Goal: Contribute content

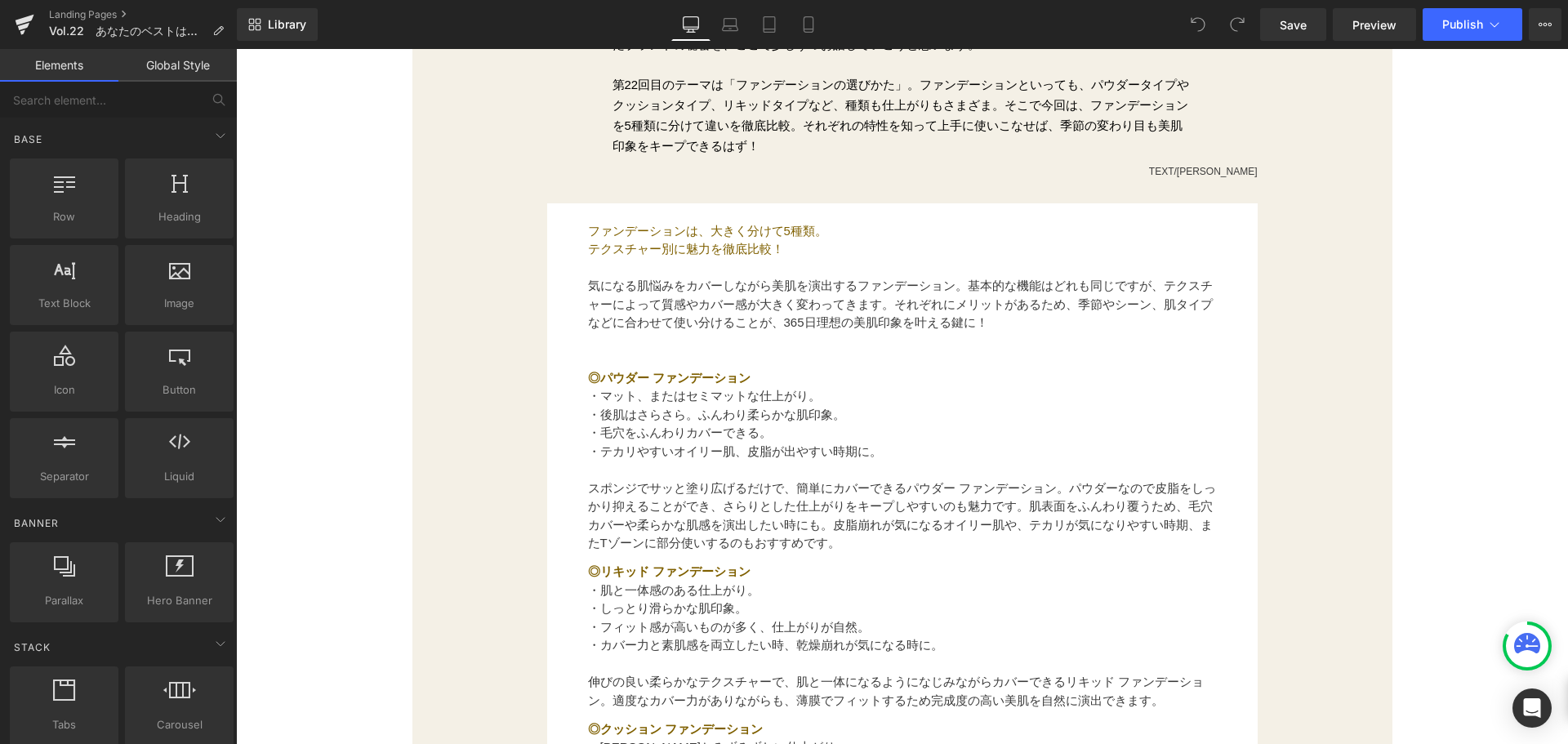
scroll to position [817, 0]
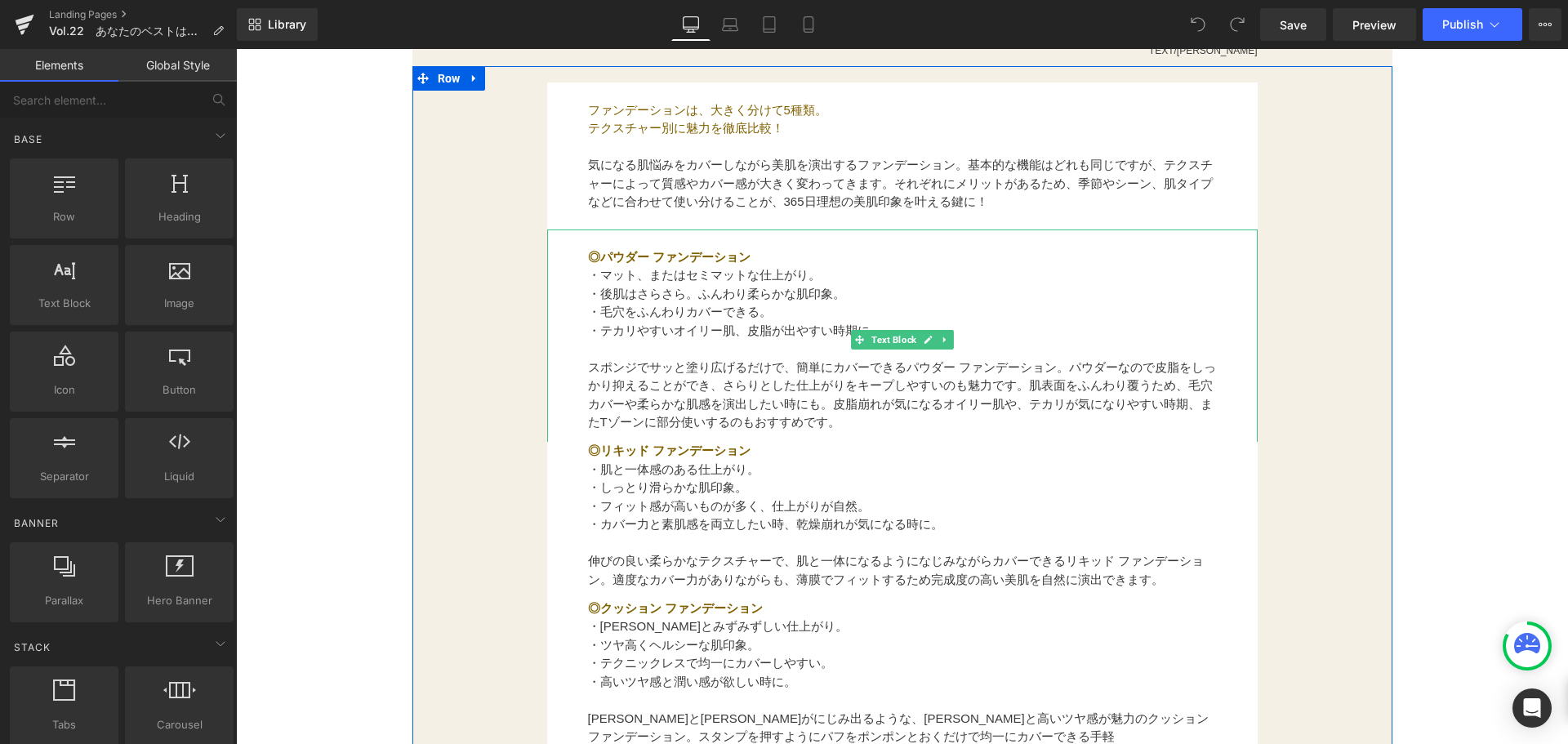
click at [754, 300] on font "・後肌はさらさら。ふんわり柔らかな肌印象。" at bounding box center [717, 294] width 257 height 14
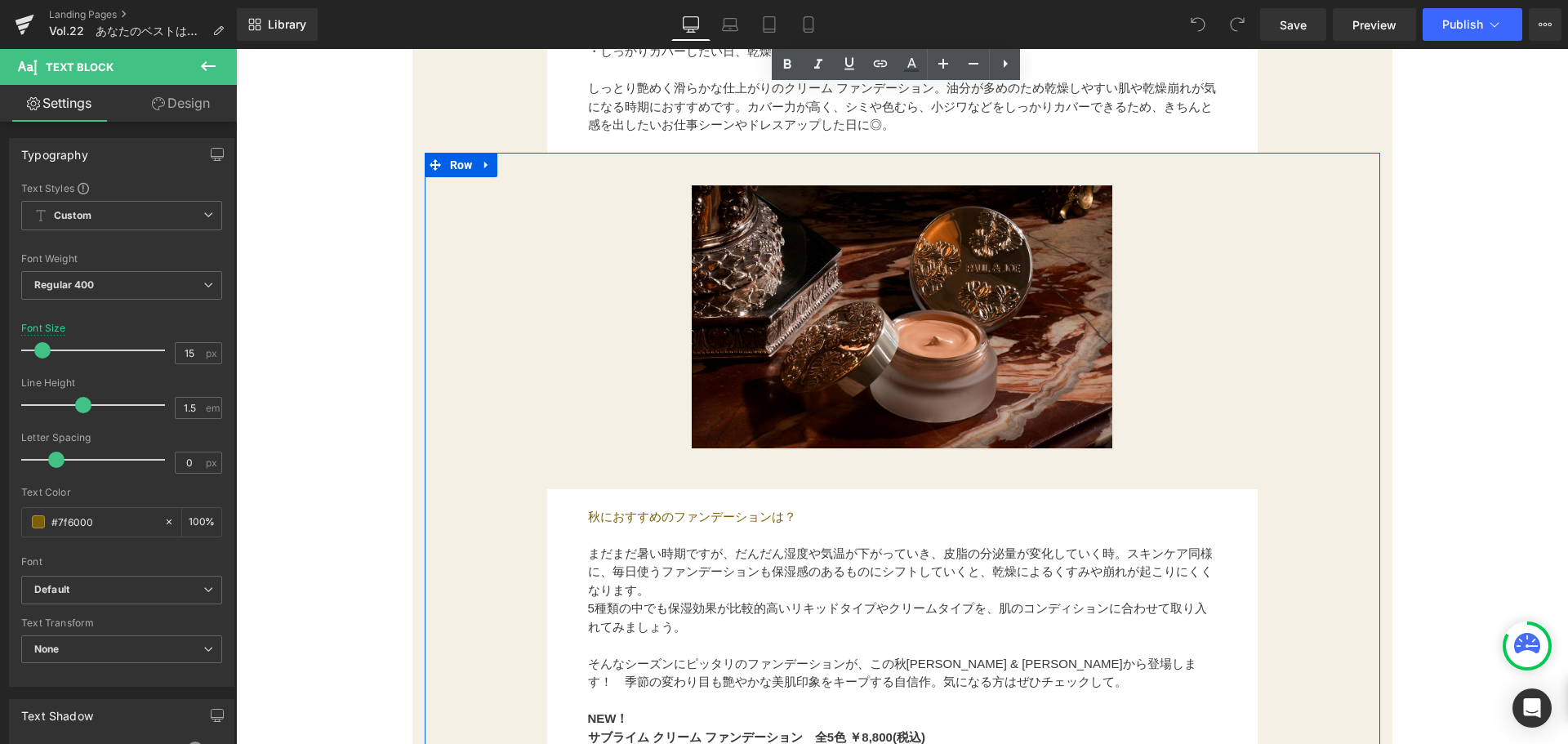
scroll to position [2043, 0]
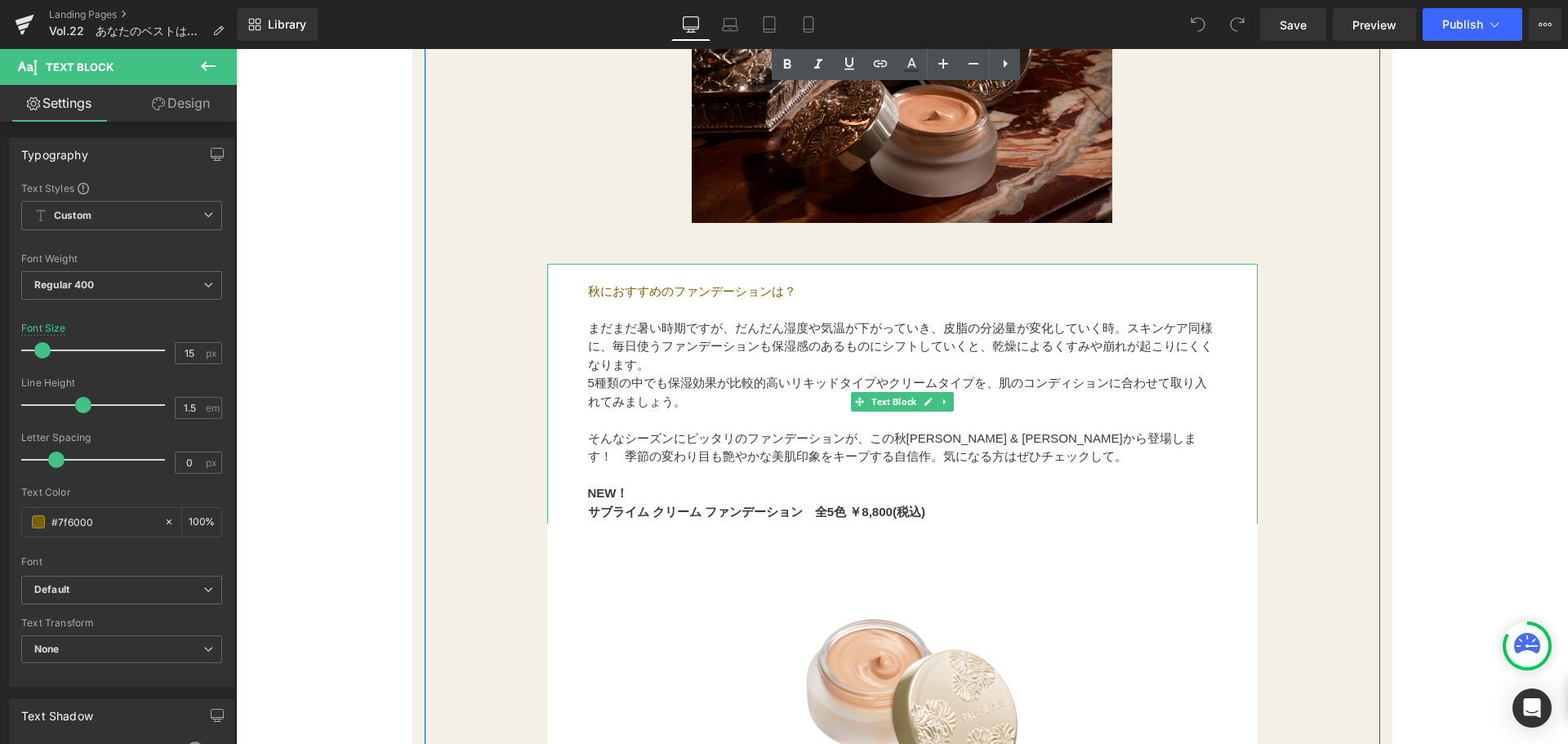
click at [640, 509] on strong "サブライム クリーム ファンデーション　全5色 ￥8,800(税込)" at bounding box center [757, 512] width 338 height 14
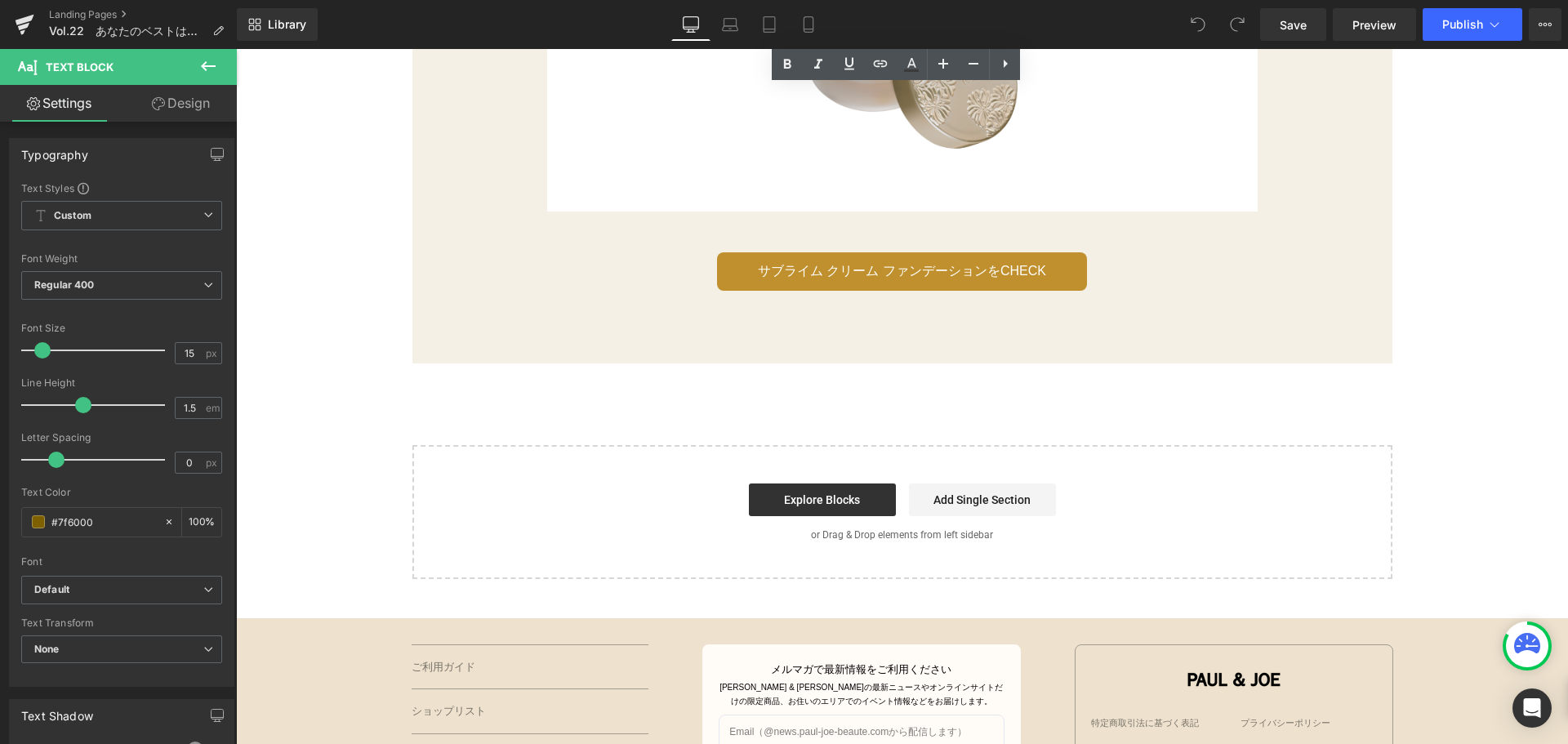
scroll to position [2531, 0]
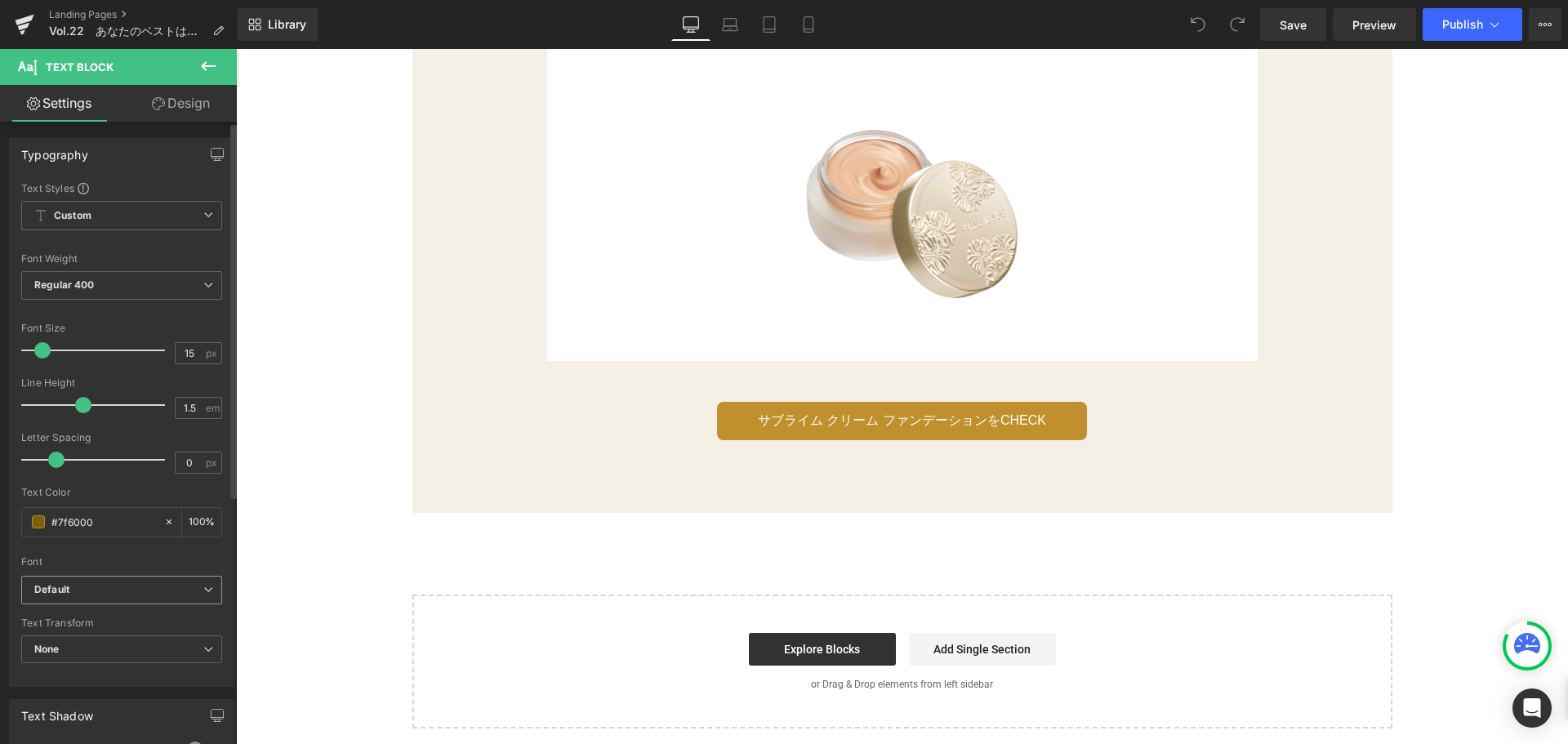
click at [204, 592] on icon at bounding box center [208, 589] width 10 height 10
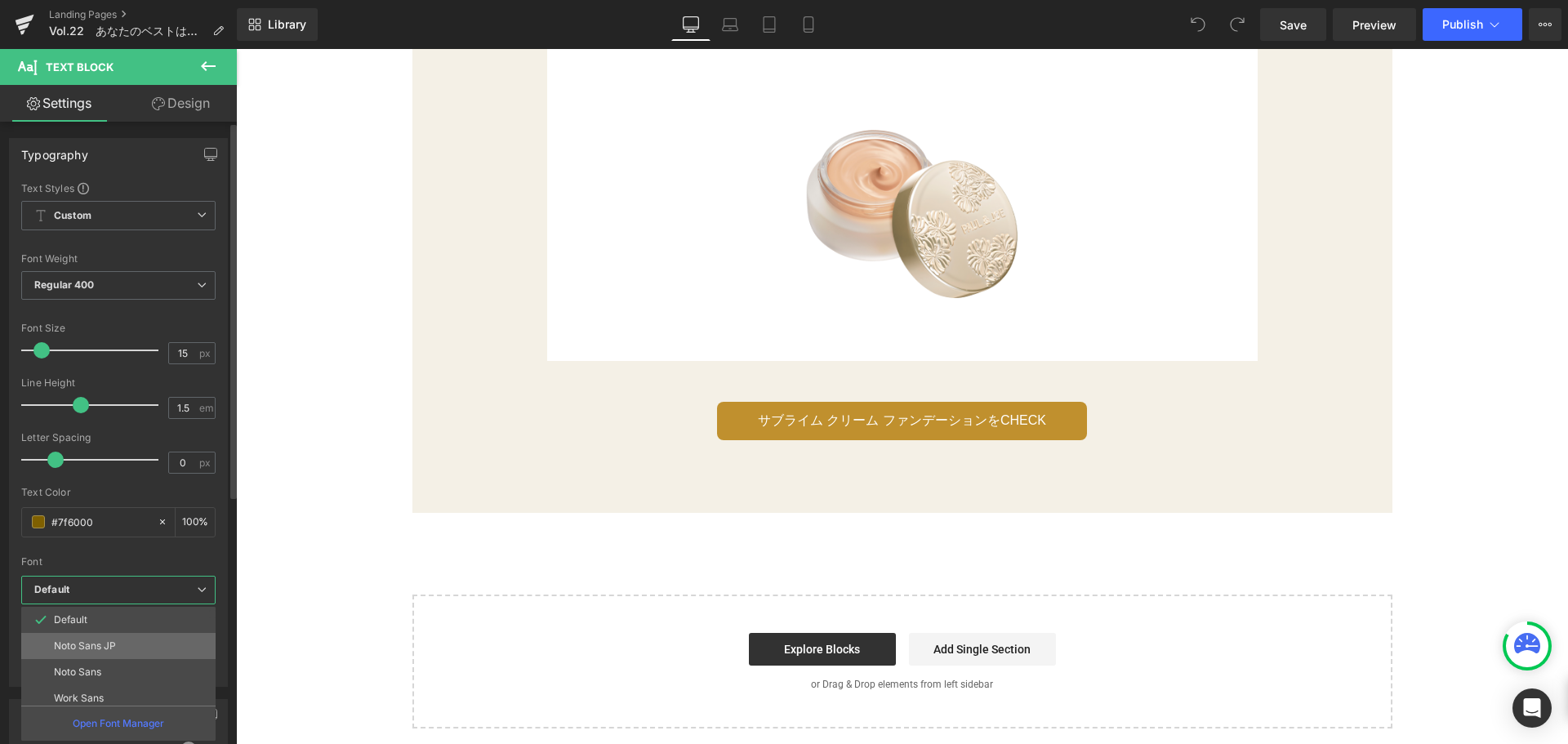
click at [166, 640] on li "Noto Sans JP" at bounding box center [122, 646] width 202 height 26
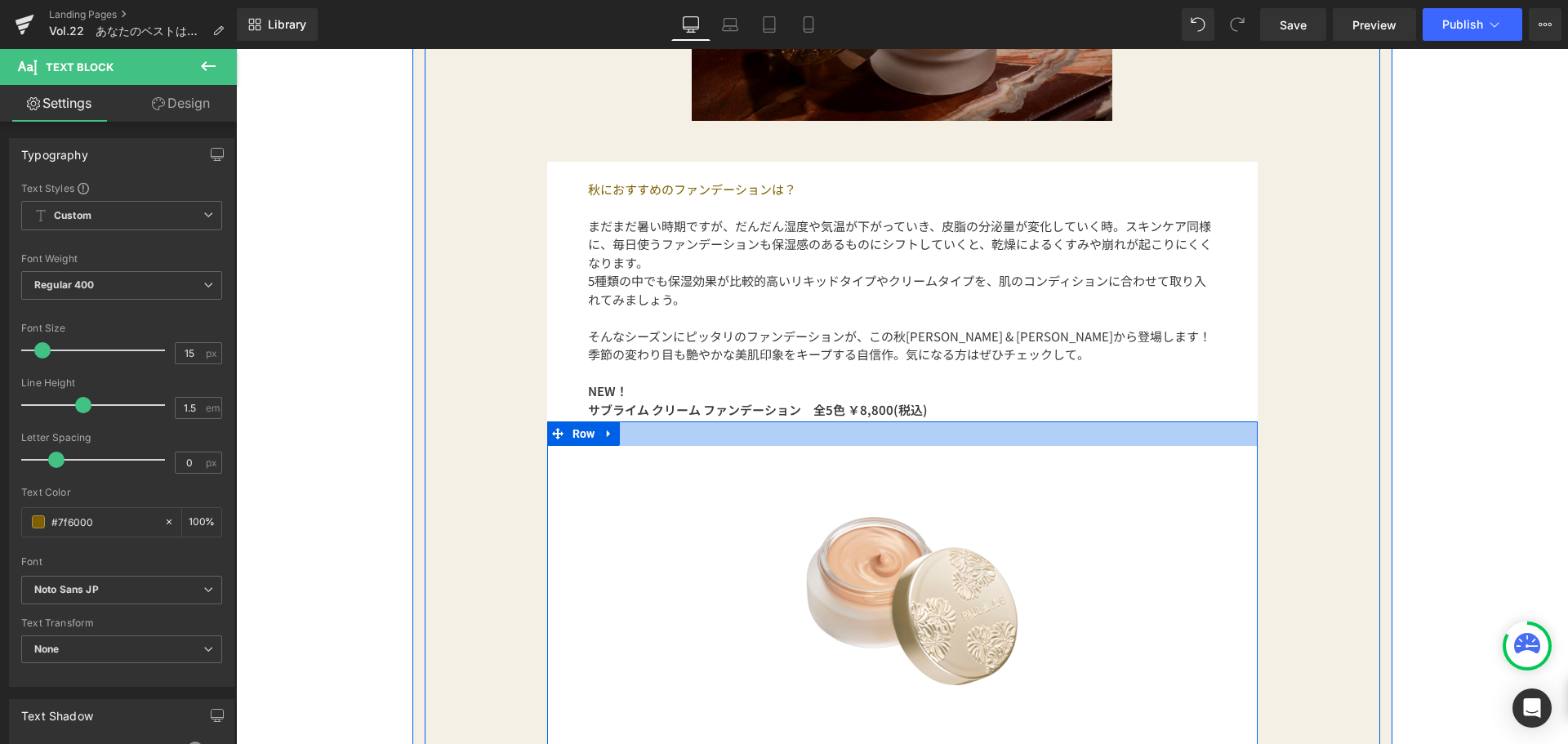
scroll to position [2042, 0]
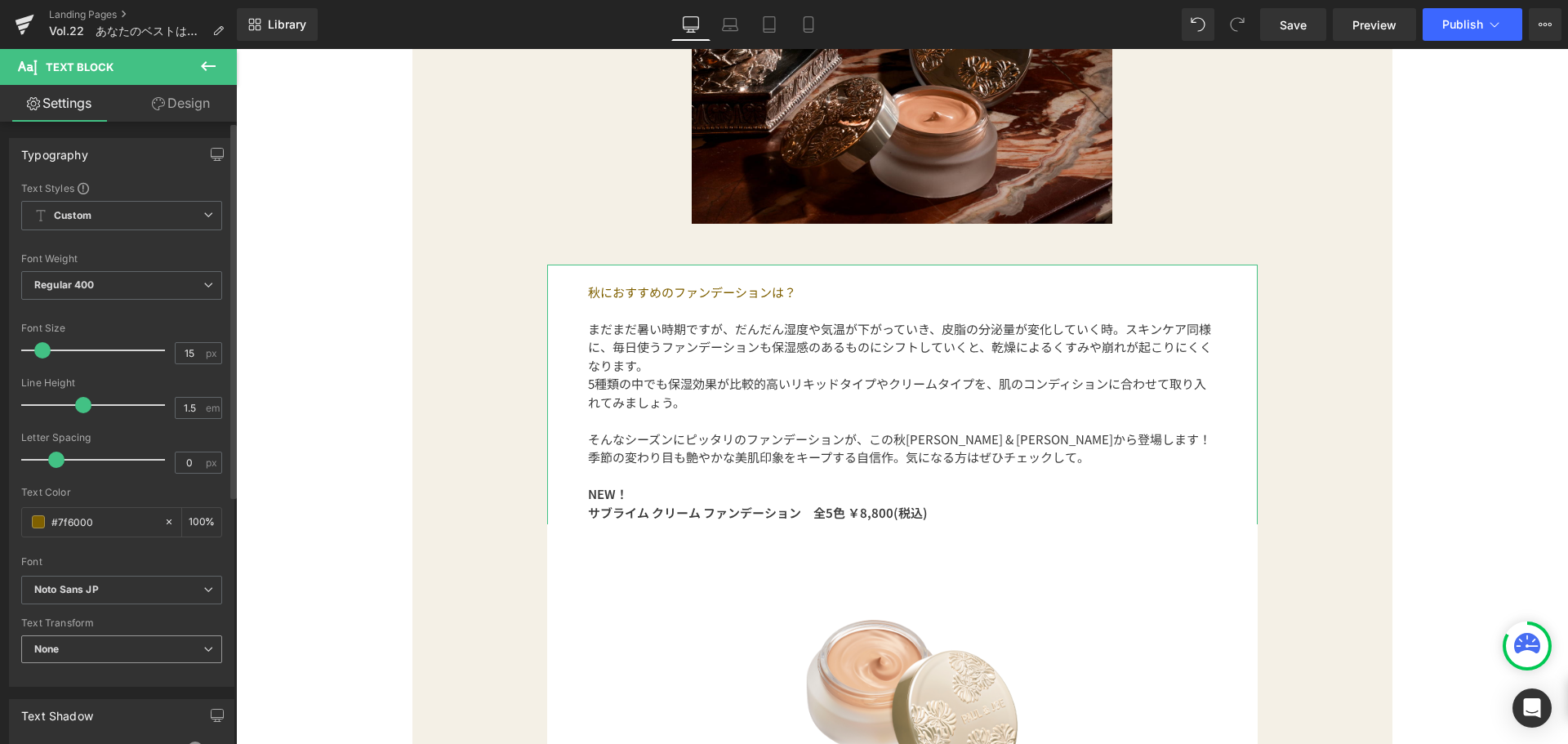
click at [173, 647] on span "None" at bounding box center [121, 650] width 201 height 29
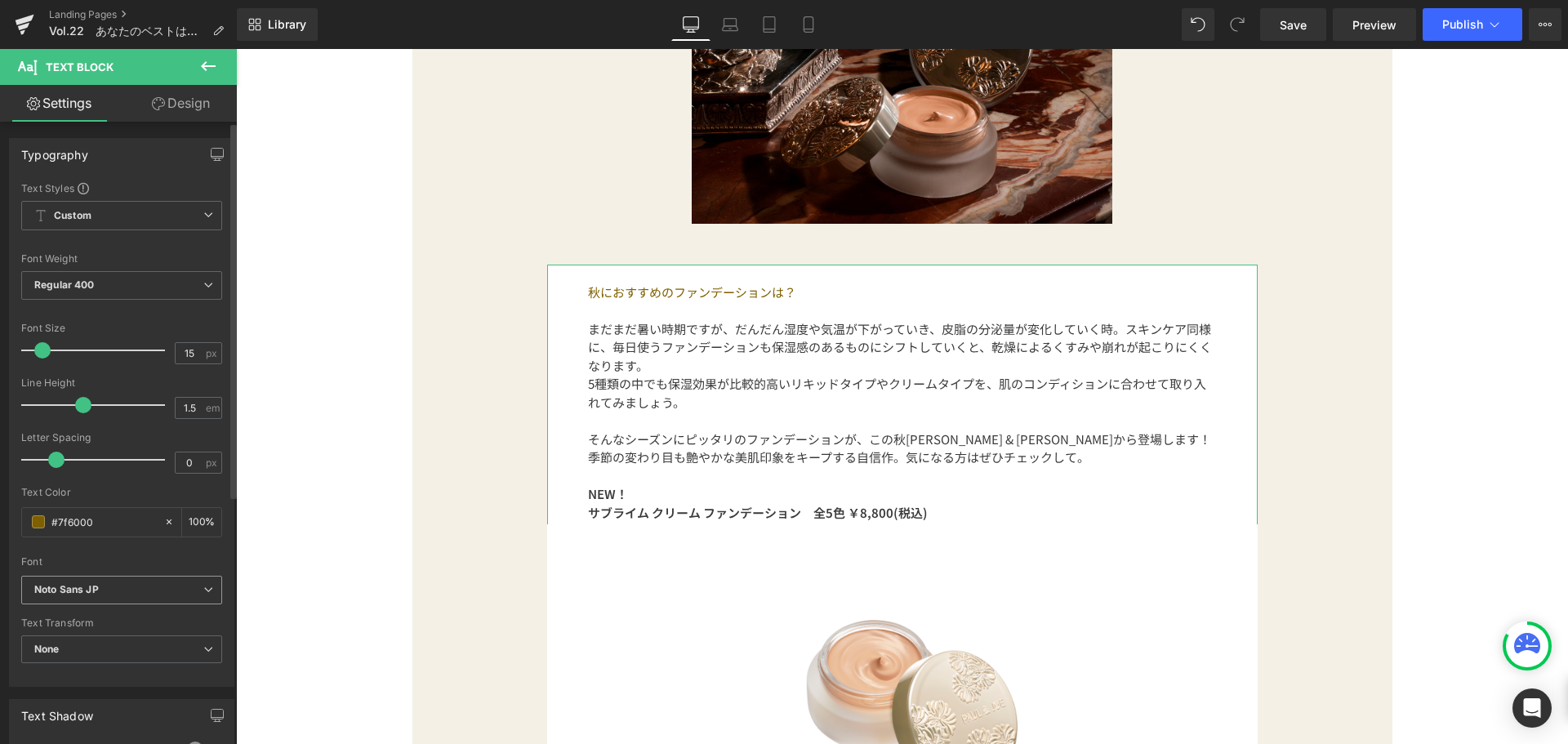
click at [204, 588] on icon at bounding box center [208, 589] width 10 height 10
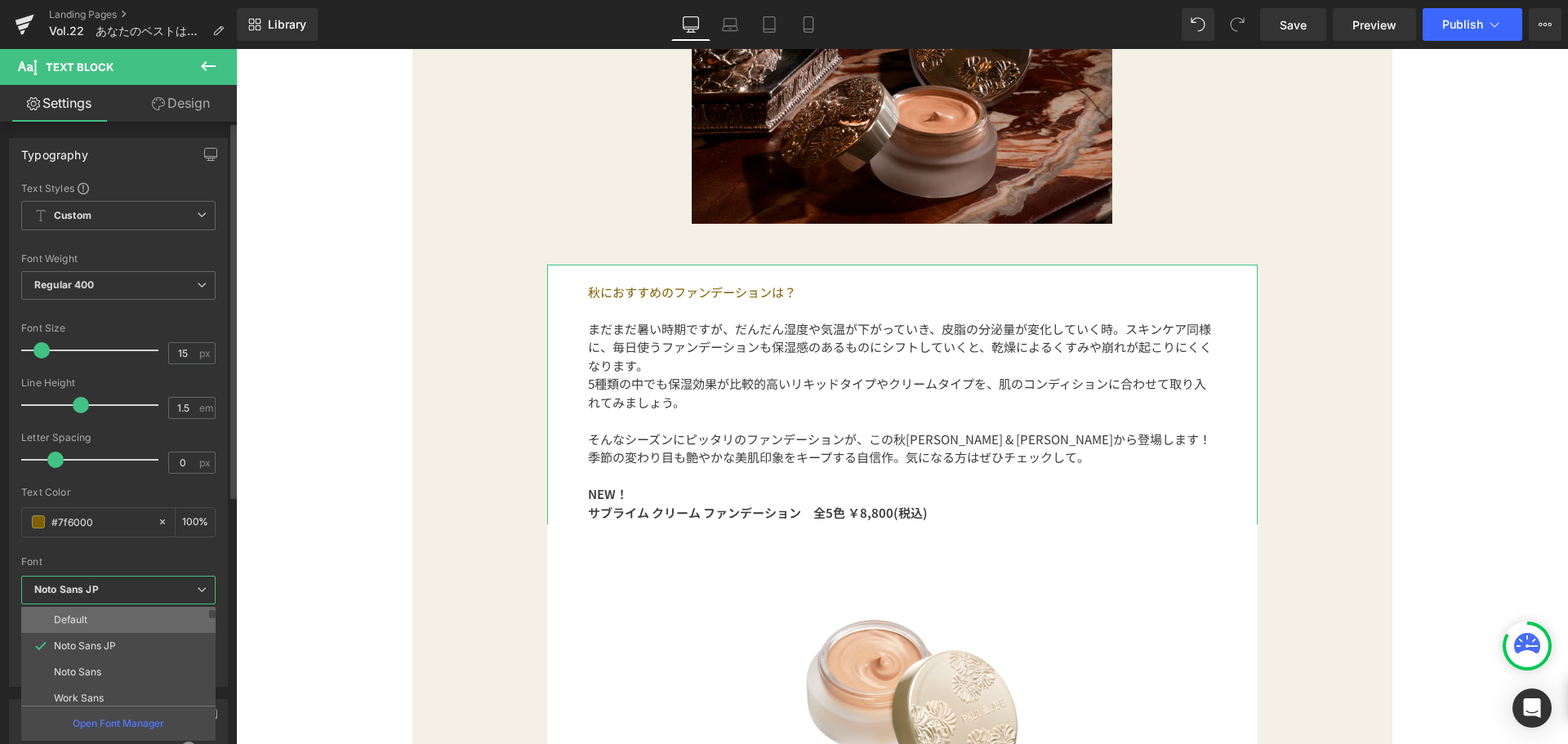
click at [167, 617] on li "Default" at bounding box center [122, 620] width 202 height 26
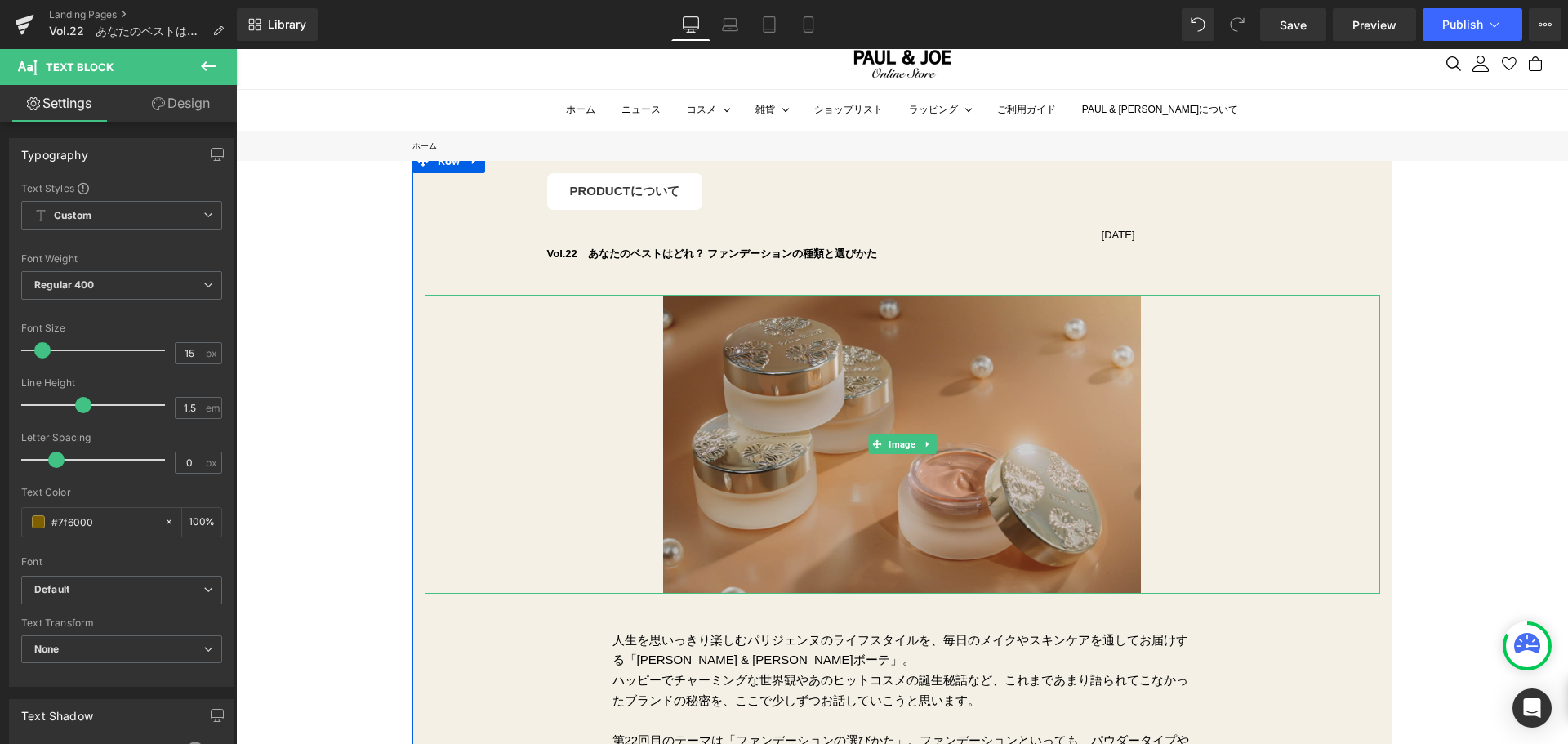
scroll to position [0, 0]
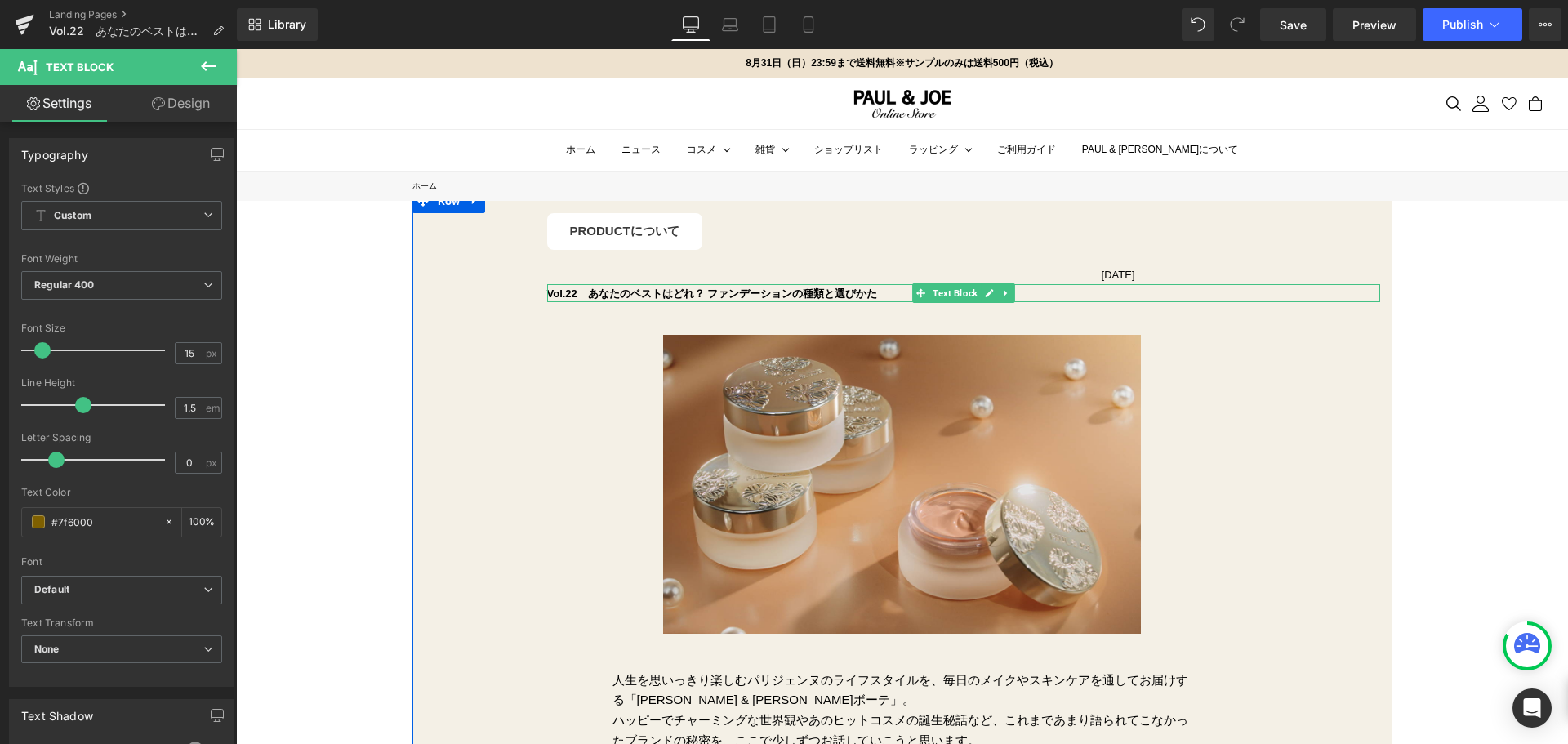
click at [718, 288] on b "Vol.22　あなたのベストはどれ？ ファンデーションの種類と選びかた" at bounding box center [713, 294] width 330 height 13
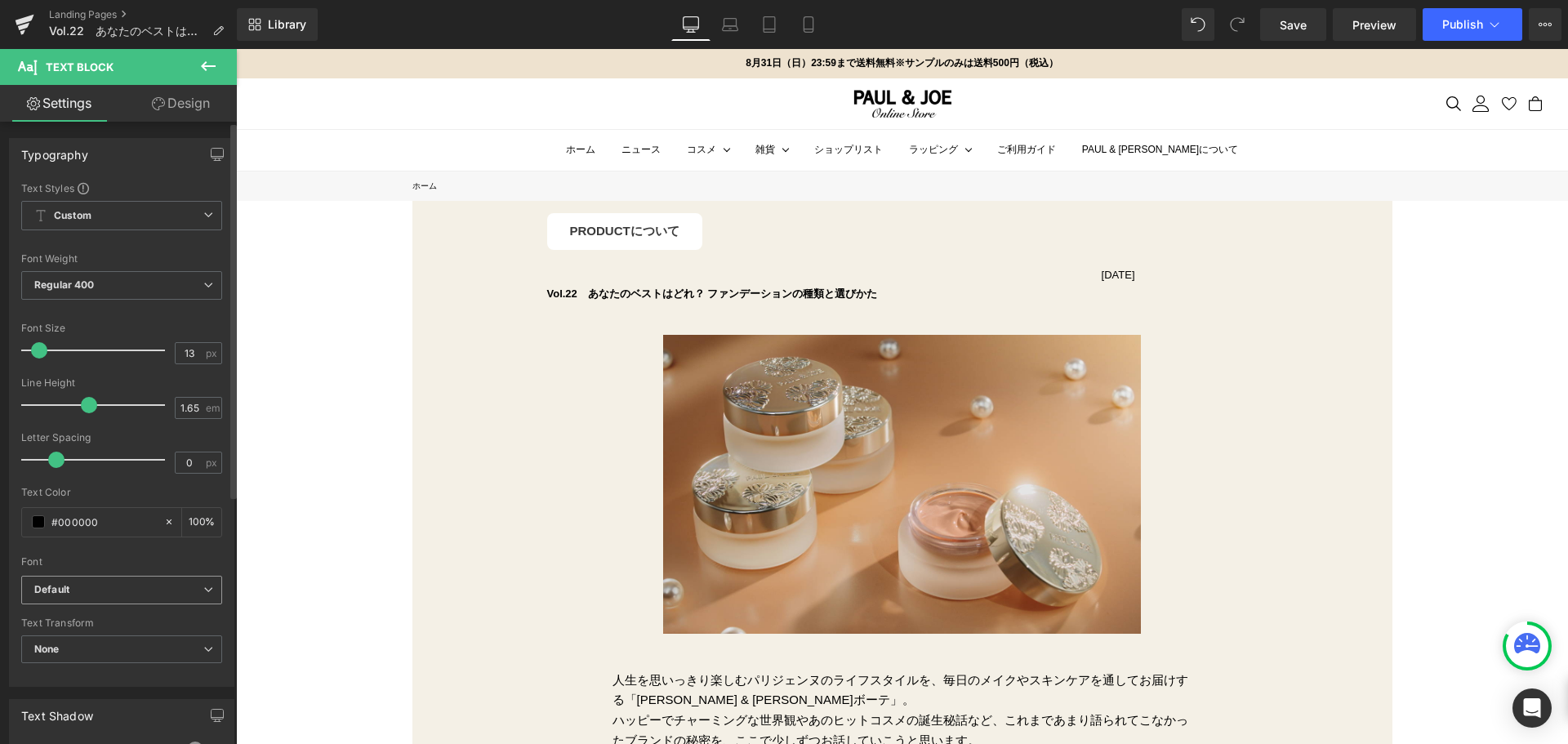
click at [171, 589] on b "Default" at bounding box center [118, 590] width 169 height 14
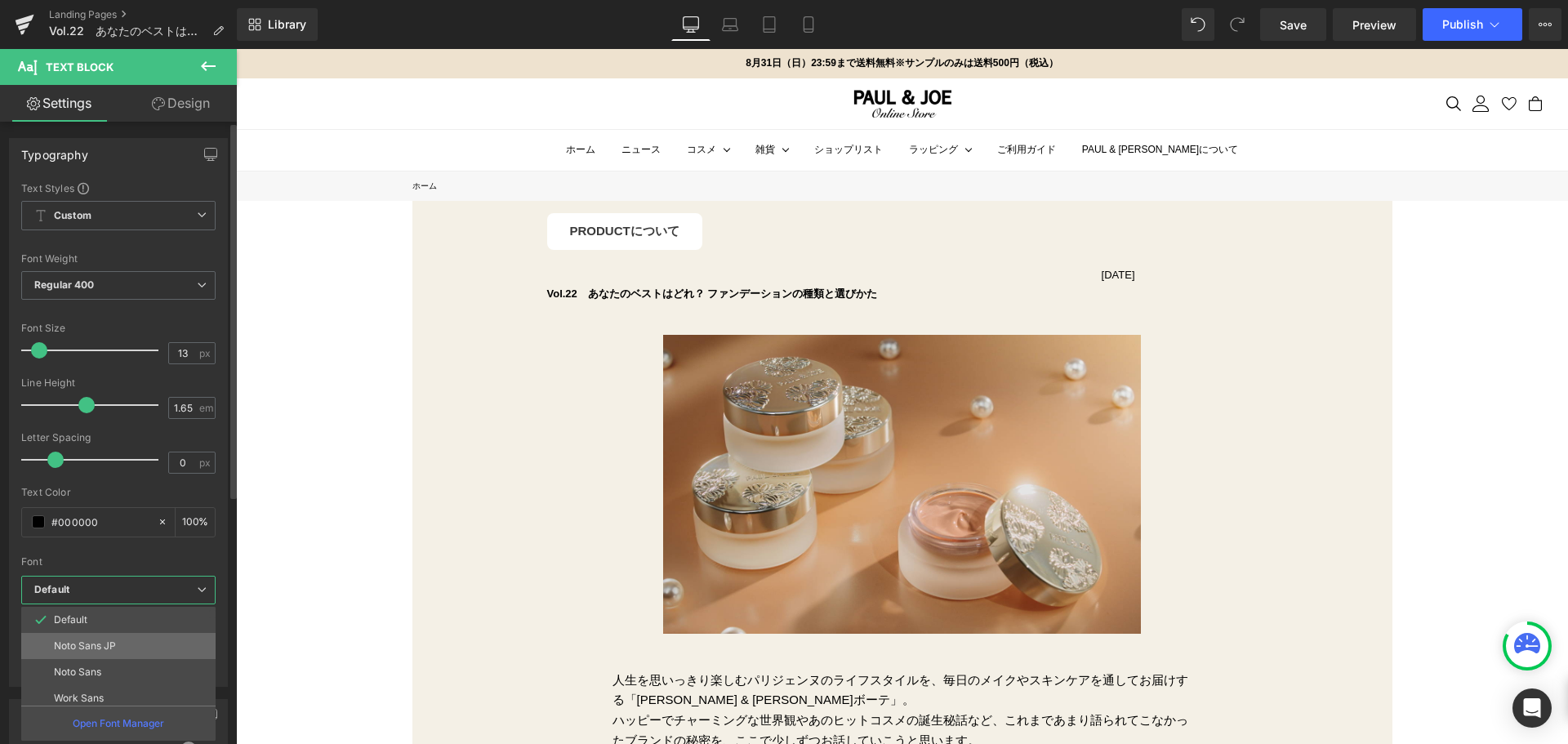
click at [161, 639] on li "Noto Sans JP" at bounding box center [122, 646] width 202 height 26
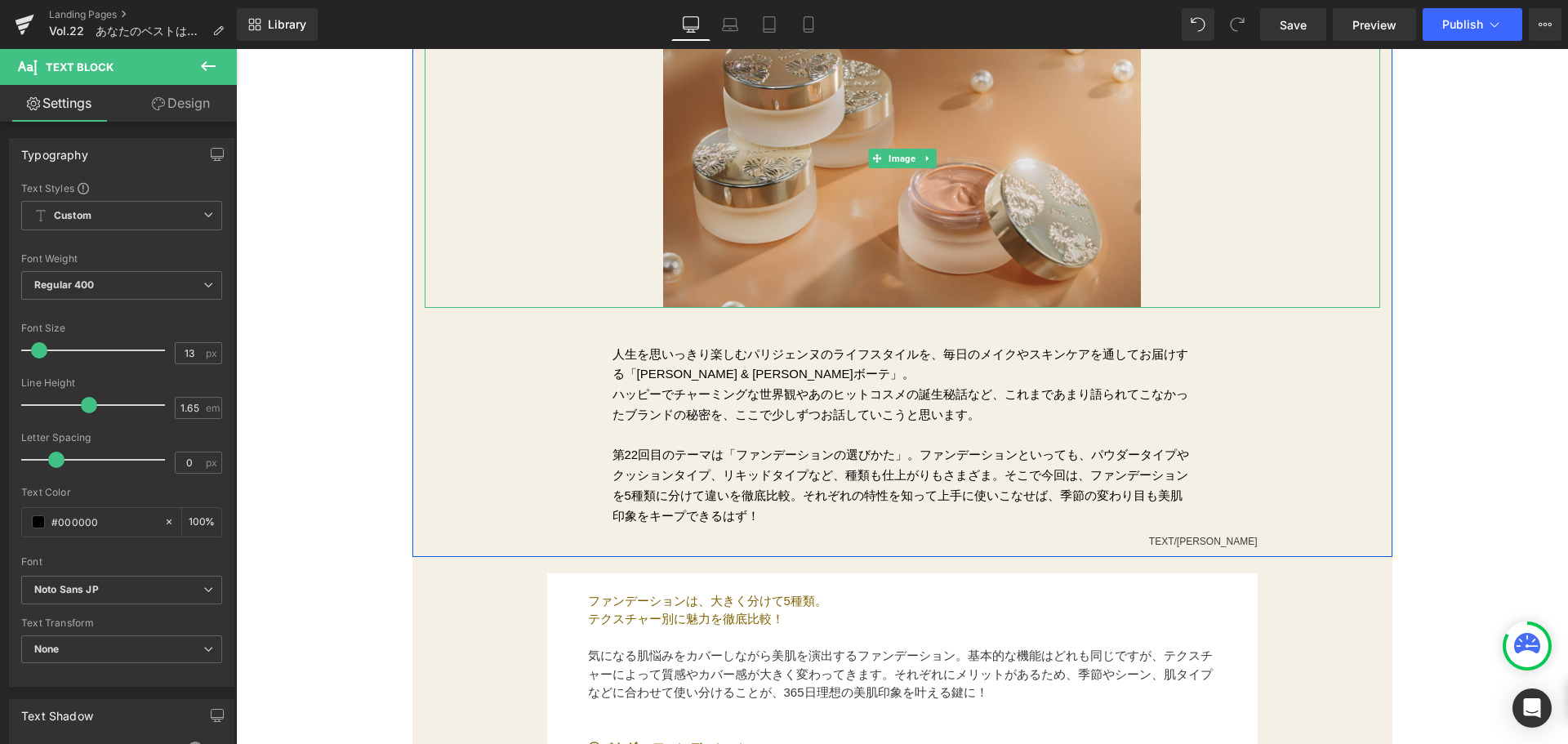
scroll to position [327, 0]
click at [739, 434] on p "第22回目のテーマは「ファンデーションの選びかた」。ファンデーションといっても、パウダータイプやクッションタイプ、リキッドタイプなど、種類も仕上がりもさまざま…" at bounding box center [902, 475] width 580 height 101
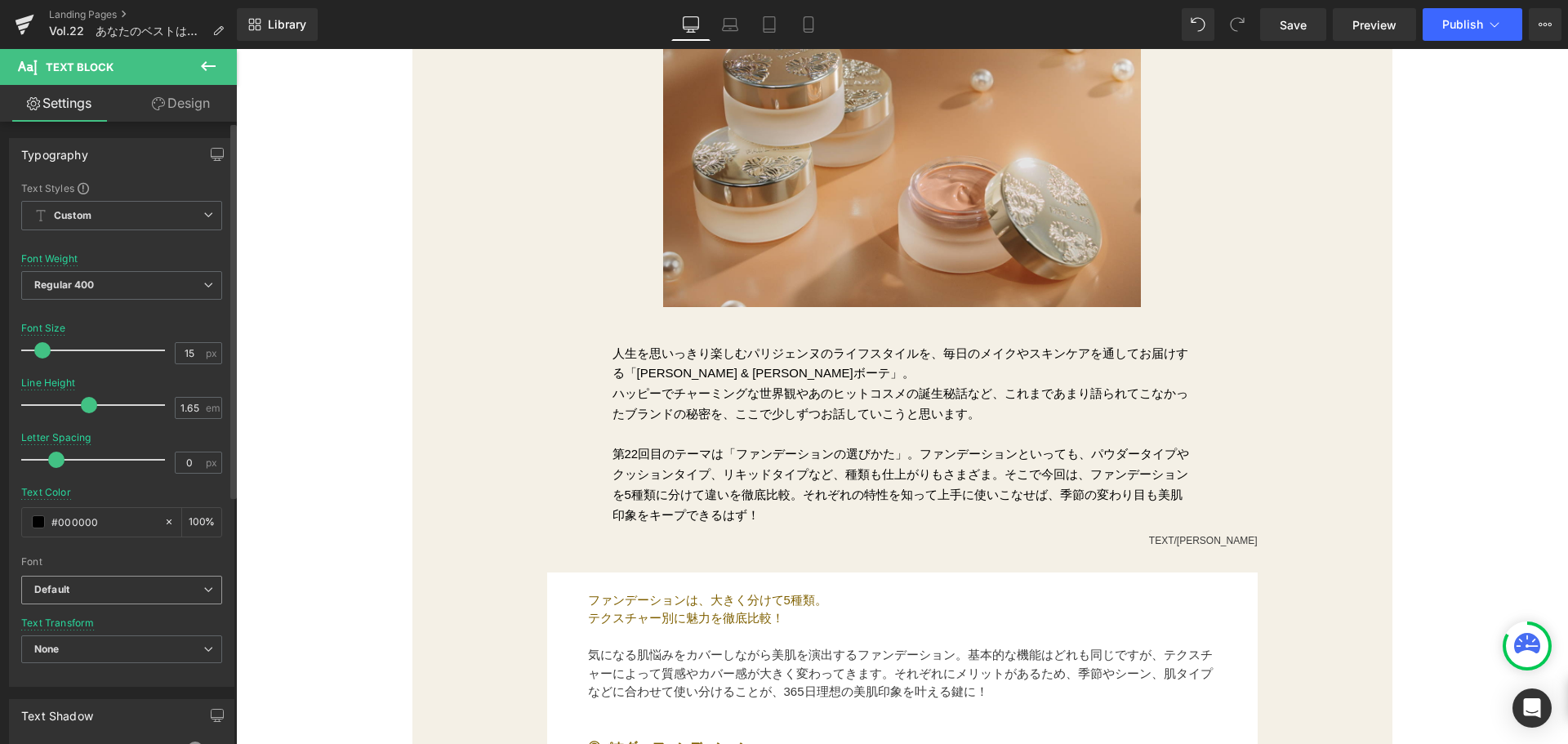
click at [177, 586] on b "Default" at bounding box center [118, 590] width 169 height 14
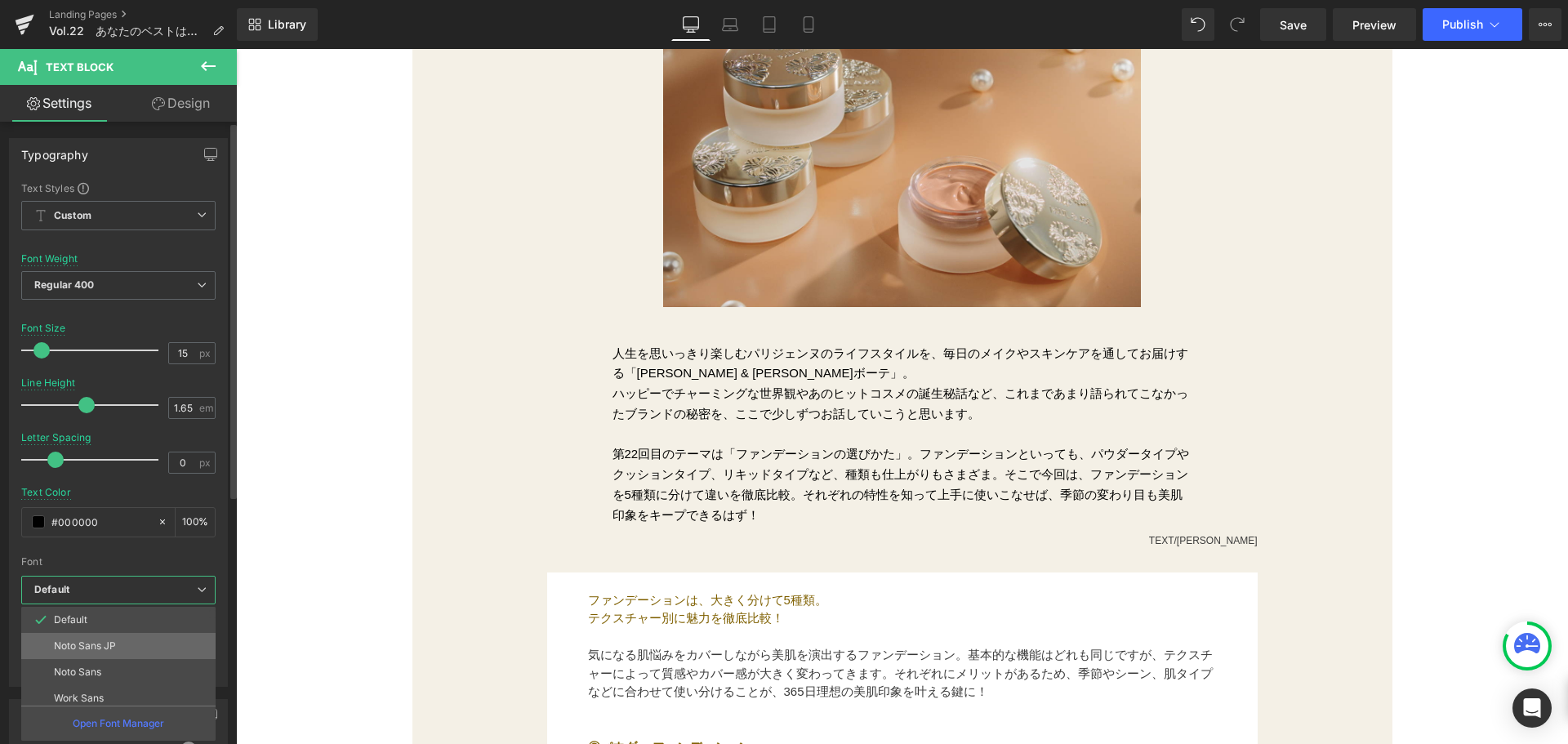
click at [166, 635] on li "Noto Sans JP" at bounding box center [122, 646] width 202 height 26
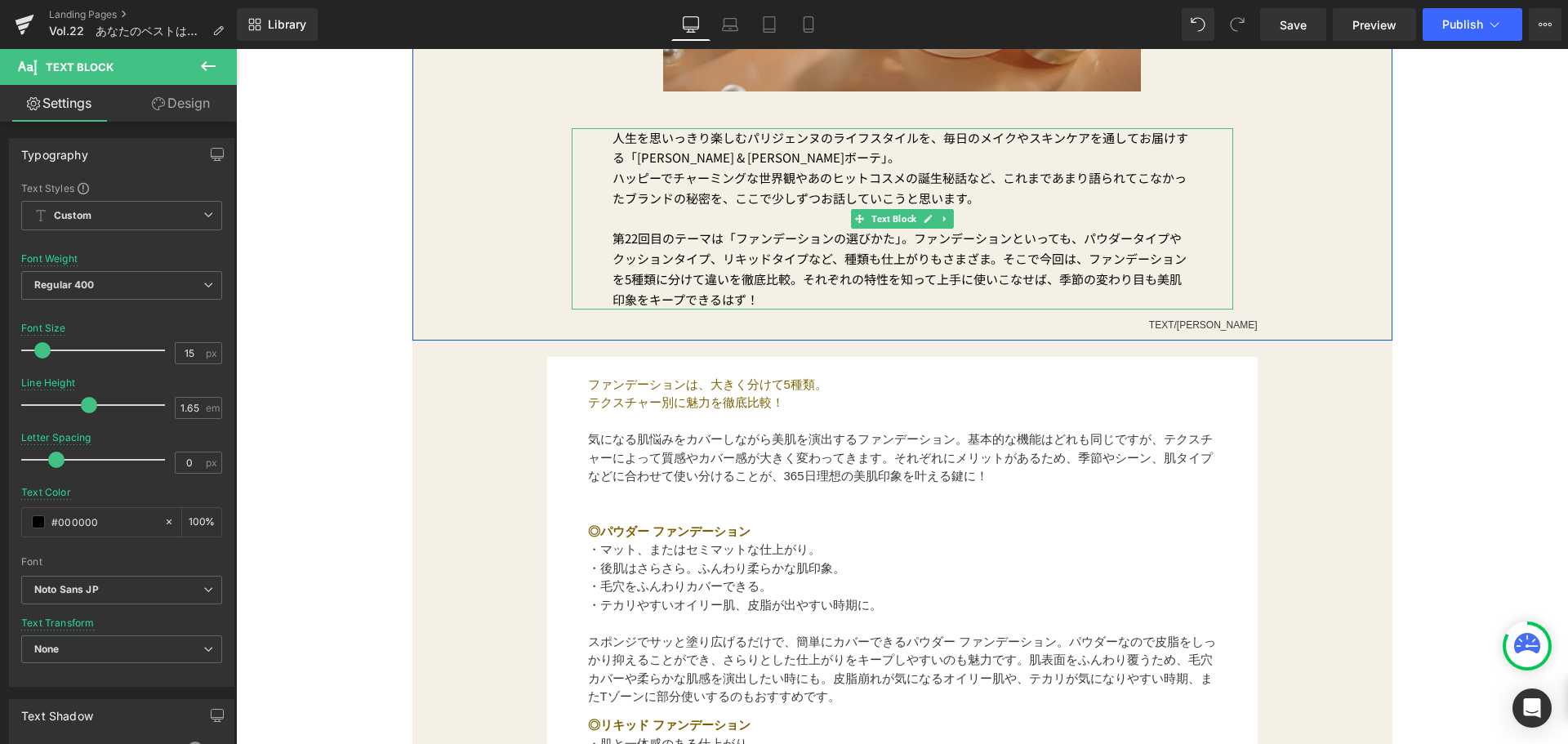
scroll to position [572, 0]
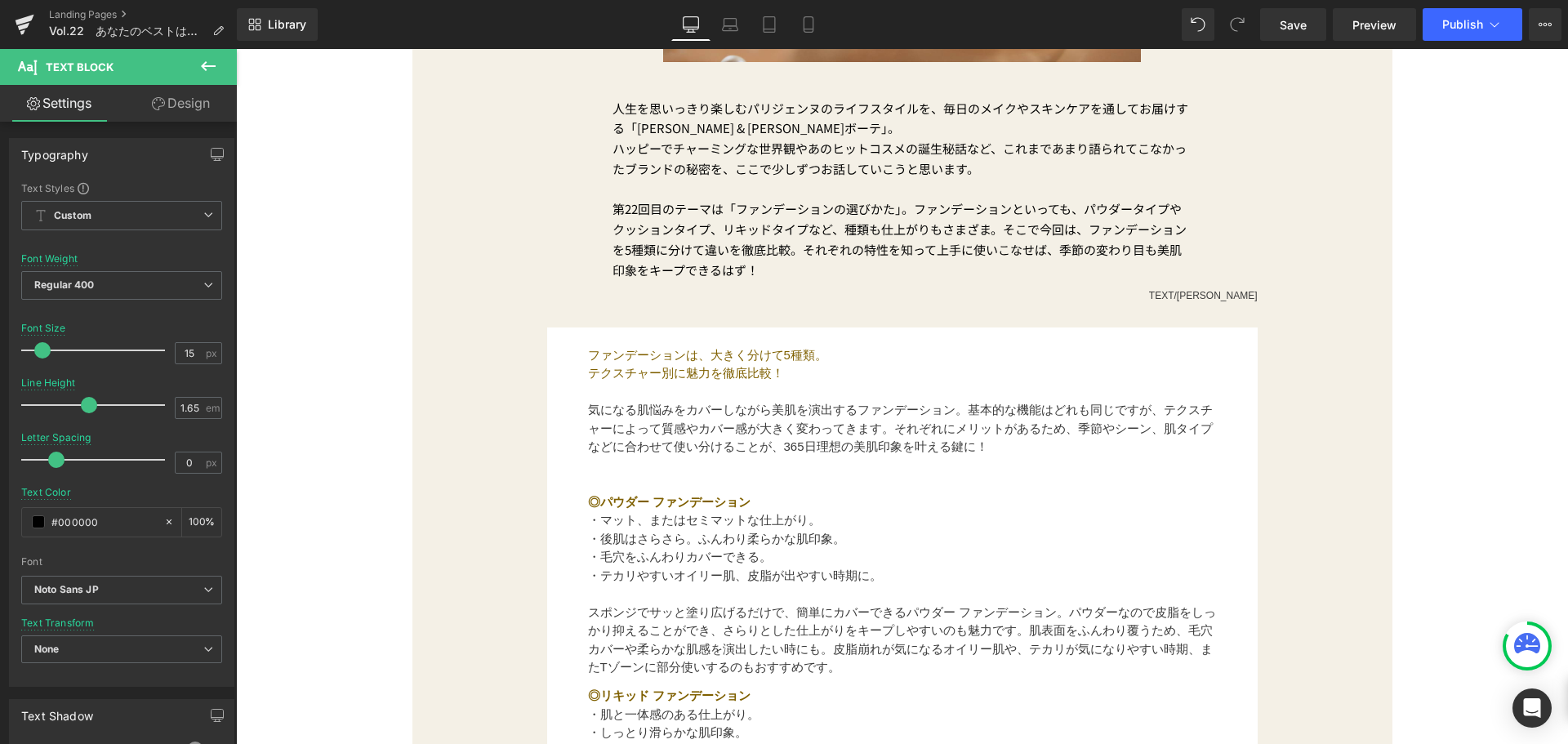
click at [728, 454] on font "気になる肌悩みをカバーしながら美肌を演出するファンデーション。基本的な機能はどれも同じですが、テクスチャーによって質感やカバー感が大きく変わってきます。それぞ…" at bounding box center [901, 428] width 625 height 51
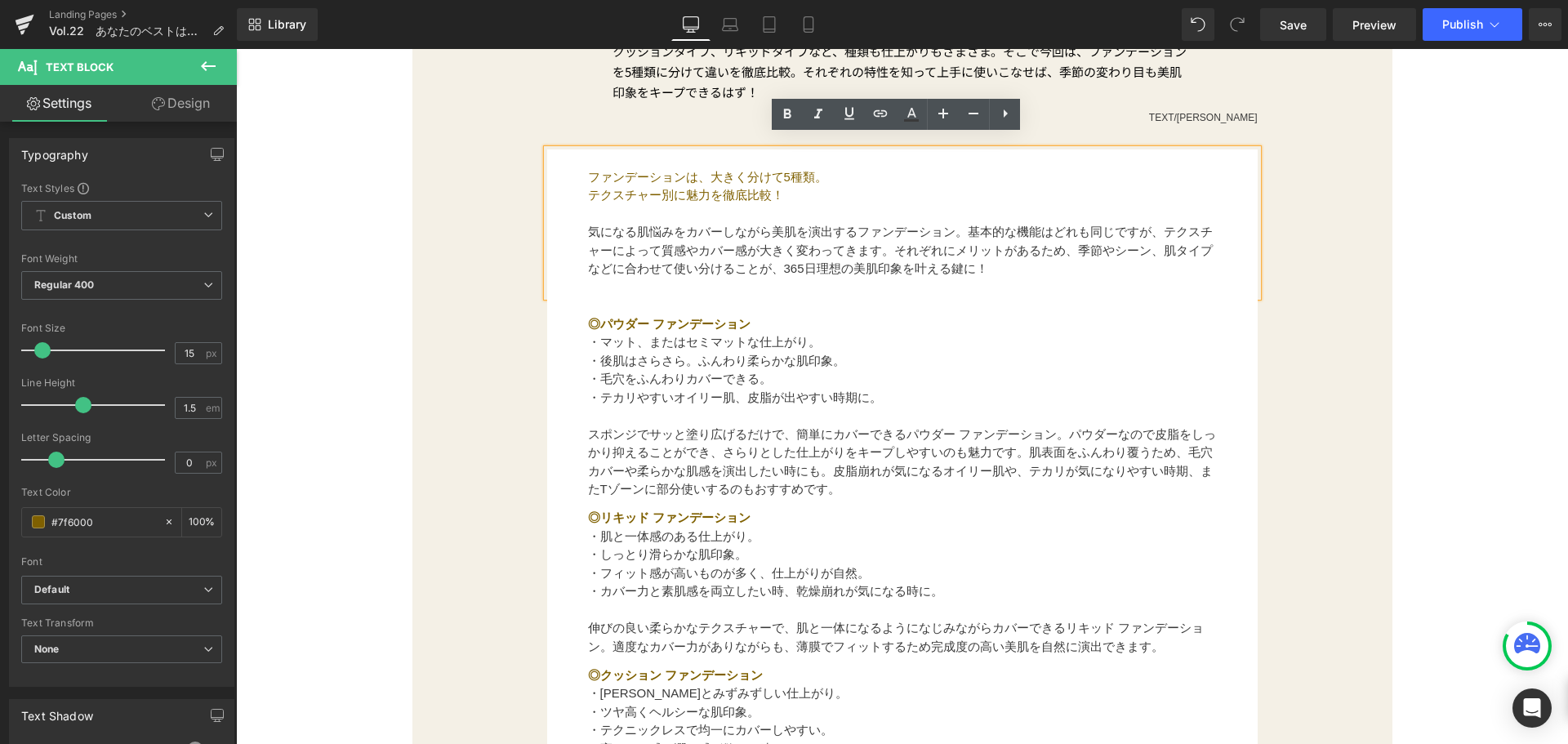
scroll to position [735, 0]
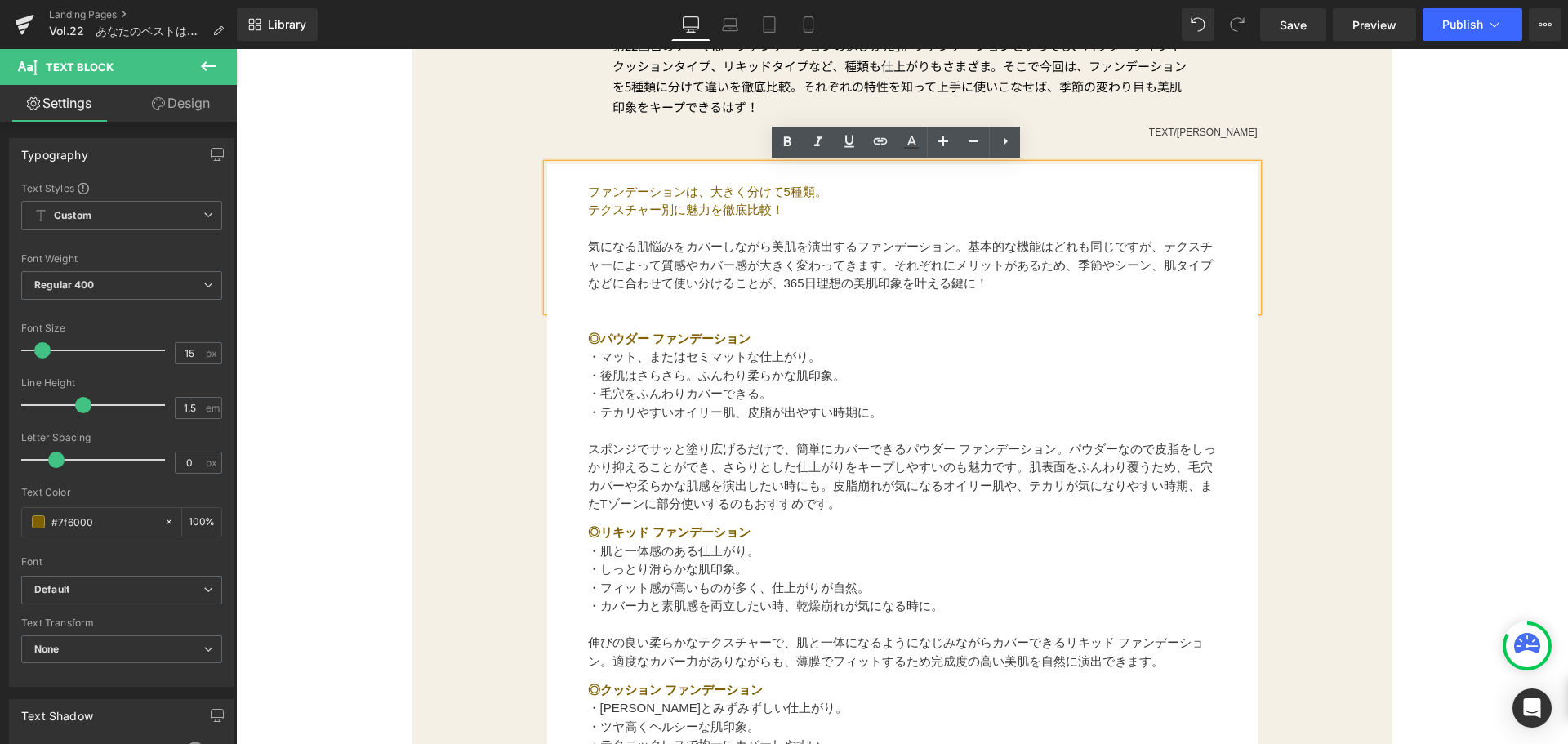
click at [775, 302] on p at bounding box center [903, 302] width 629 height 19
click at [890, 281] on font "気になる肌悩みをカバーしながら美肌を演出するファンデーション。基本的な機能はどれも同じですが、テクスチャーによって質感やカバー感が大きく変わってきます。それぞ…" at bounding box center [901, 264] width 625 height 51
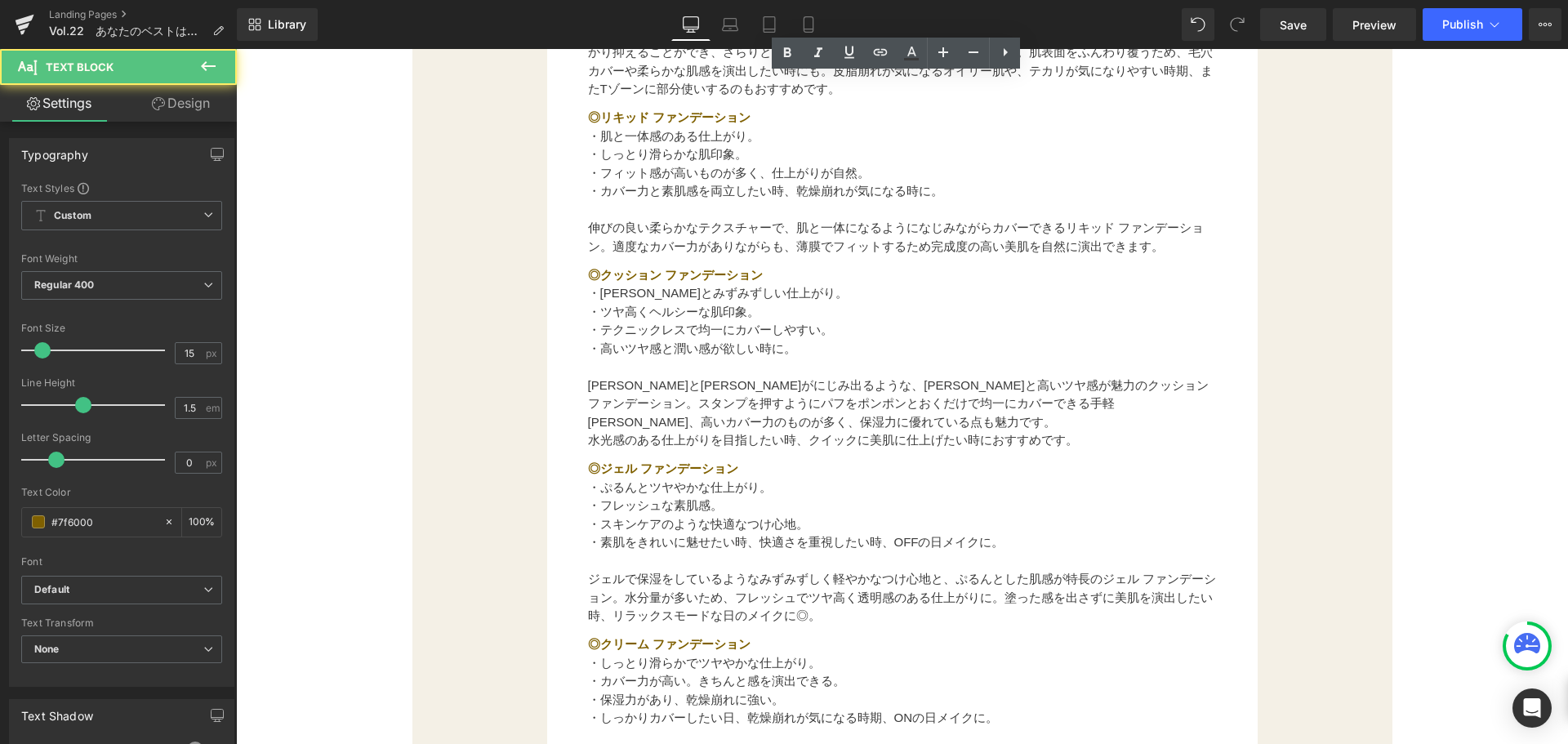
drag, startPoint x: 579, startPoint y: 188, endPoint x: 898, endPoint y: 761, distance: 655.8
click at [898, 743] on html "コンテンツへスキップ [DATE]23:59まで送料無料※サンプルのみは送料500円（税込） [PERSON_NAME] ＆ [PERSON_NAME]公式オ…" at bounding box center [902, 716] width 1332 height 3635
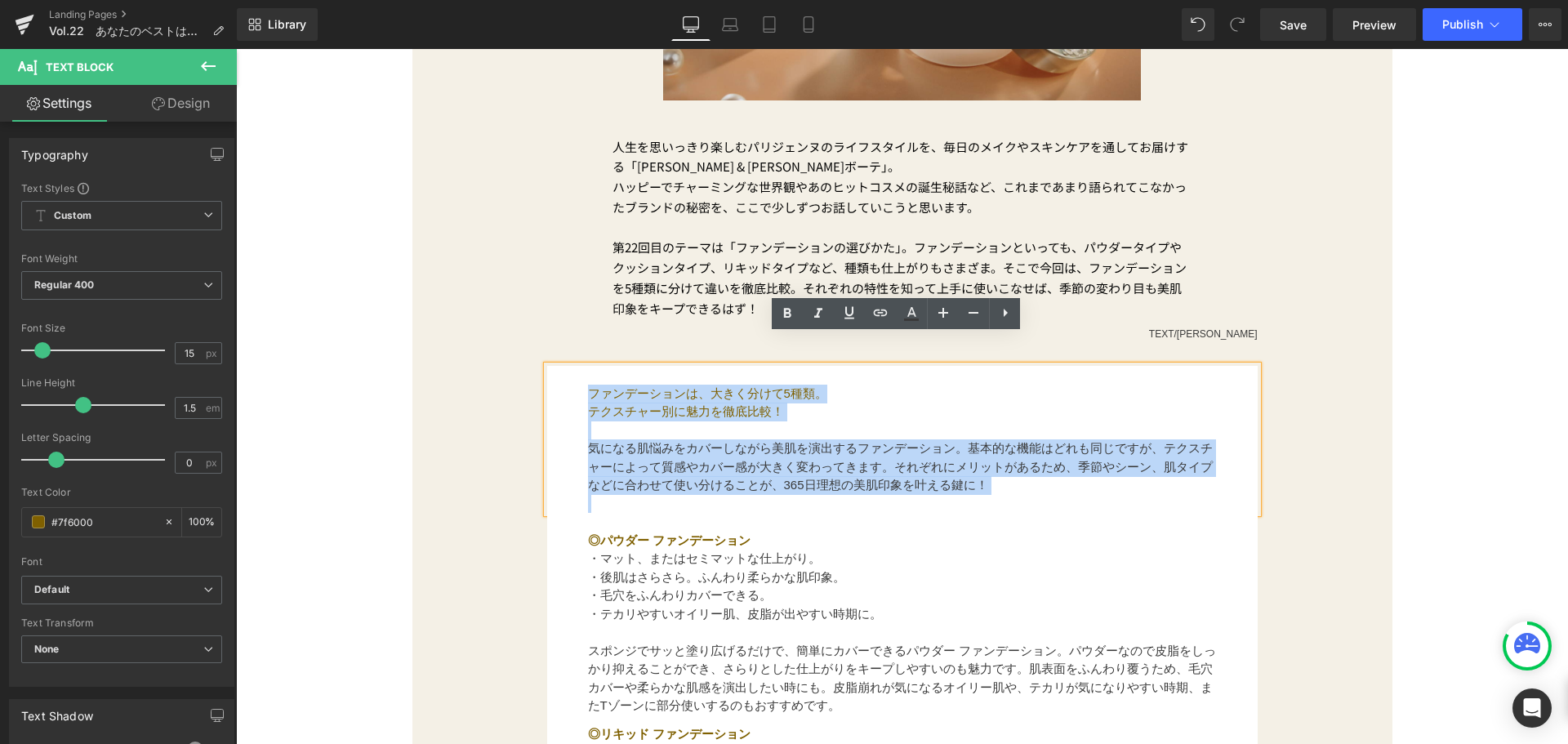
scroll to position [564, 0]
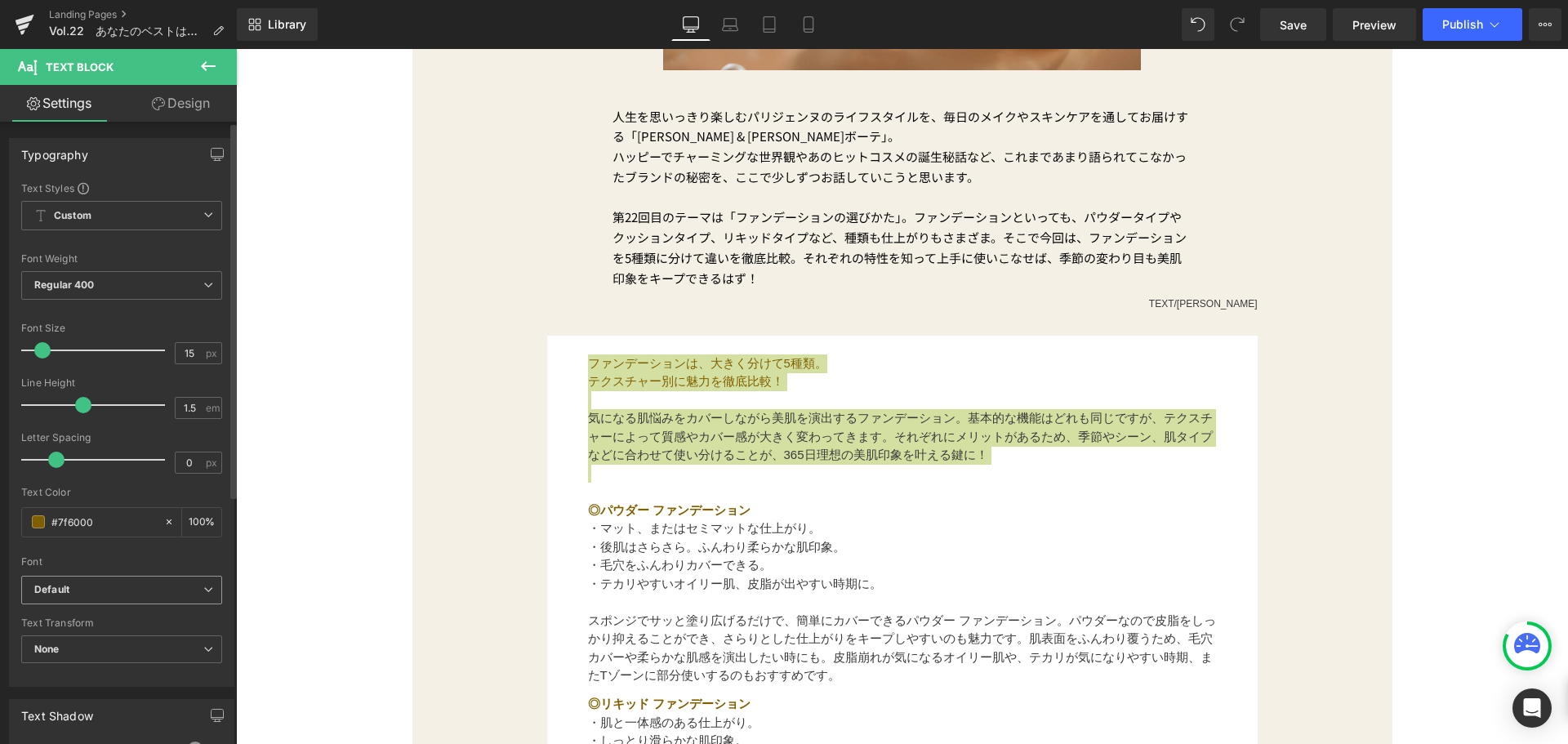
click at [184, 585] on b "Default" at bounding box center [118, 590] width 169 height 14
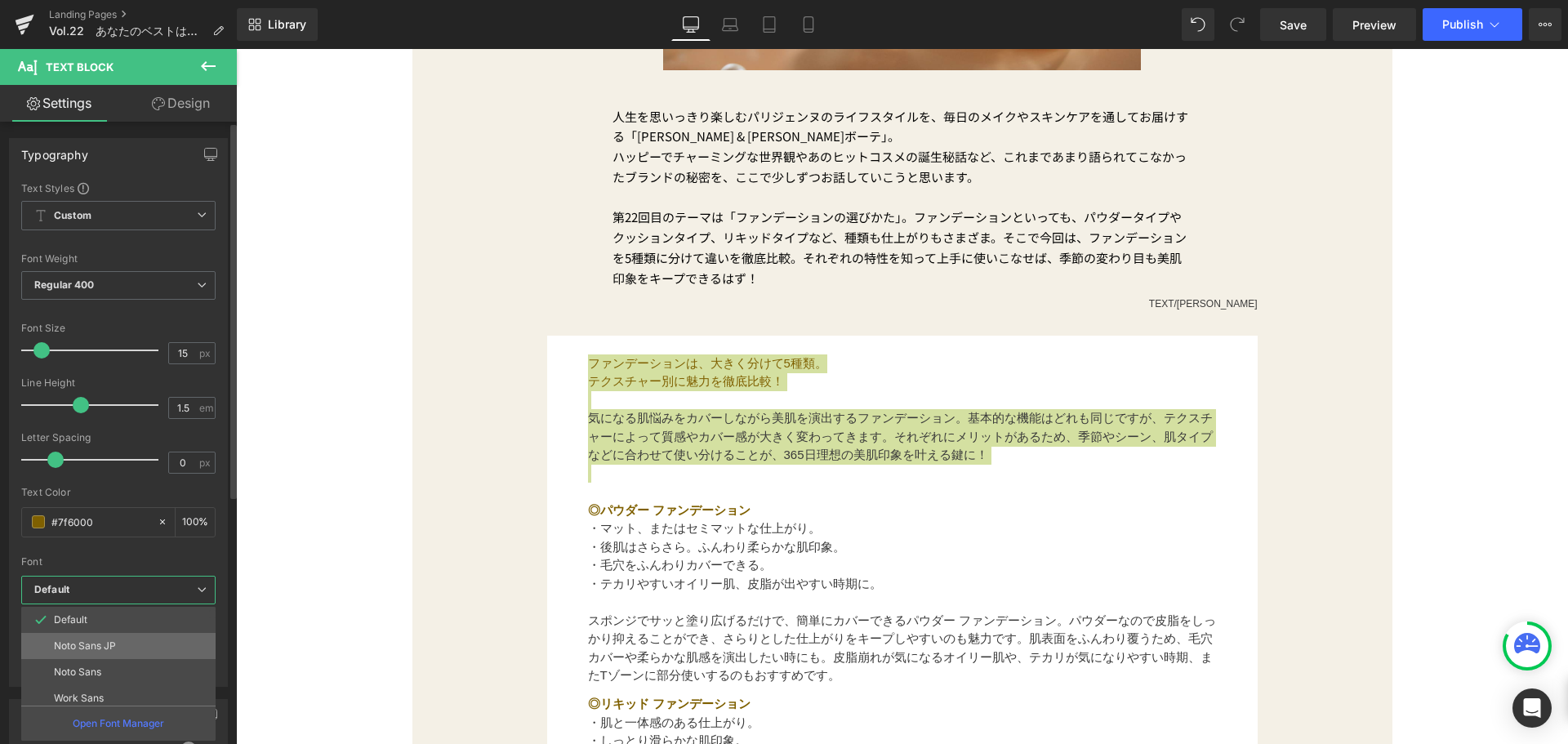
click at [146, 636] on li "Noto Sans JP" at bounding box center [122, 646] width 202 height 26
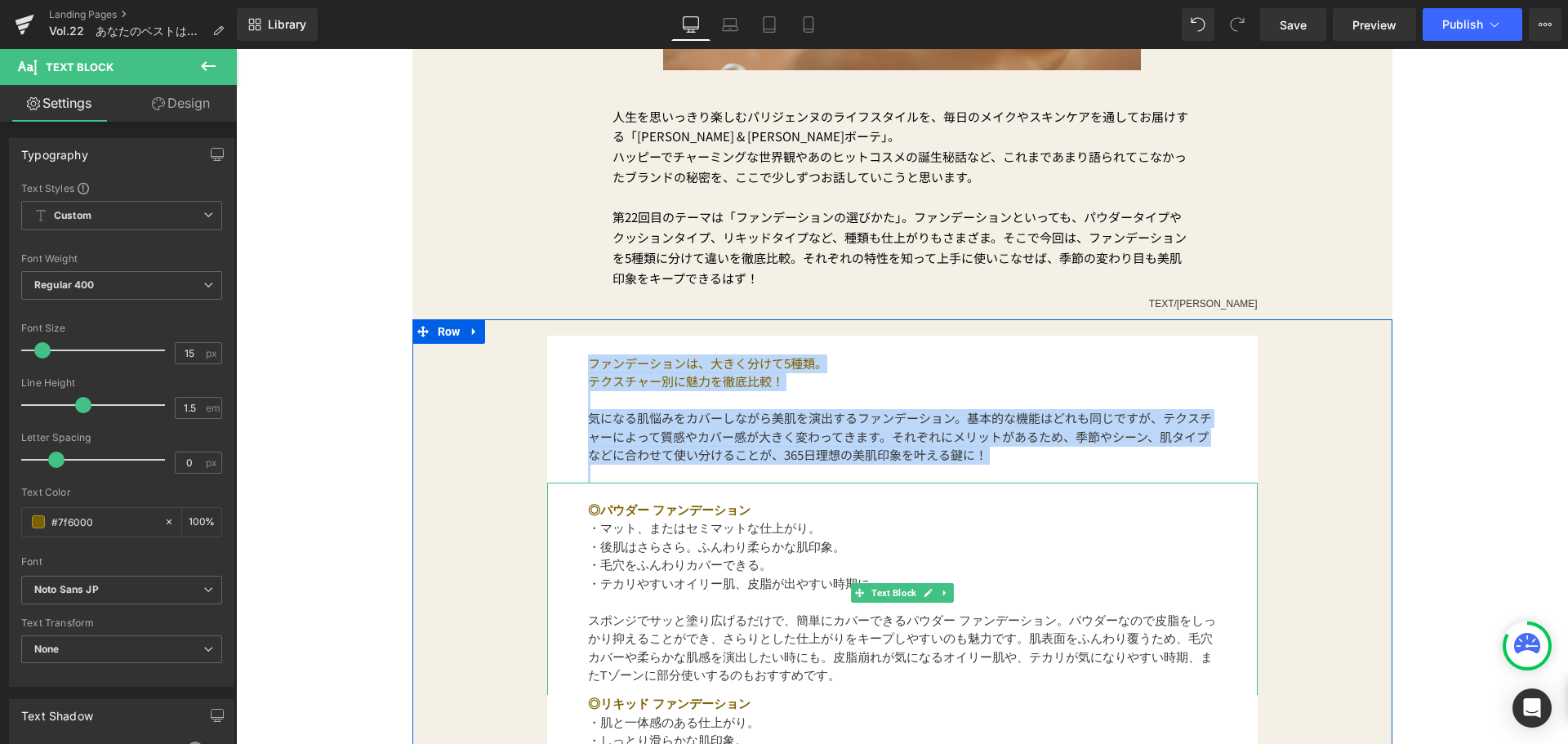
click at [589, 507] on strong "◎パウダー ファンデーション" at bounding box center [670, 510] width 163 height 14
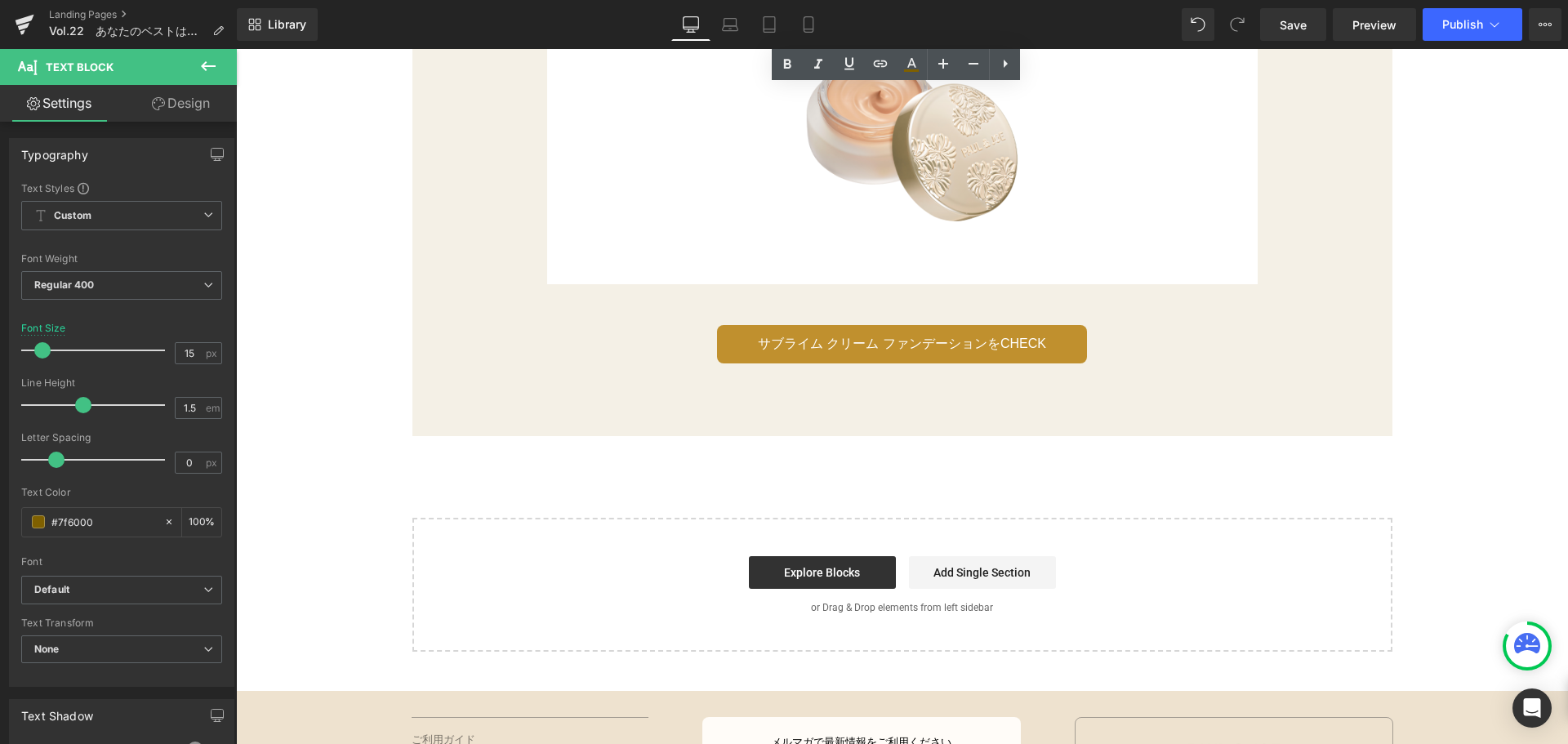
drag, startPoint x: 577, startPoint y: 507, endPoint x: 799, endPoint y: 638, distance: 257.8
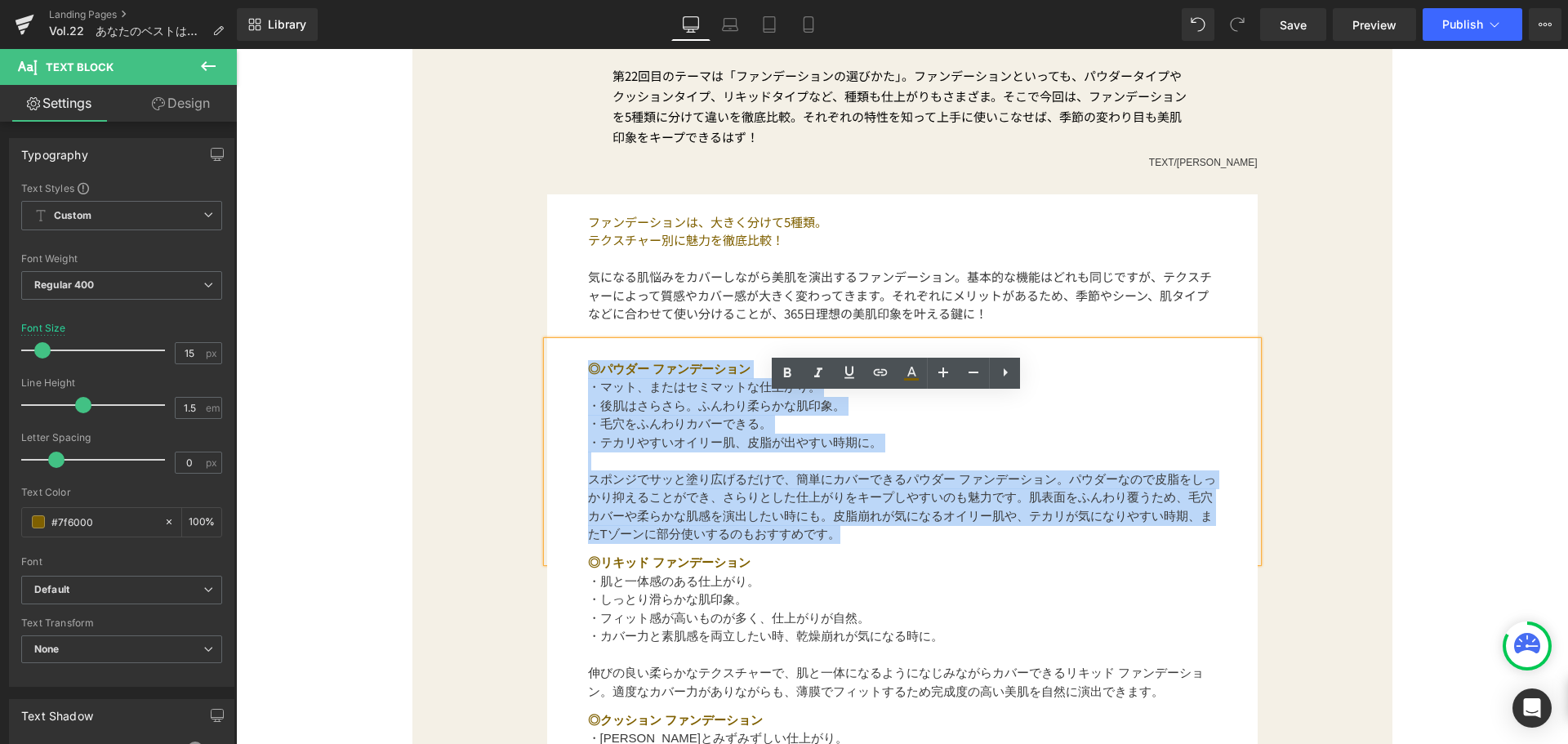
scroll to position [974, 0]
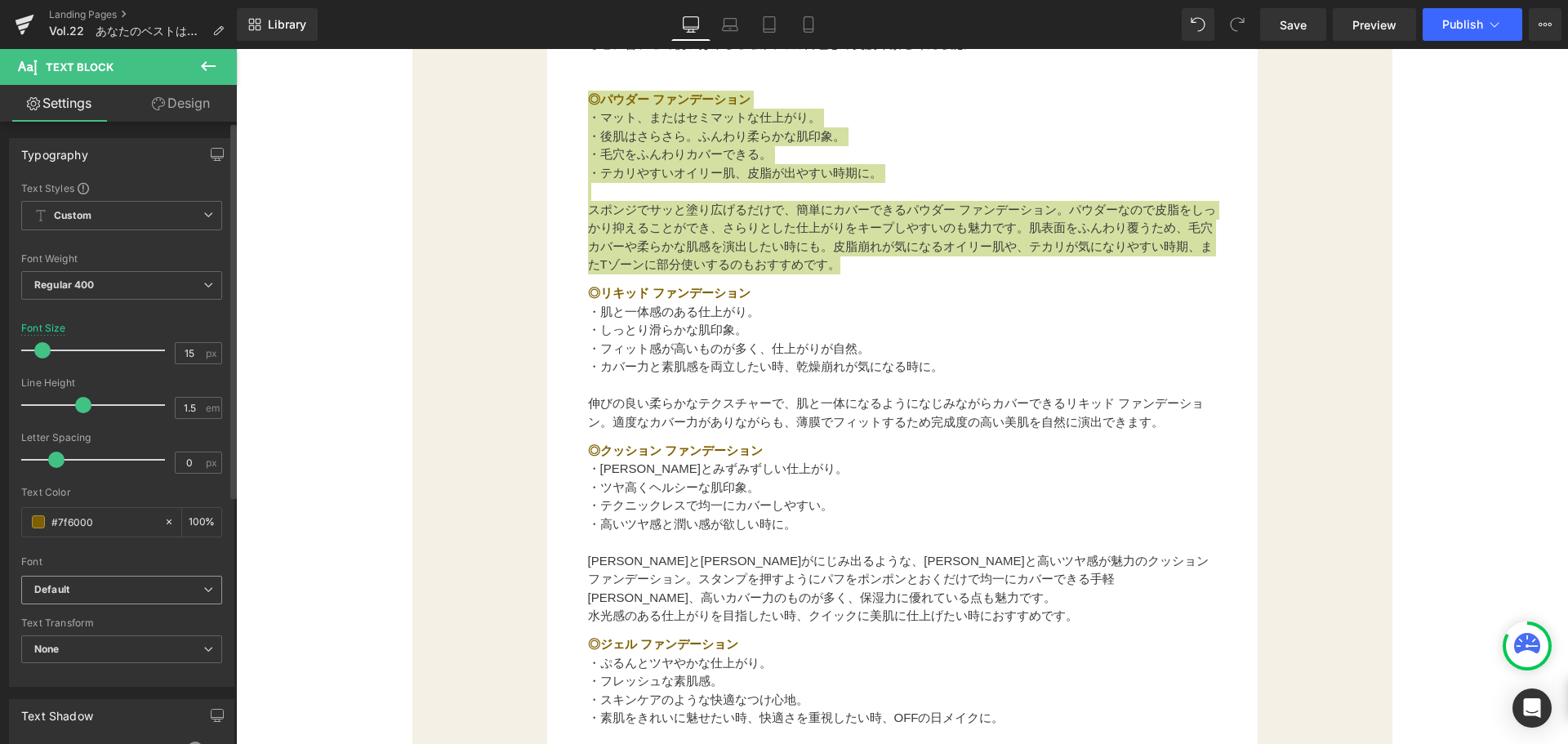
click at [177, 590] on b "Default" at bounding box center [118, 590] width 169 height 14
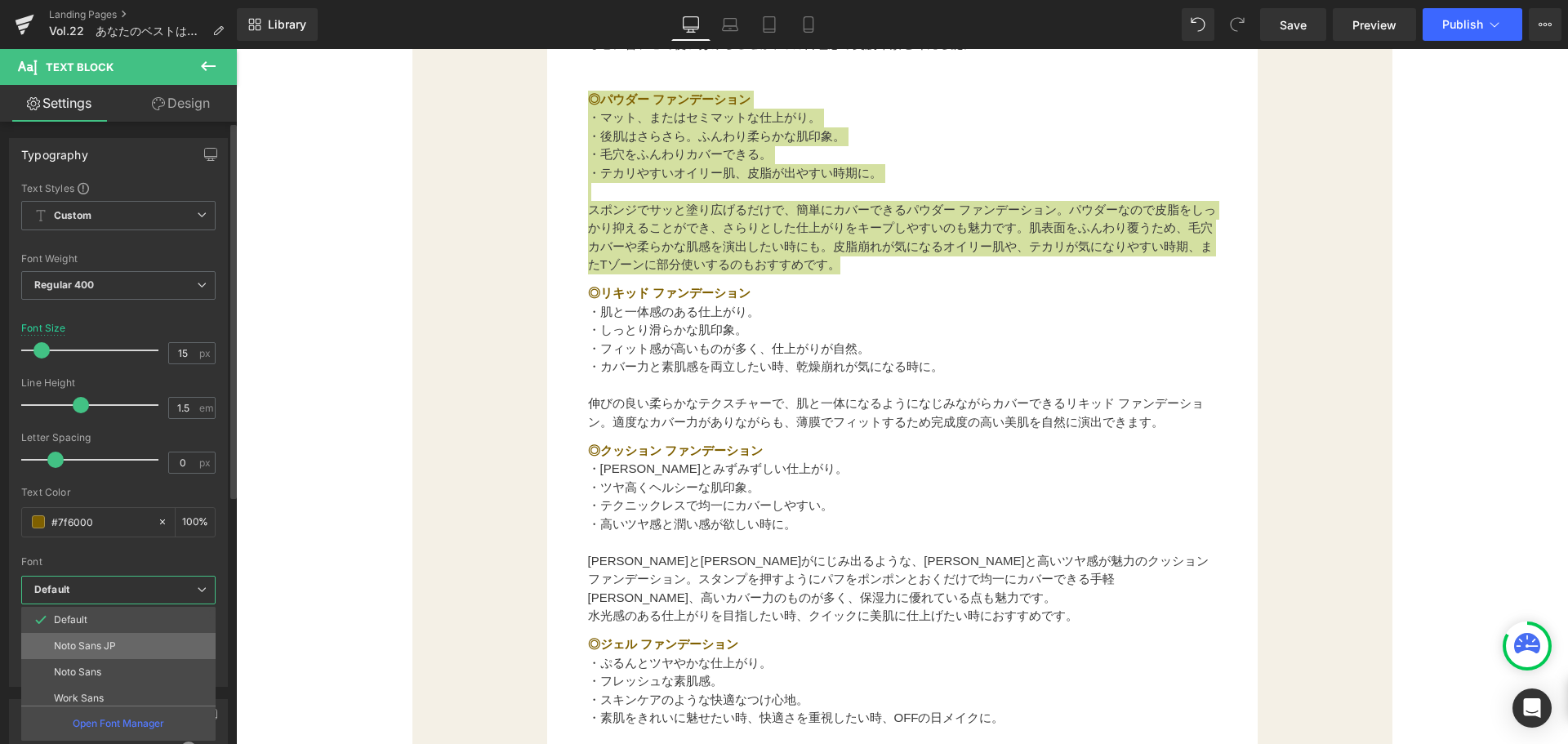
click at [160, 634] on li "Noto Sans JP" at bounding box center [122, 646] width 202 height 26
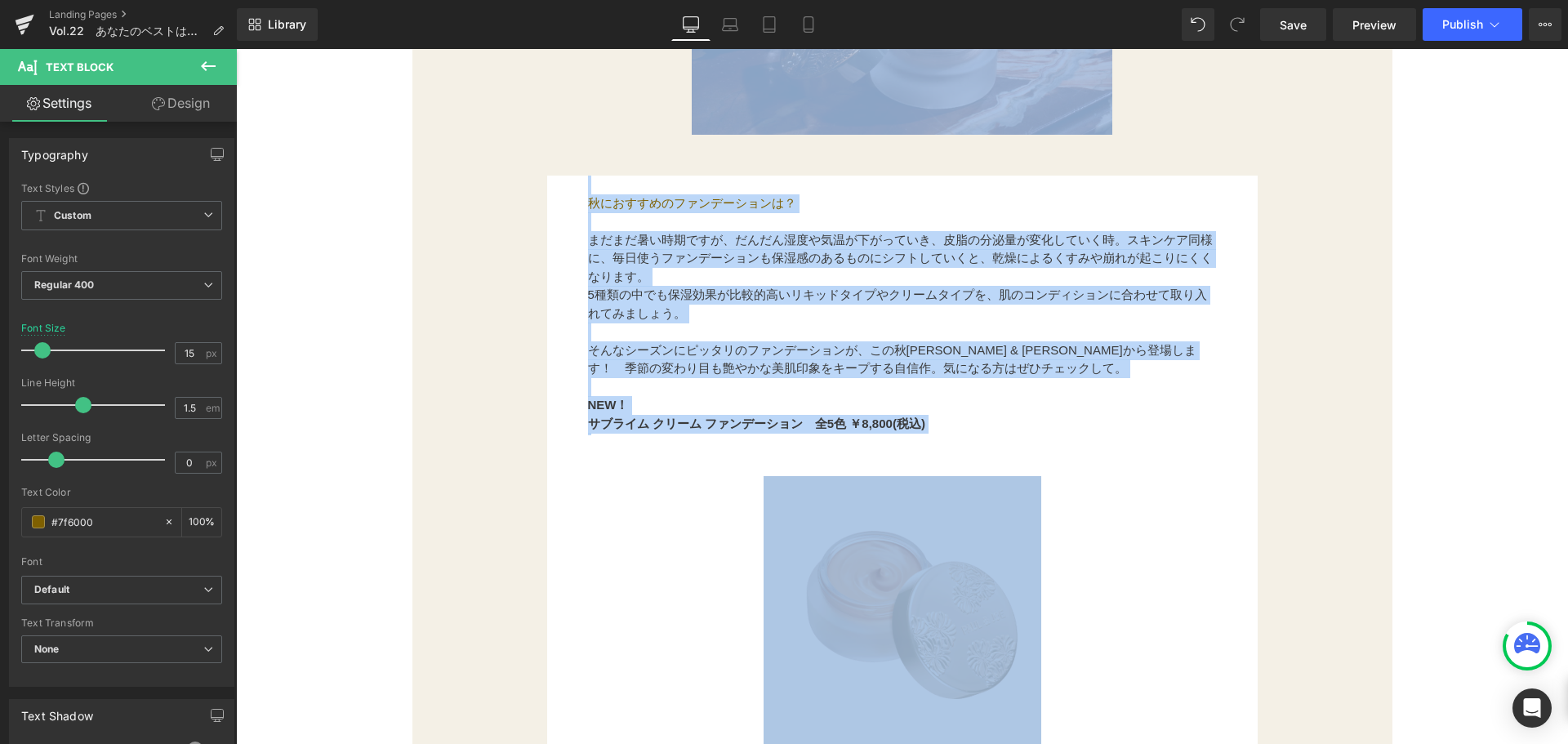
scroll to position [2158, 0]
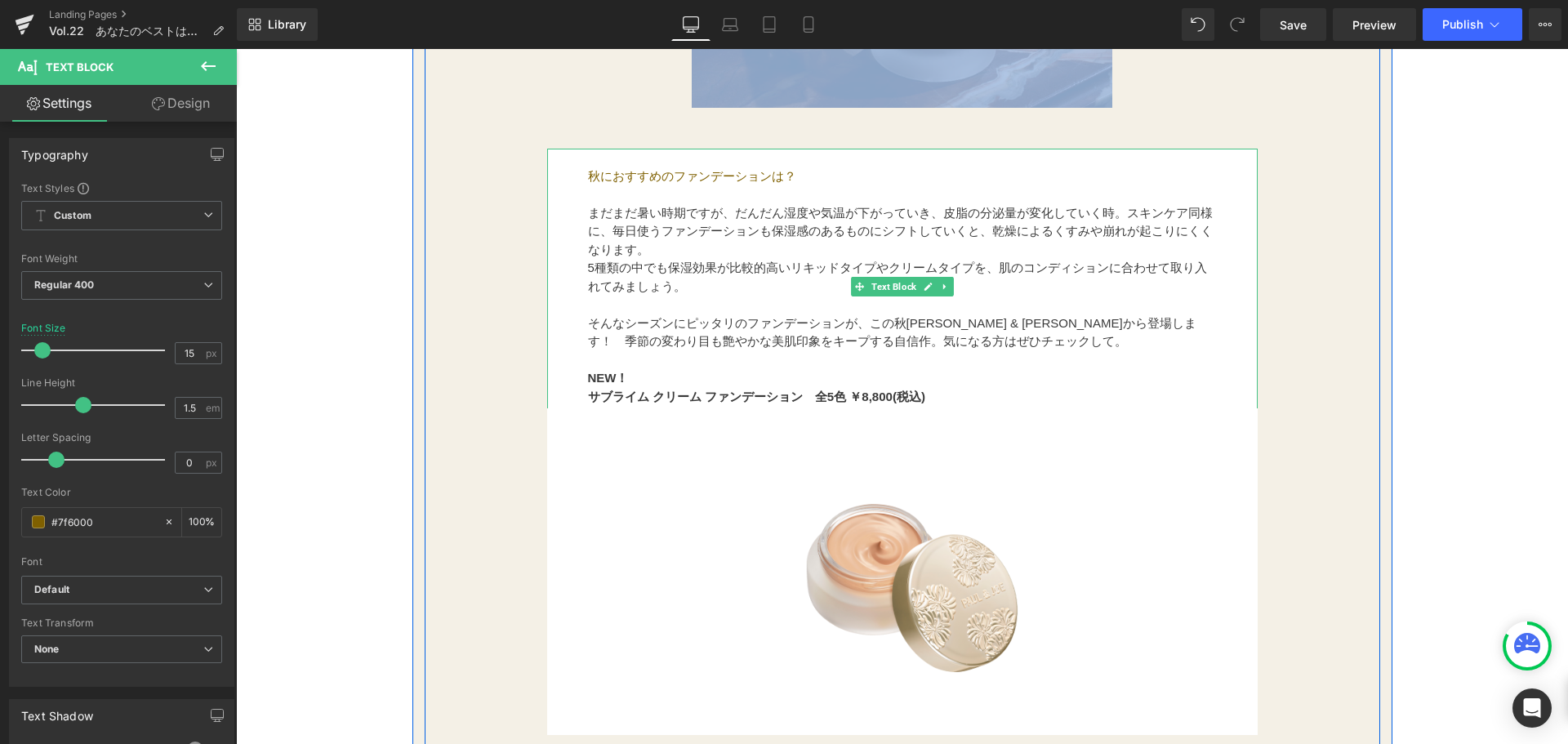
drag, startPoint x: 584, startPoint y: 294, endPoint x: 1009, endPoint y: 406, distance: 439.5
click at [1009, 409] on div "Image 秋におすすめのファンデーションは？ まだまだ暑い時期ですが、だんだん湿度や気温が下がっていき、皮脂の分泌量が変化していく時。スキンケア同様に、毎日…" at bounding box center [902, 334] width 735 height 1043
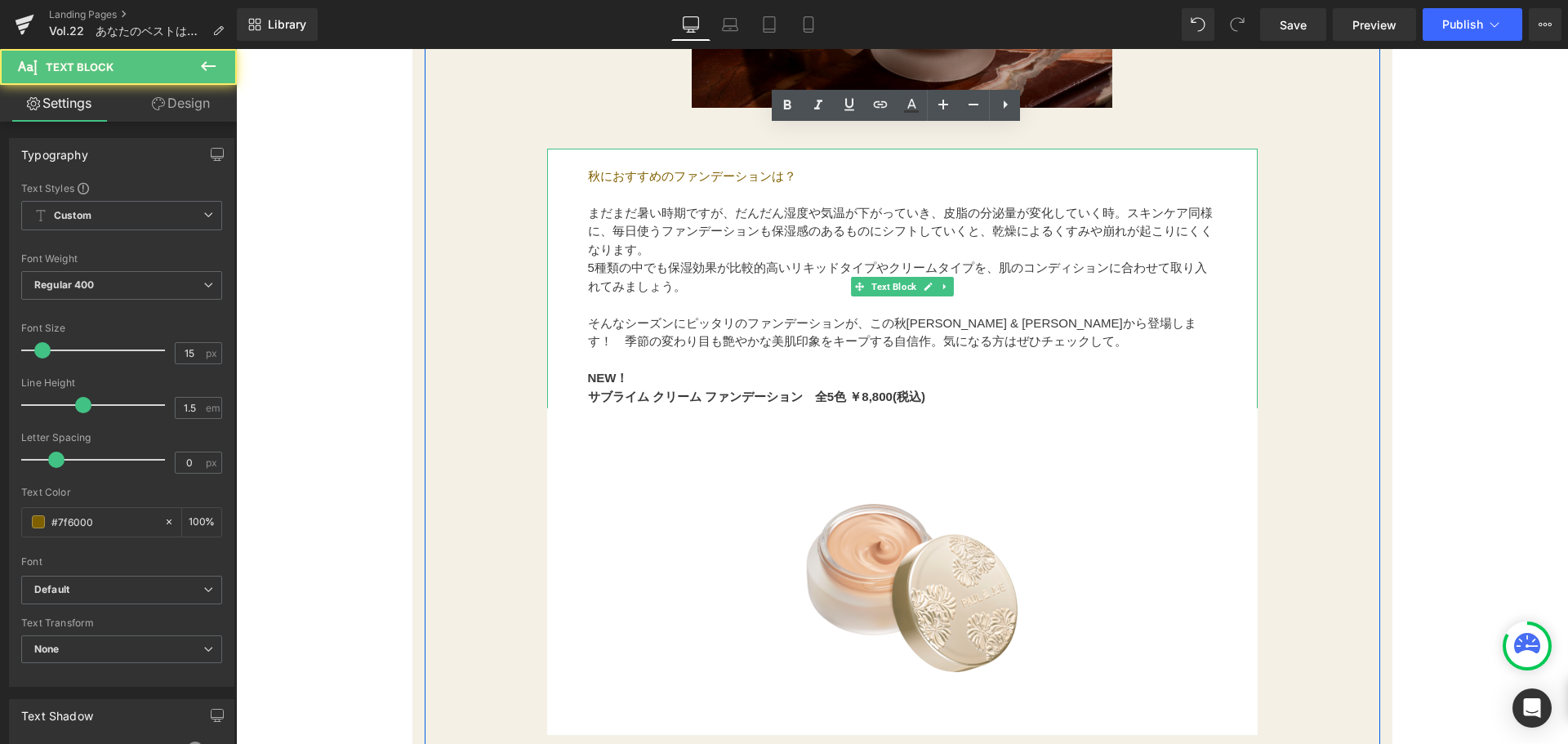
click at [943, 399] on p "サブライム クリーム ファンデーション　全5色 ￥8,800(税込)" at bounding box center [903, 397] width 629 height 19
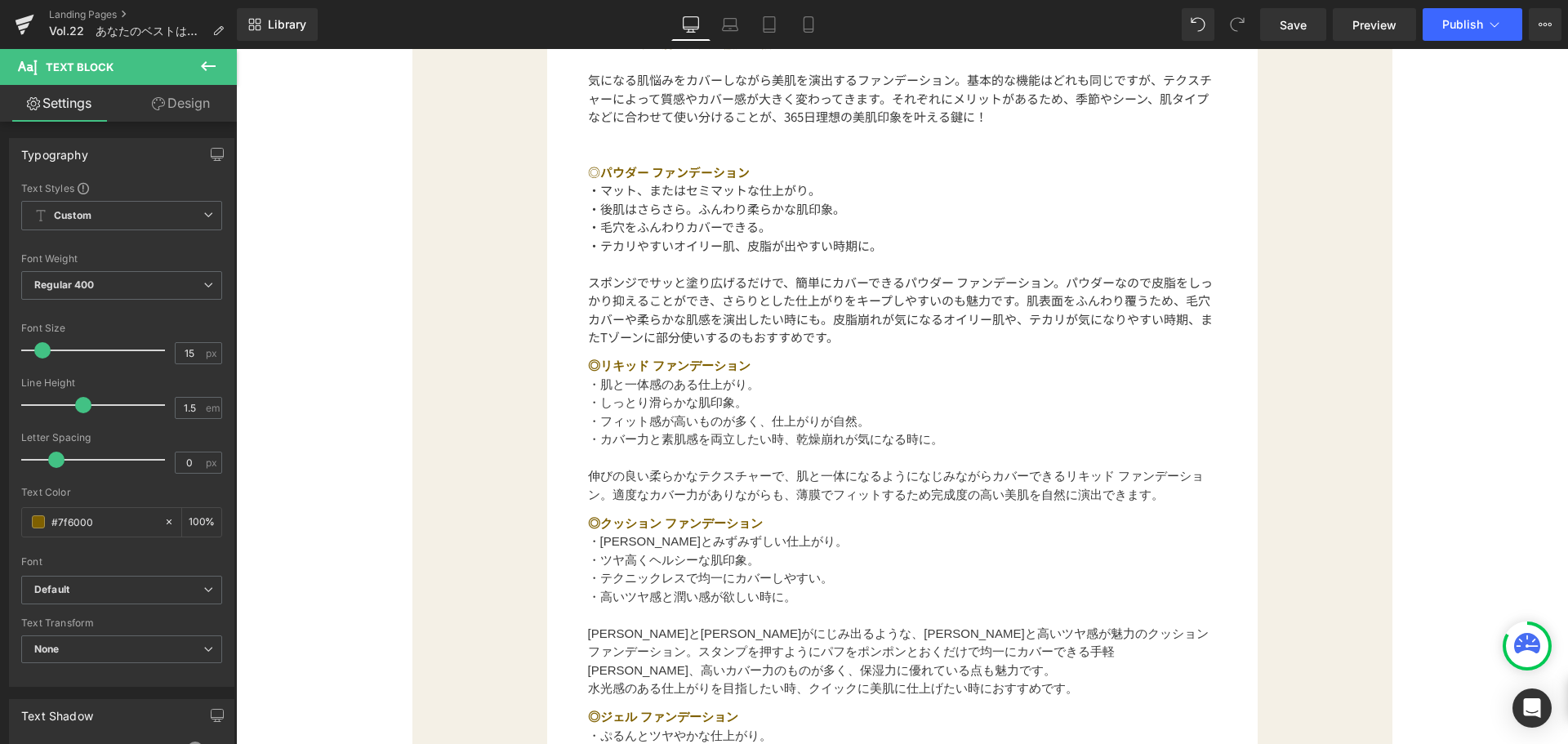
scroll to position [0, 0]
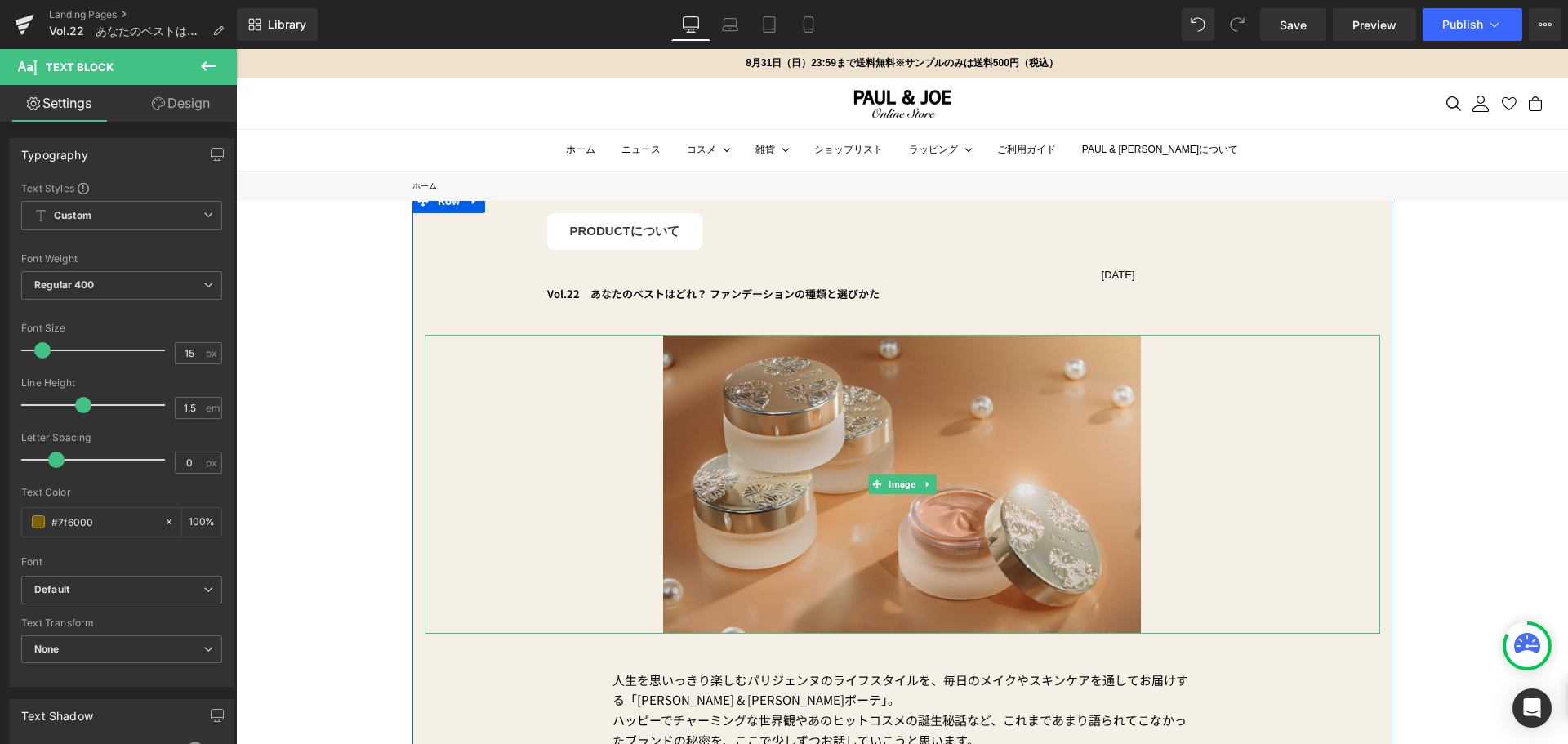
drag, startPoint x: 943, startPoint y: 399, endPoint x: 584, endPoint y: 401, distance: 359.0
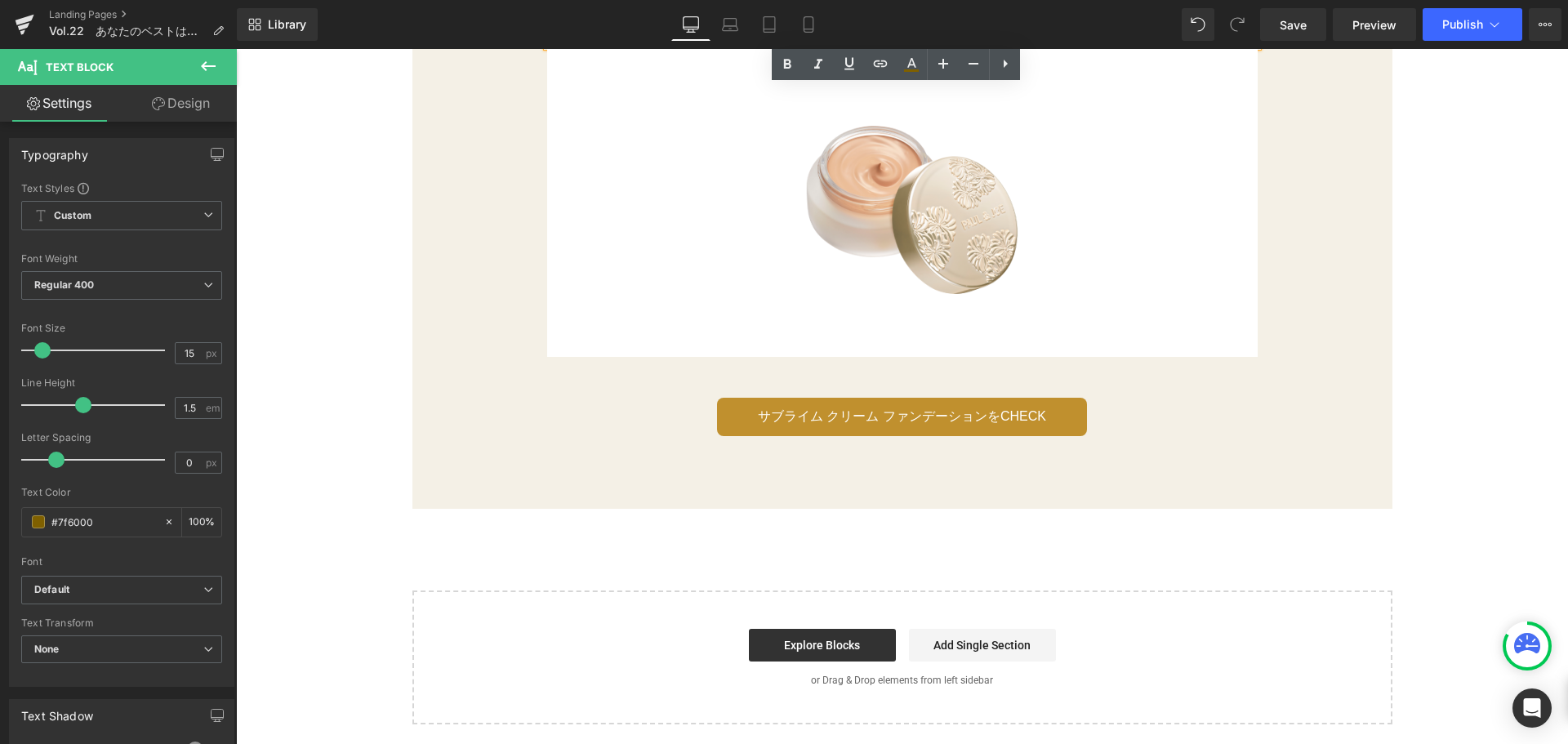
scroll to position [2940, 0]
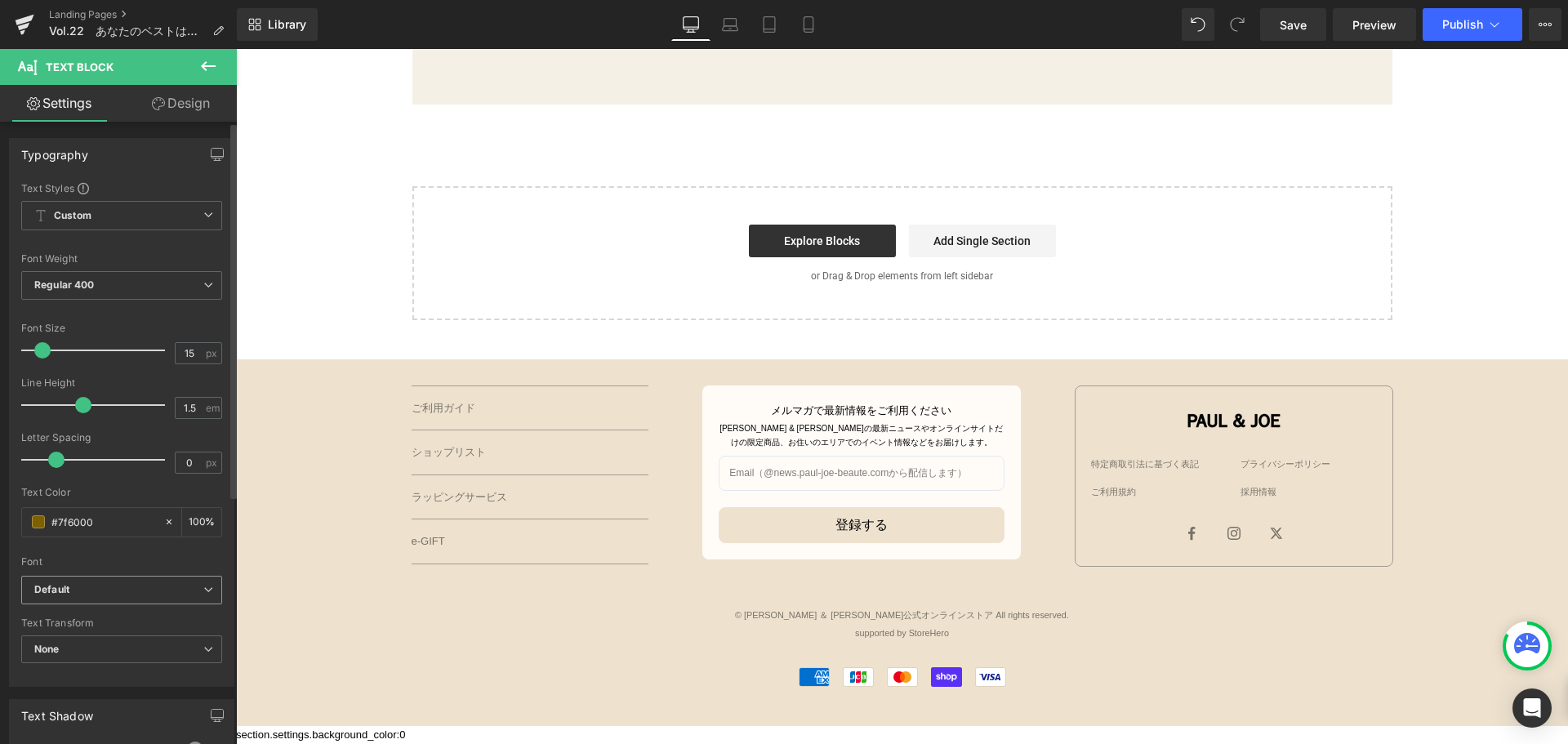
click at [185, 594] on b "Default" at bounding box center [118, 590] width 169 height 14
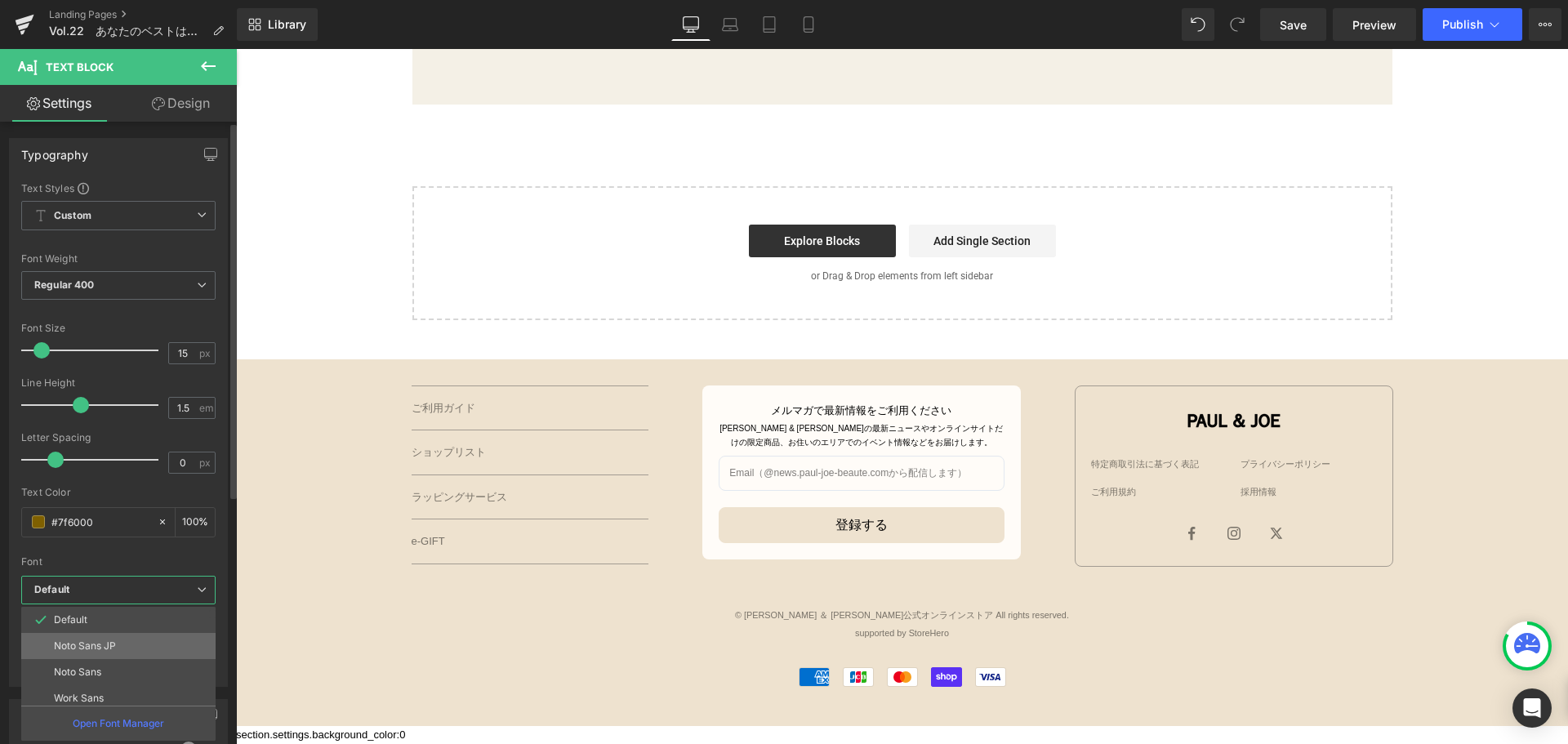
click at [166, 638] on li "Noto Sans JP" at bounding box center [122, 646] width 202 height 26
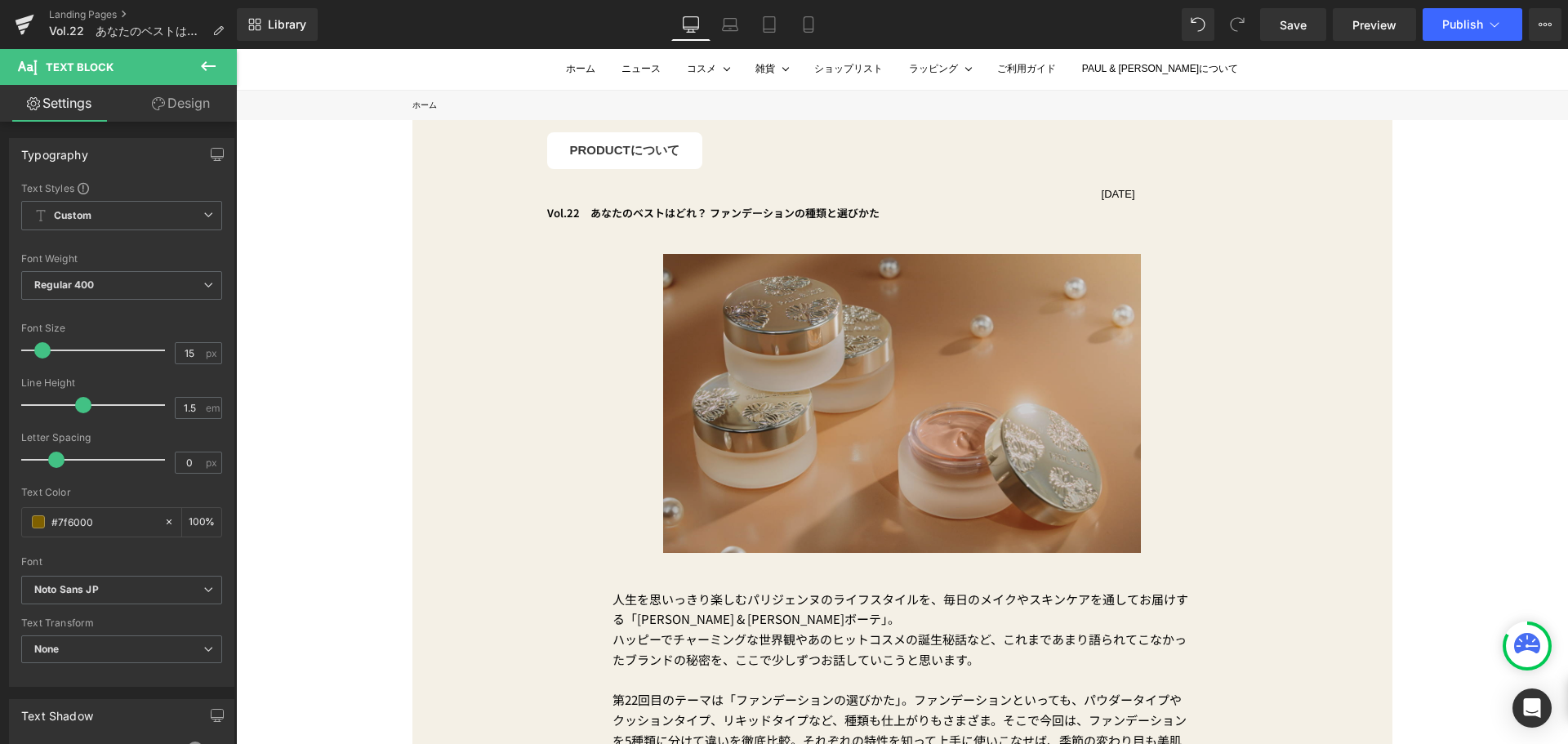
scroll to position [0, 0]
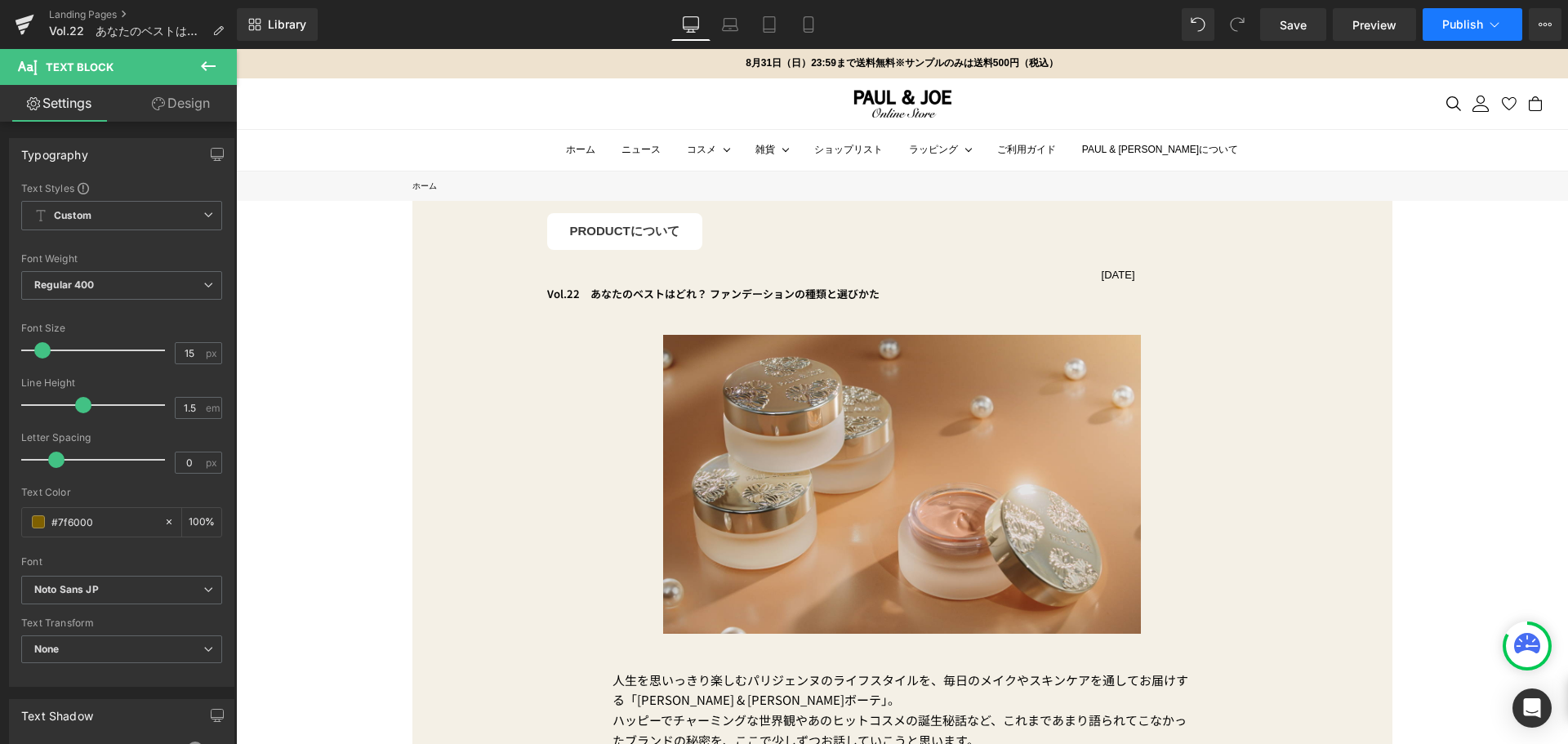
click at [1469, 22] on span "Publish" at bounding box center [1463, 24] width 41 height 13
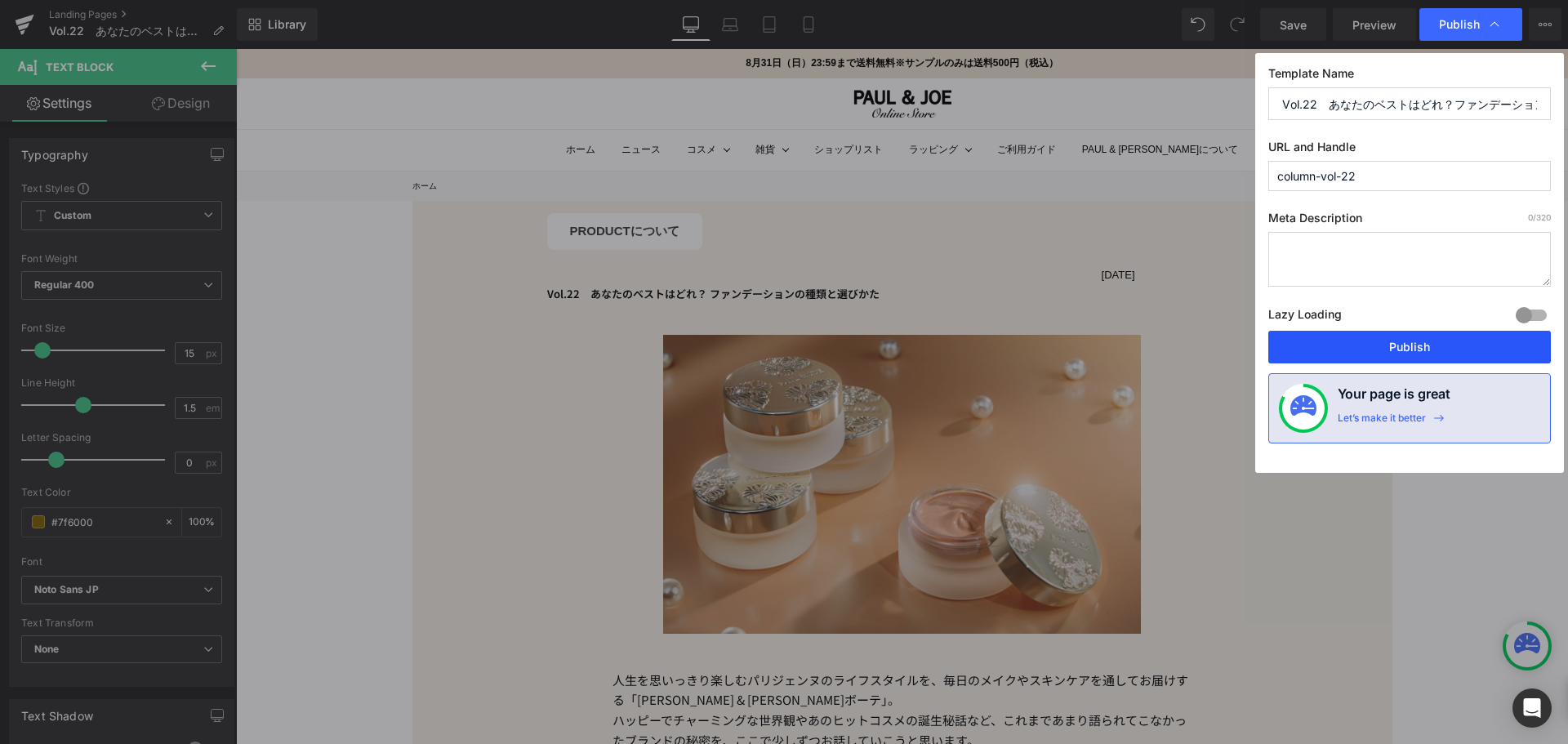
click at [1387, 351] on button "Publish" at bounding box center [1409, 347] width 282 height 33
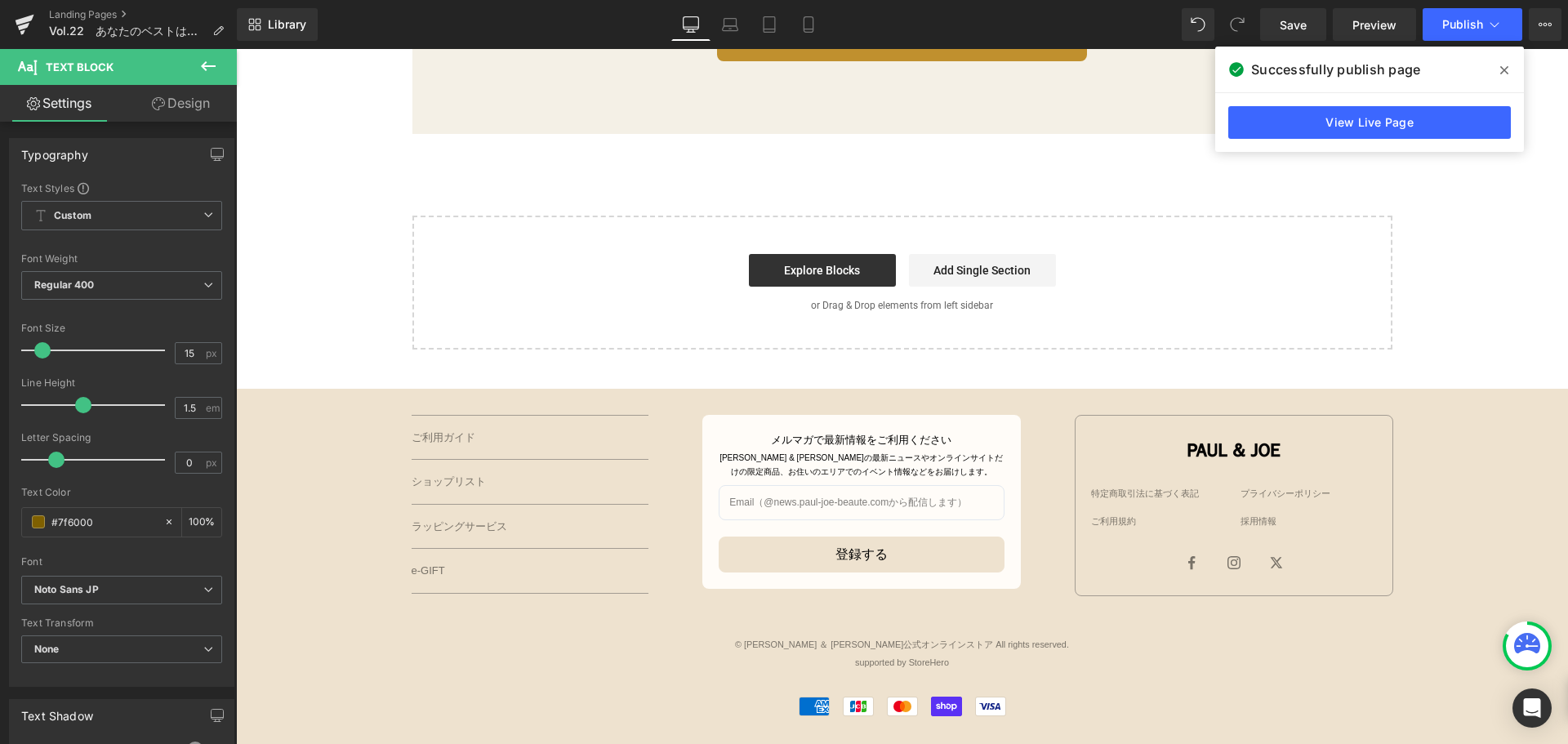
scroll to position [2940, 0]
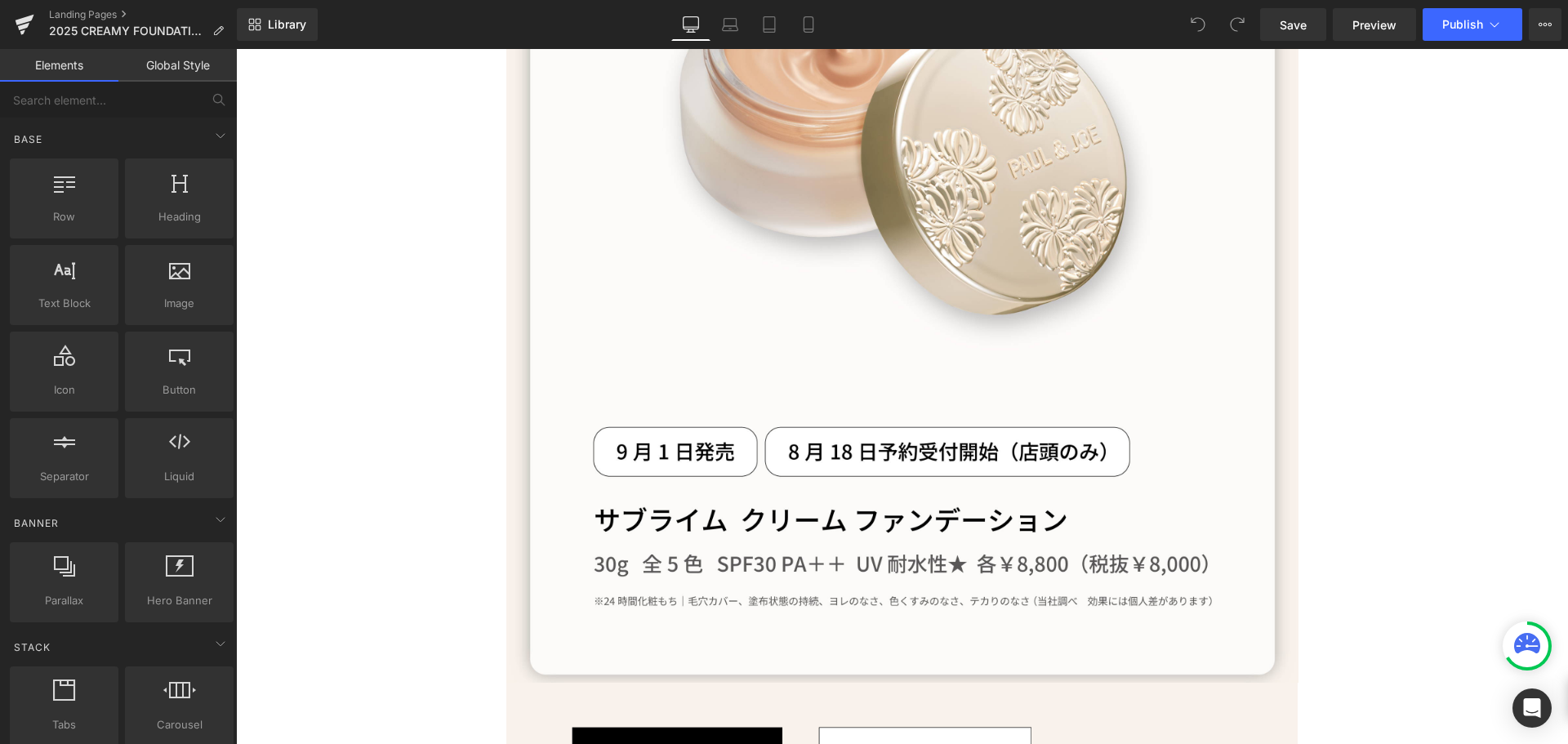
scroll to position [1634, 0]
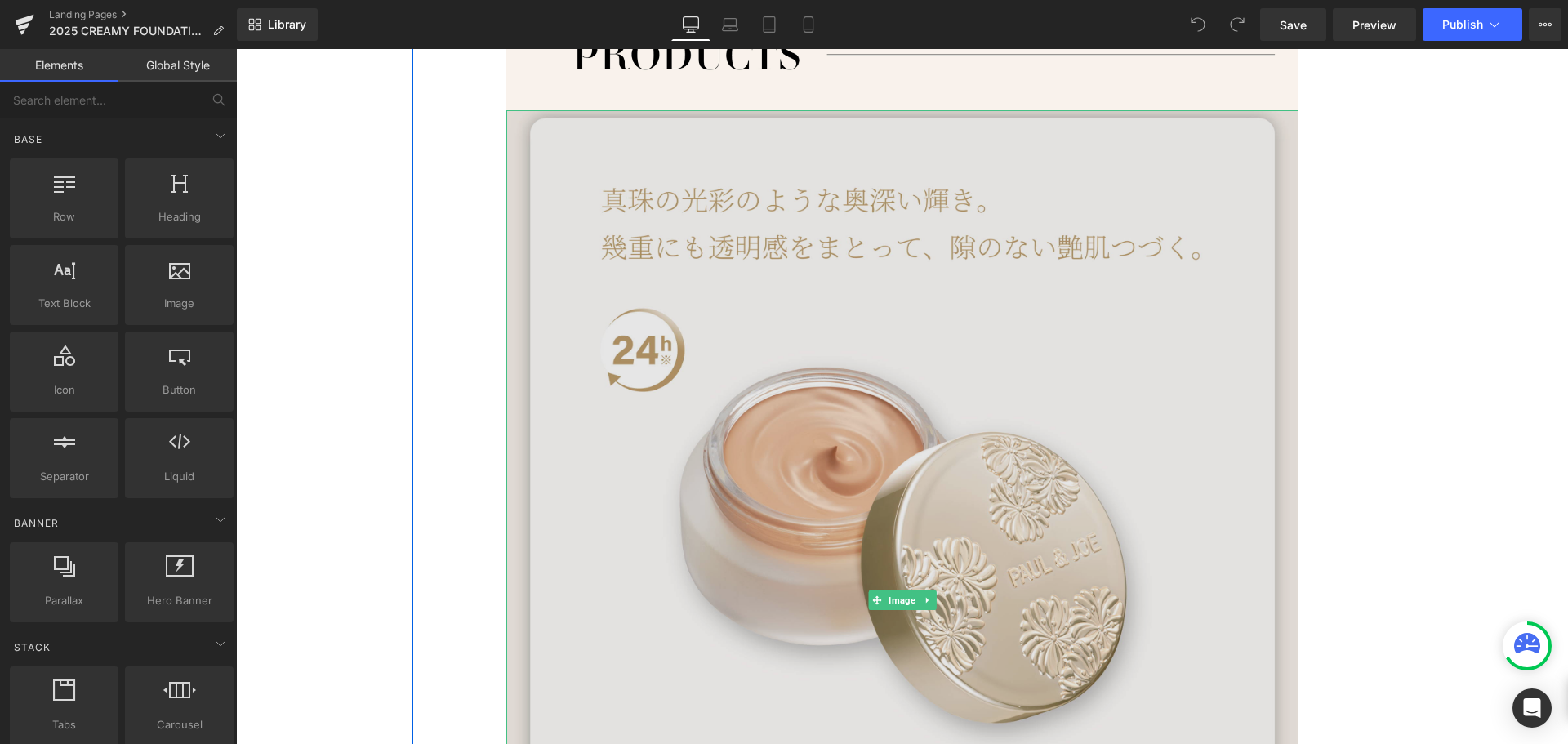
click at [1282, 299] on img at bounding box center [902, 600] width 792 height 981
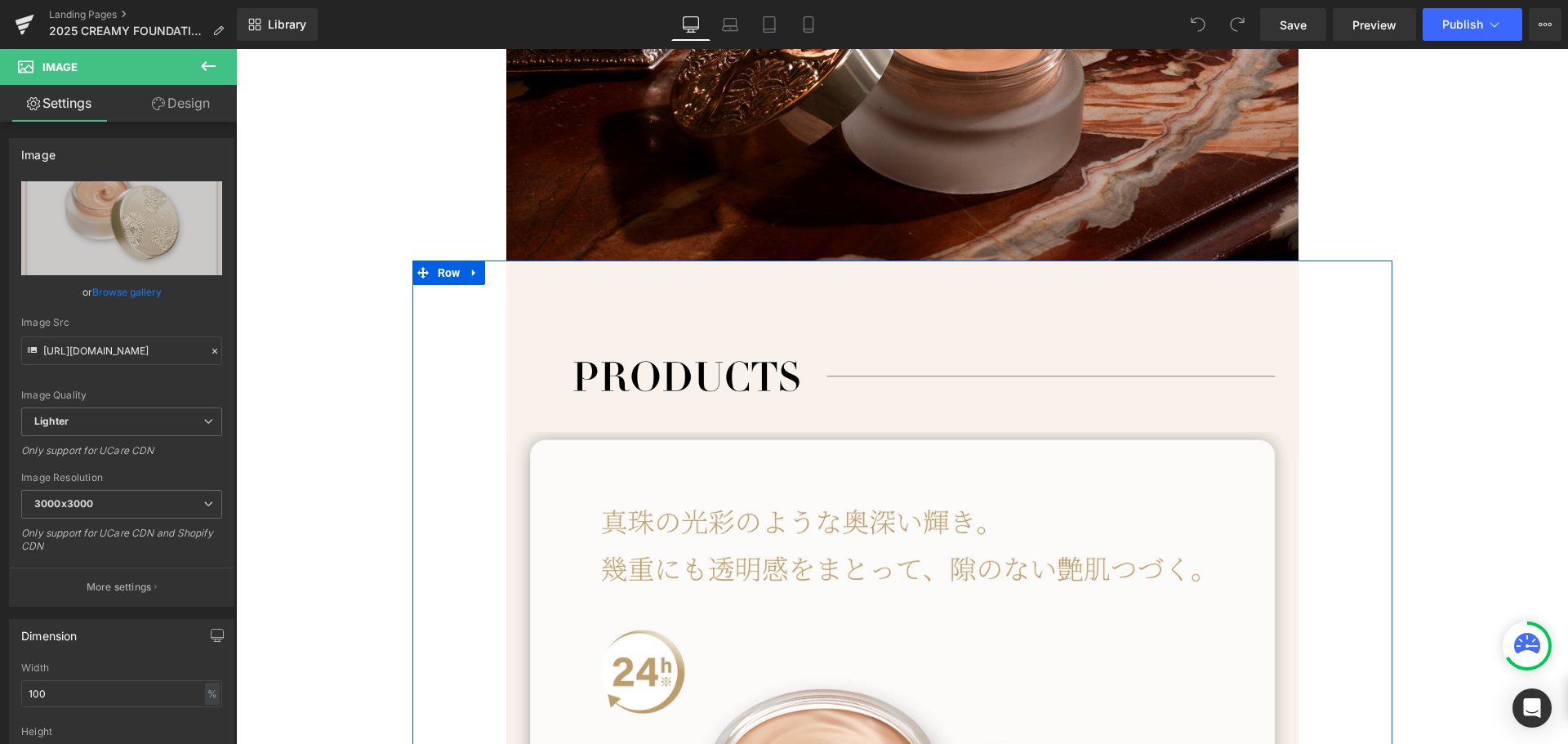
scroll to position [1307, 0]
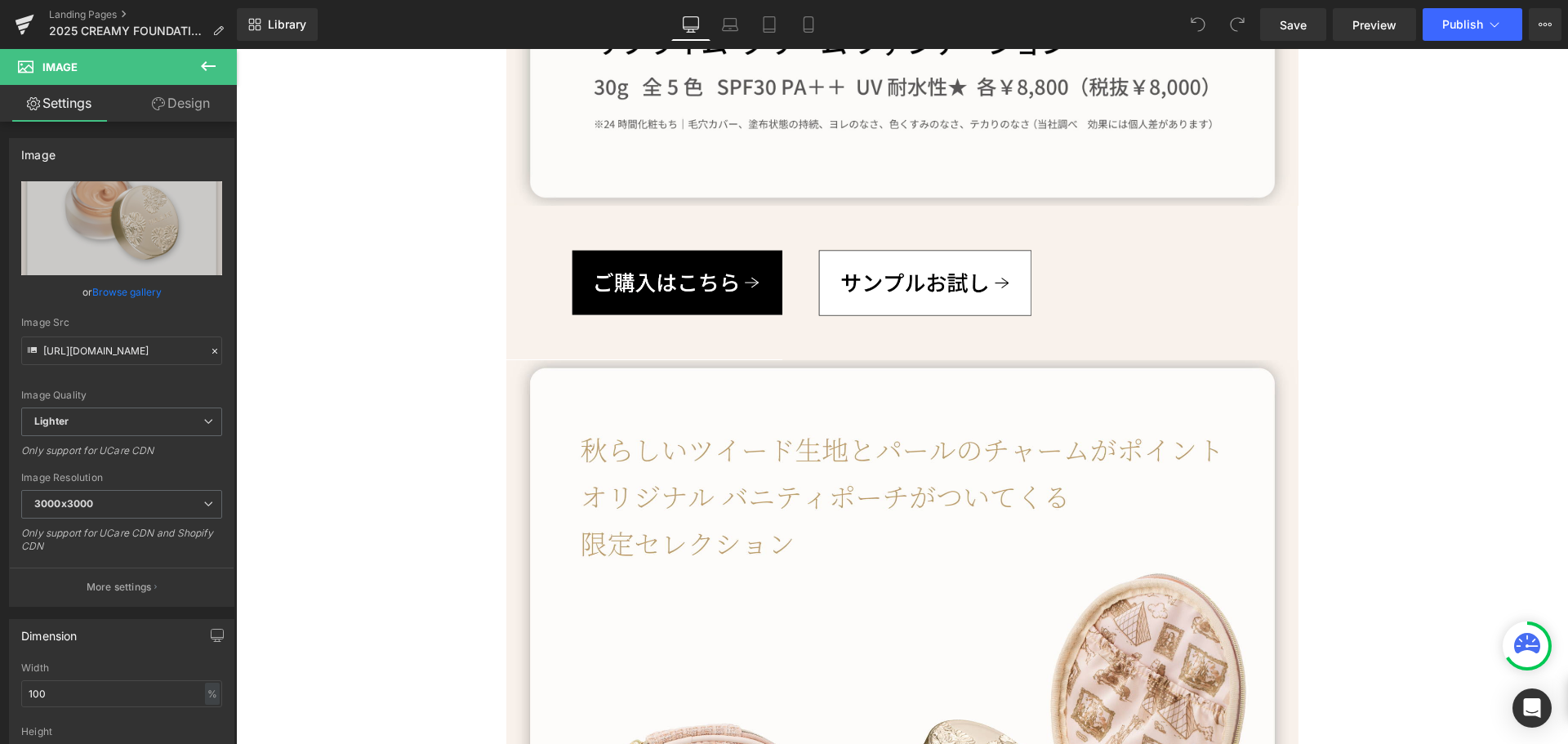
scroll to position [2614, 0]
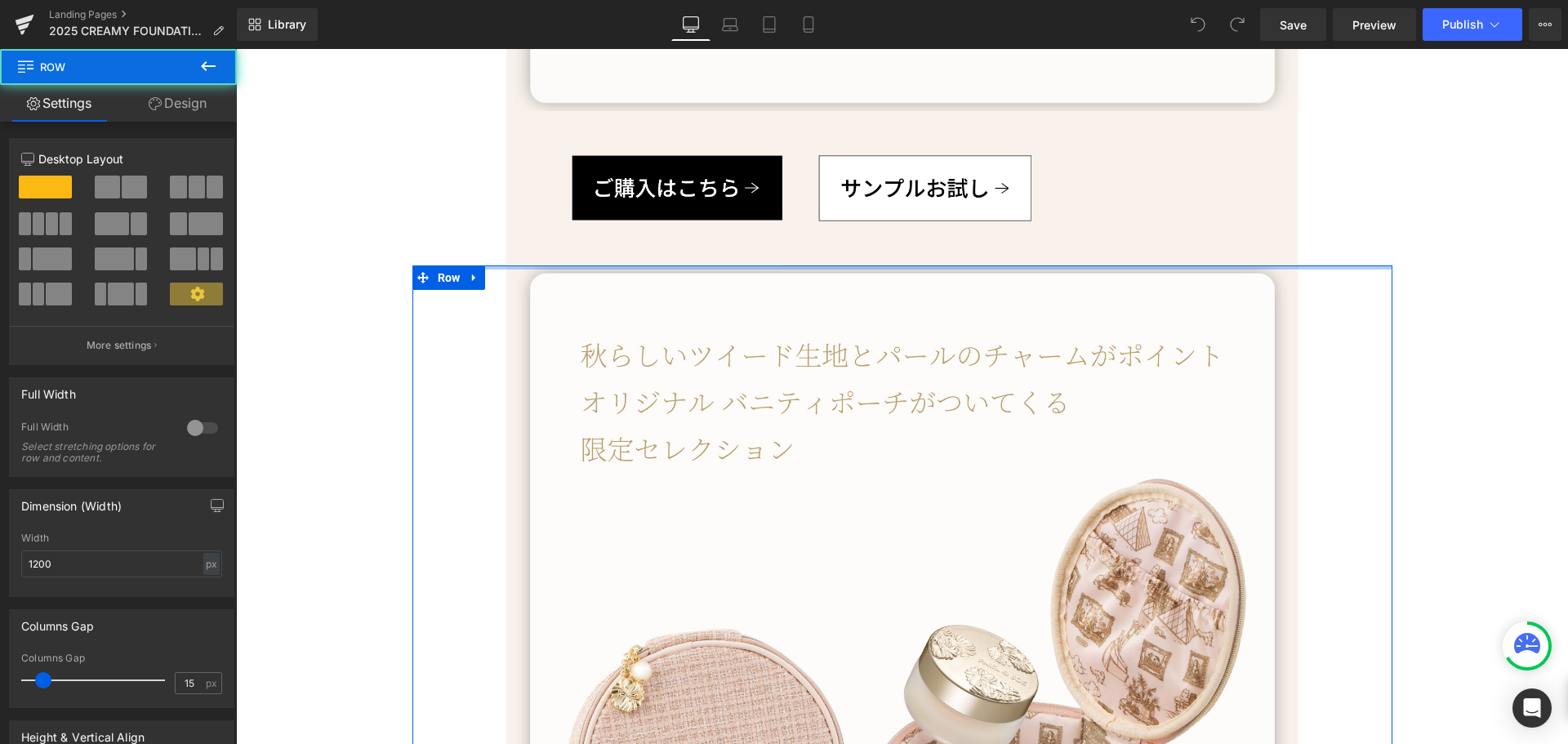
drag, startPoint x: 490, startPoint y: 262, endPoint x: 503, endPoint y: 205, distance: 58.5
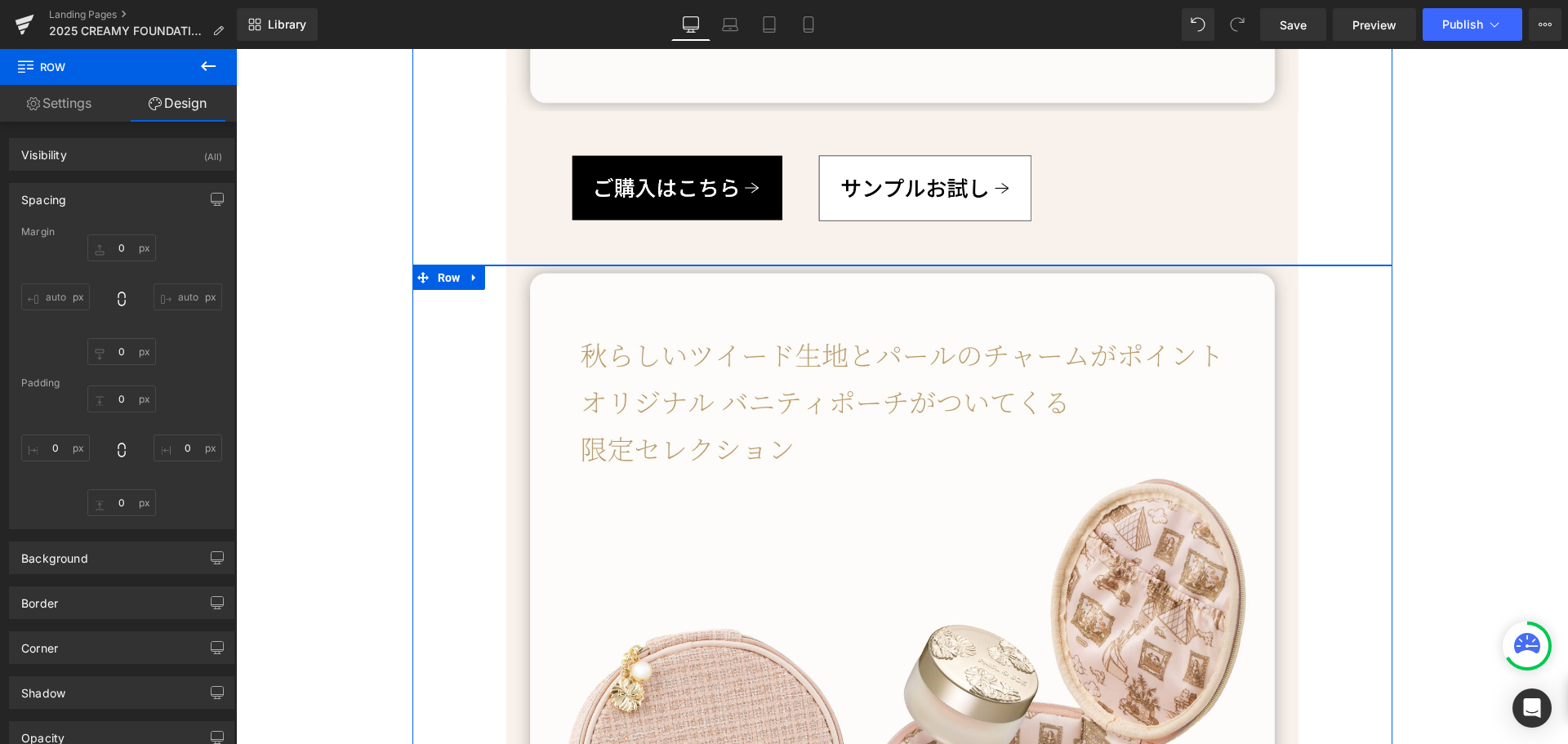
type input "0"
type input "100"
type input "0"
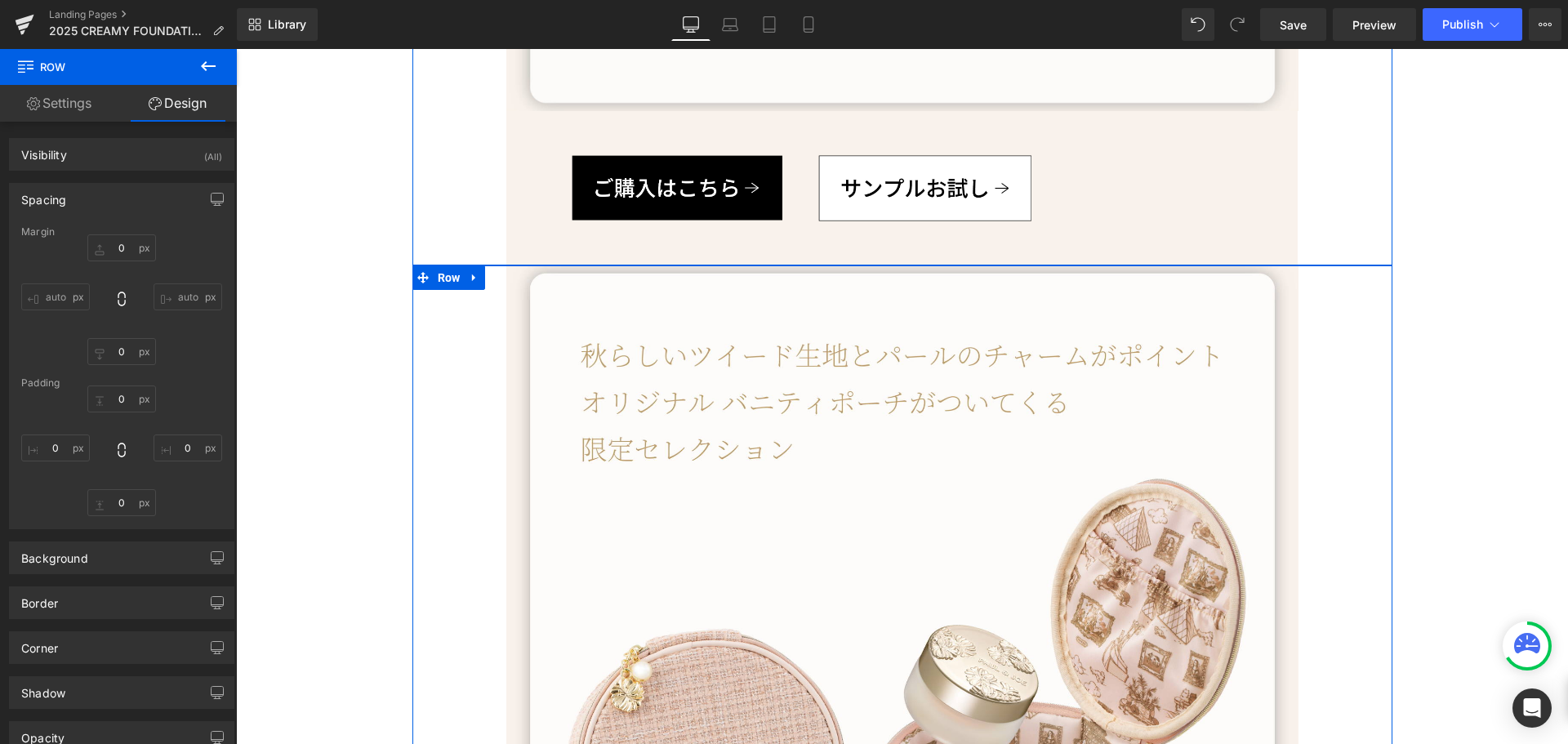
type input "100"
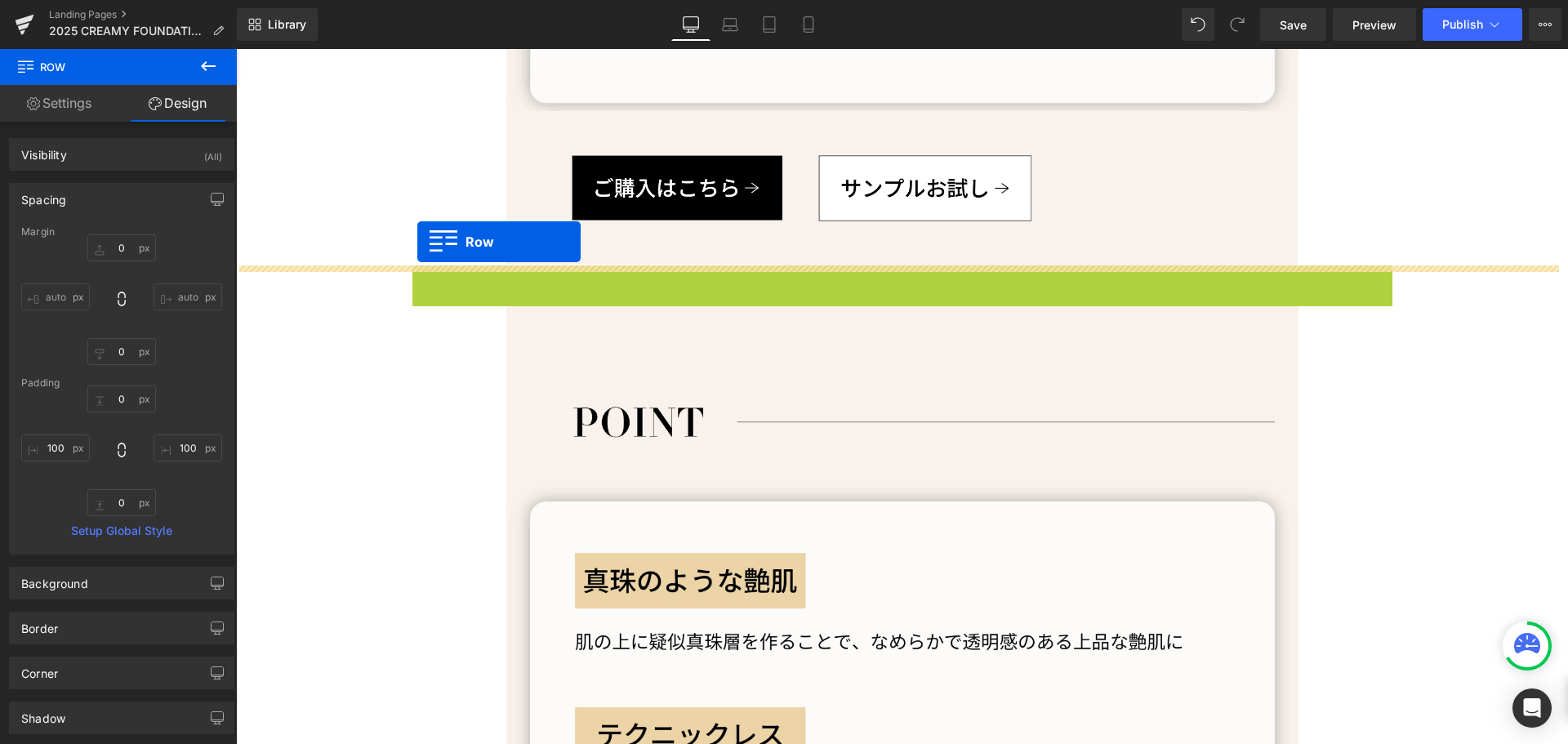
drag, startPoint x: 417, startPoint y: 272, endPoint x: 417, endPoint y: 242, distance: 30.0
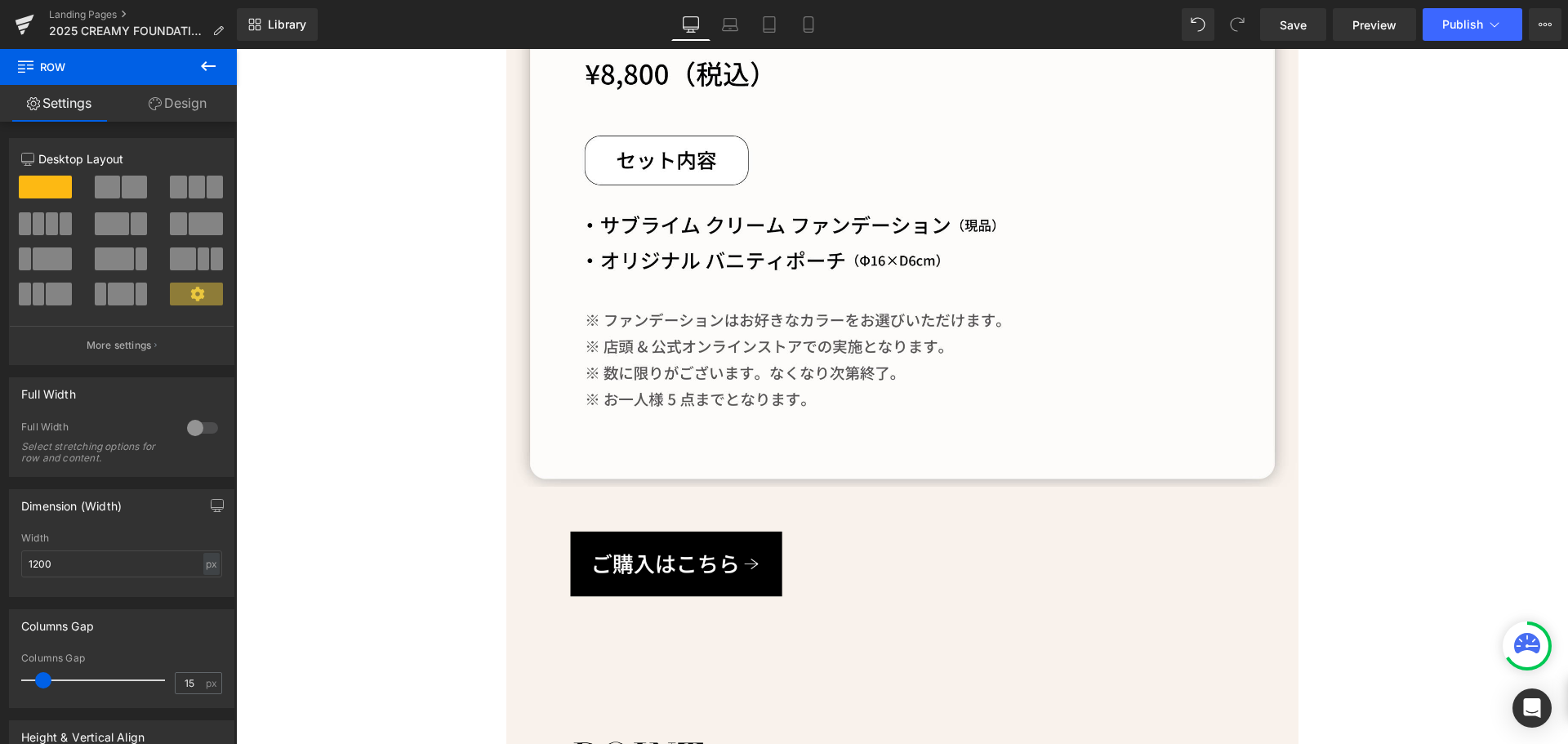
scroll to position [3921, 0]
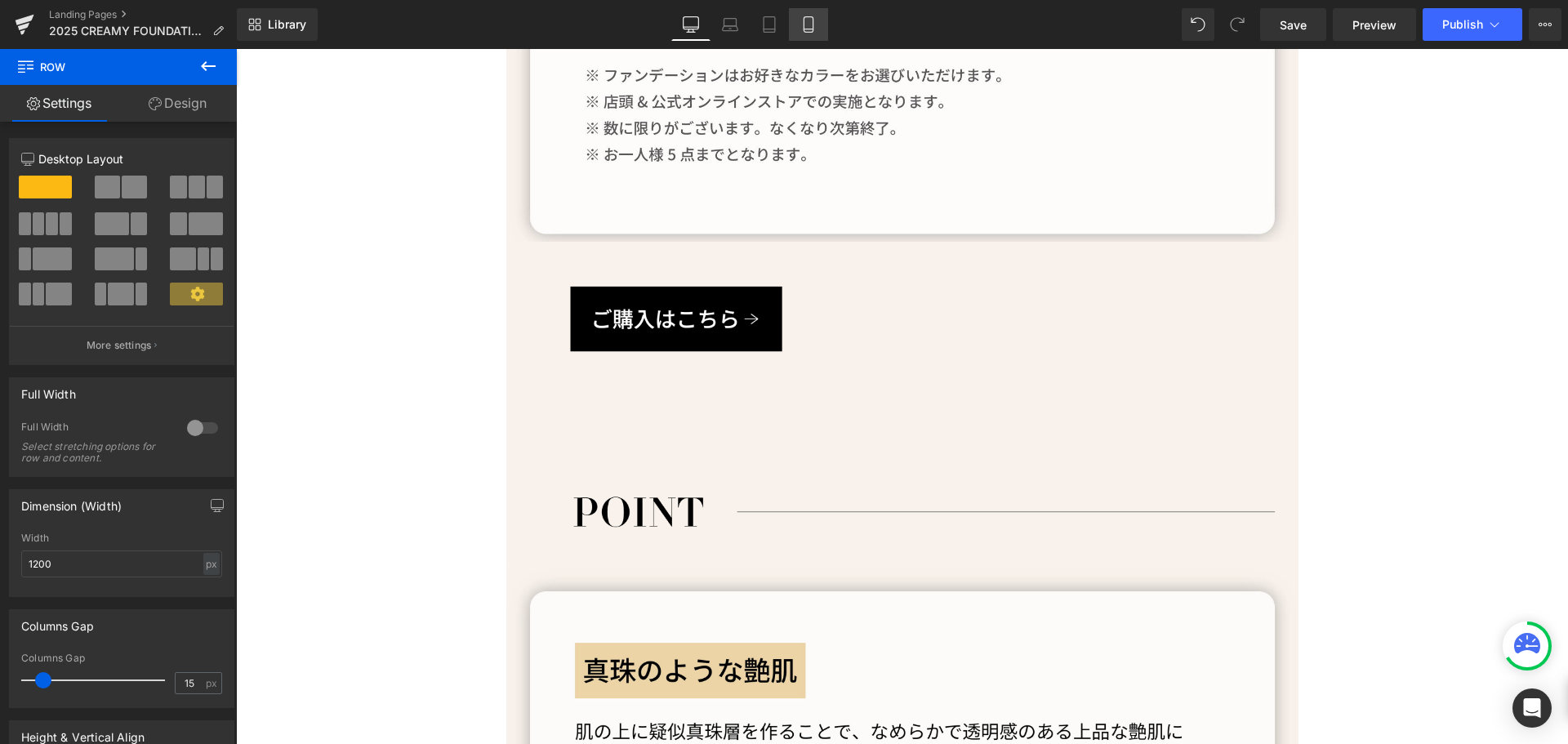
click at [815, 30] on icon at bounding box center [808, 24] width 16 height 16
type input "100"
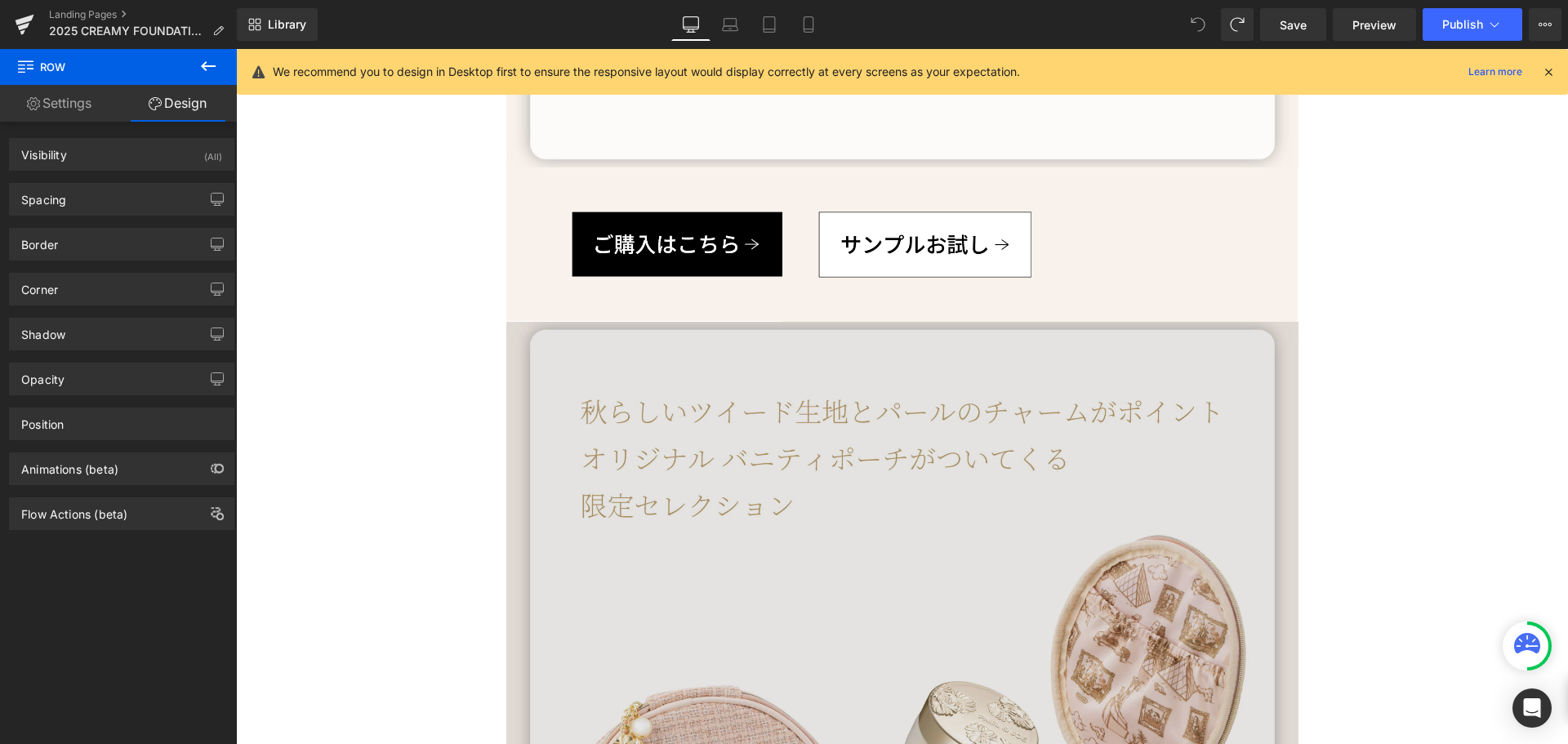
scroll to position [2596, 0]
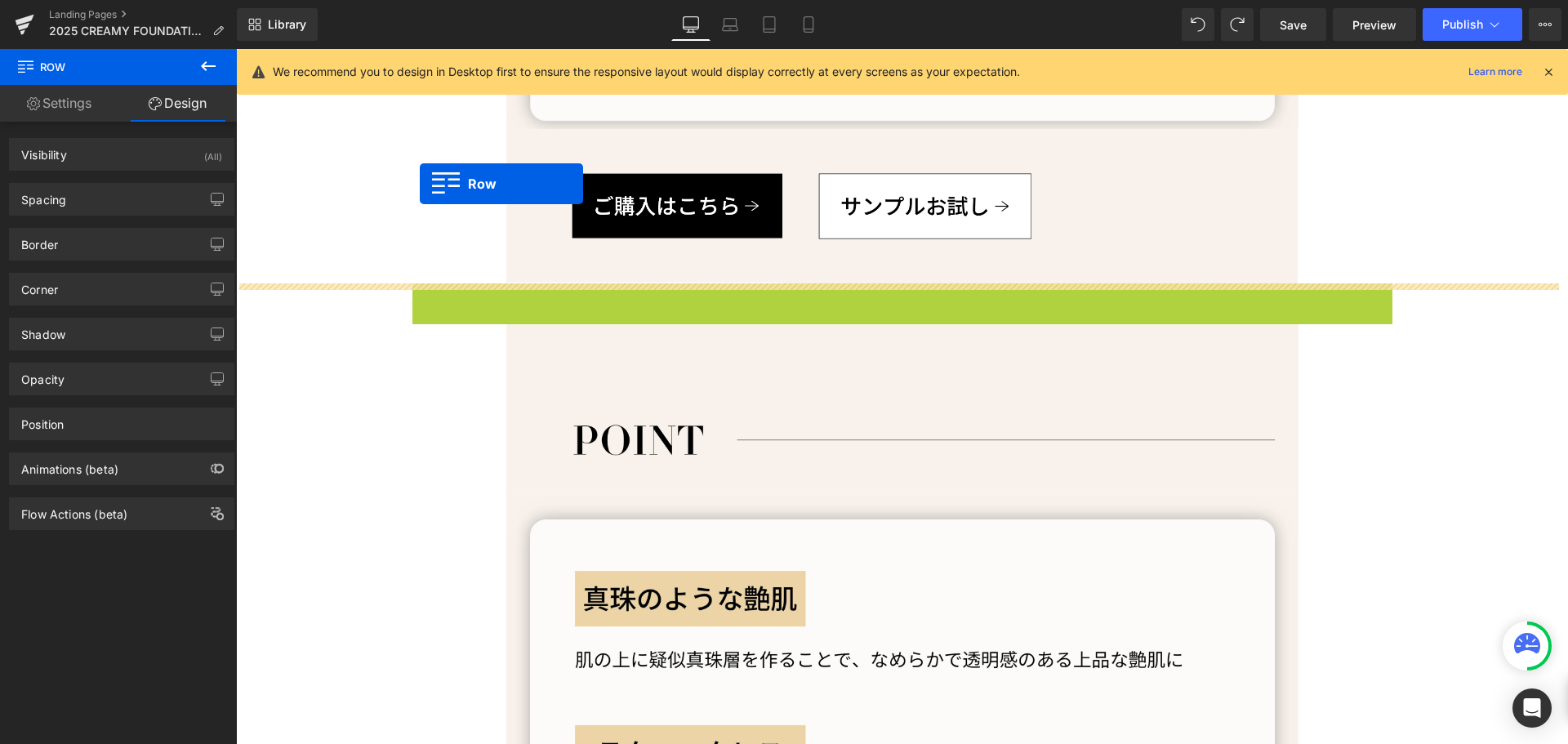
drag, startPoint x: 416, startPoint y: 294, endPoint x: 419, endPoint y: 177, distance: 117.0
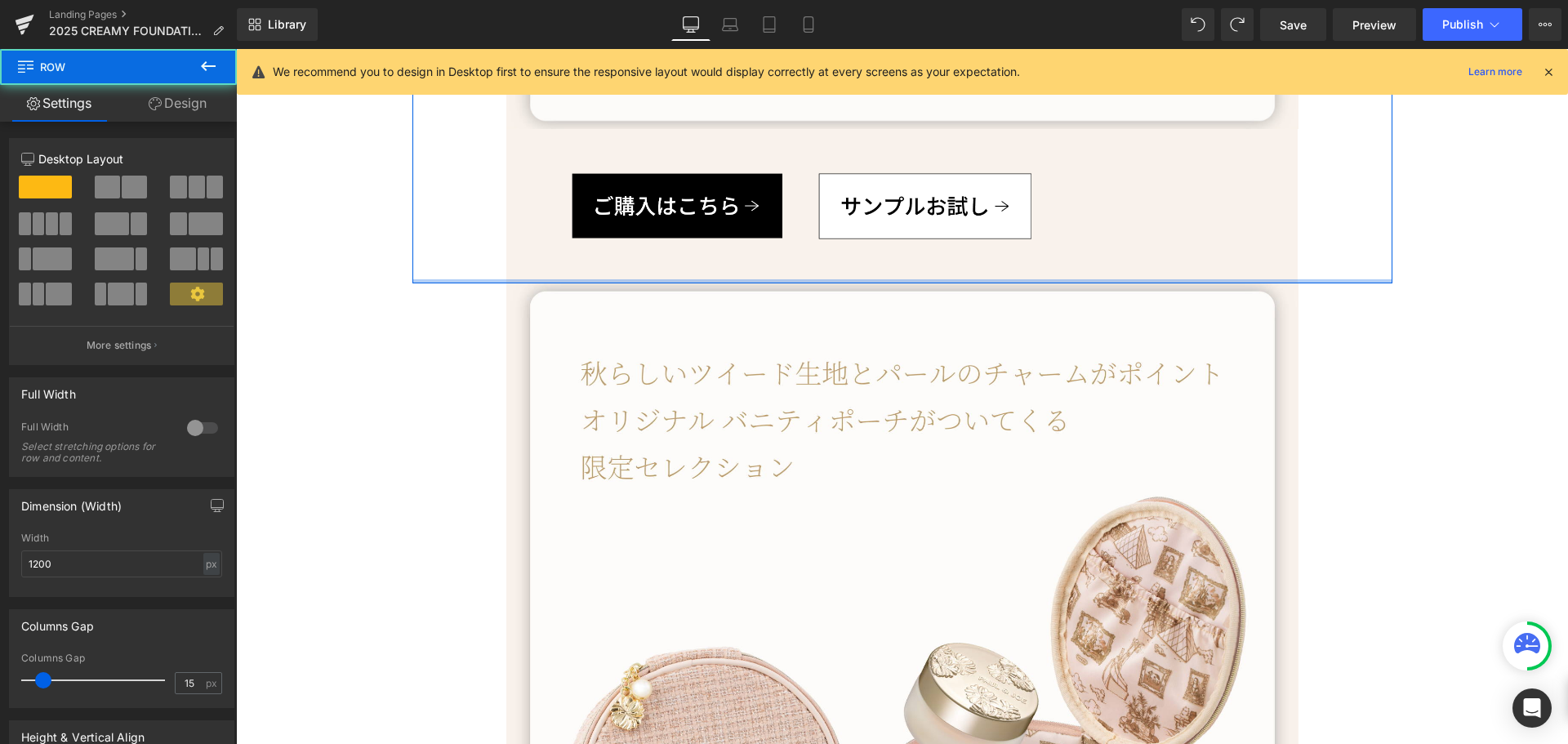
click at [509, 282] on div at bounding box center [903, 281] width 980 height 4
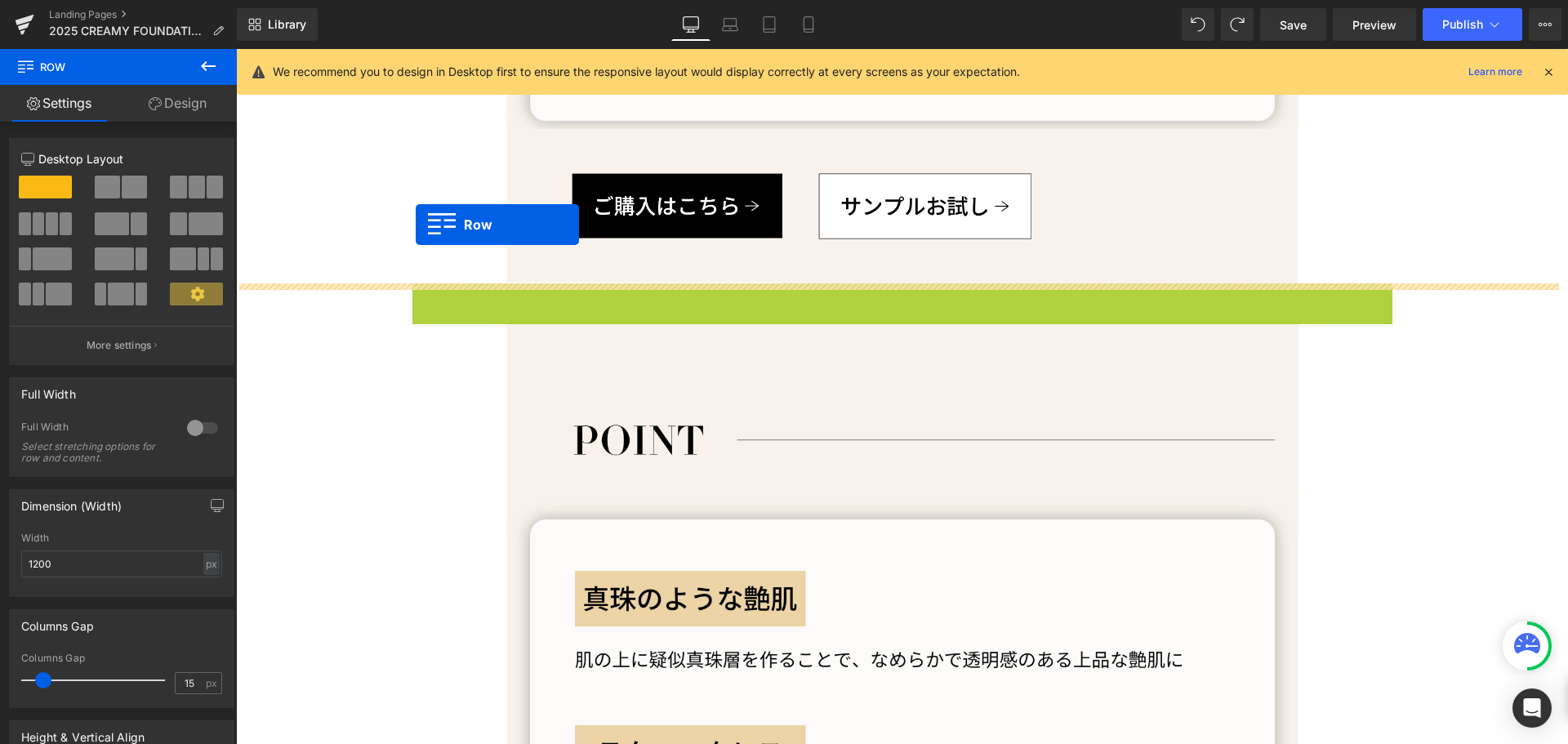
drag, startPoint x: 413, startPoint y: 296, endPoint x: 416, endPoint y: 225, distance: 71.1
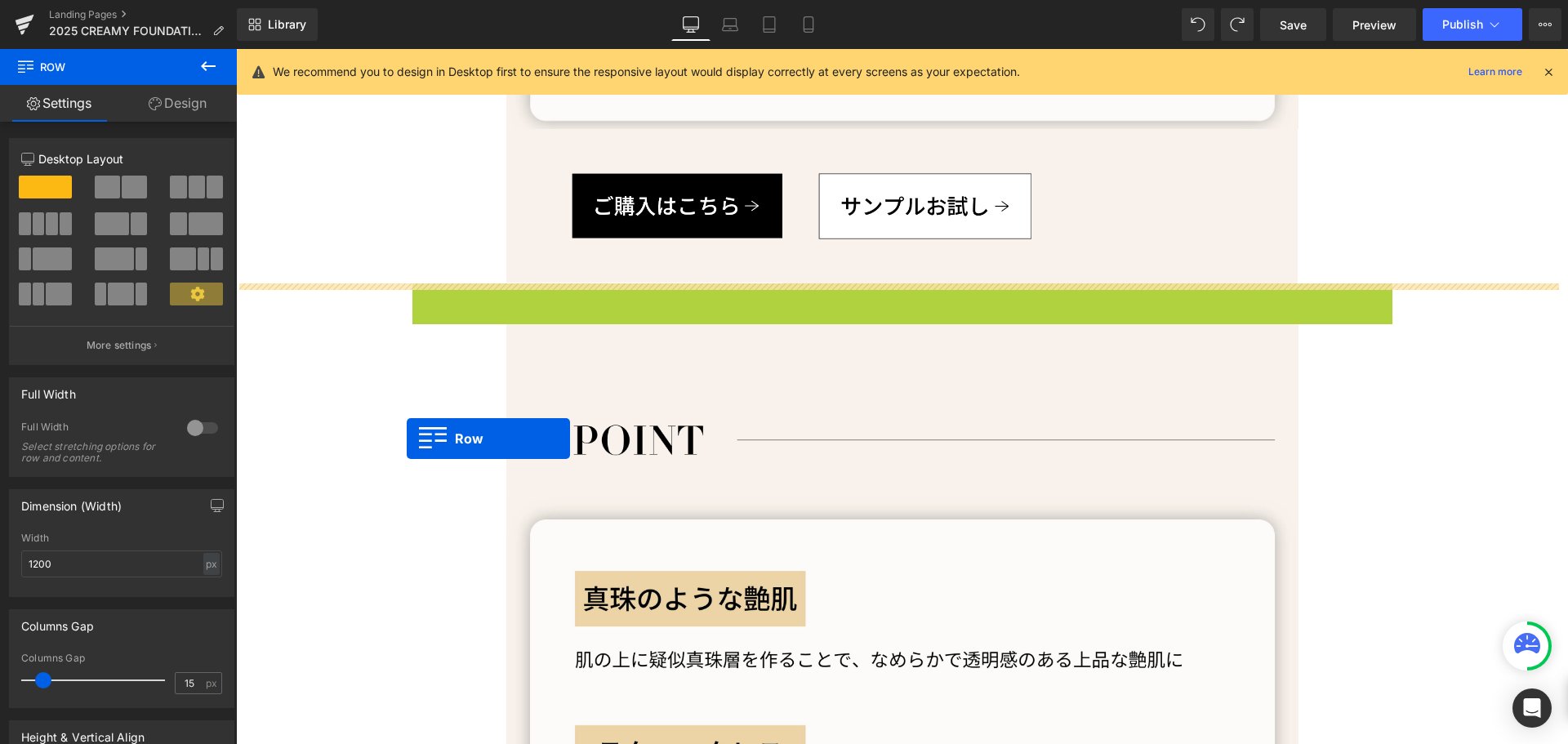
drag, startPoint x: 411, startPoint y: 296, endPoint x: 406, endPoint y: 445, distance: 149.1
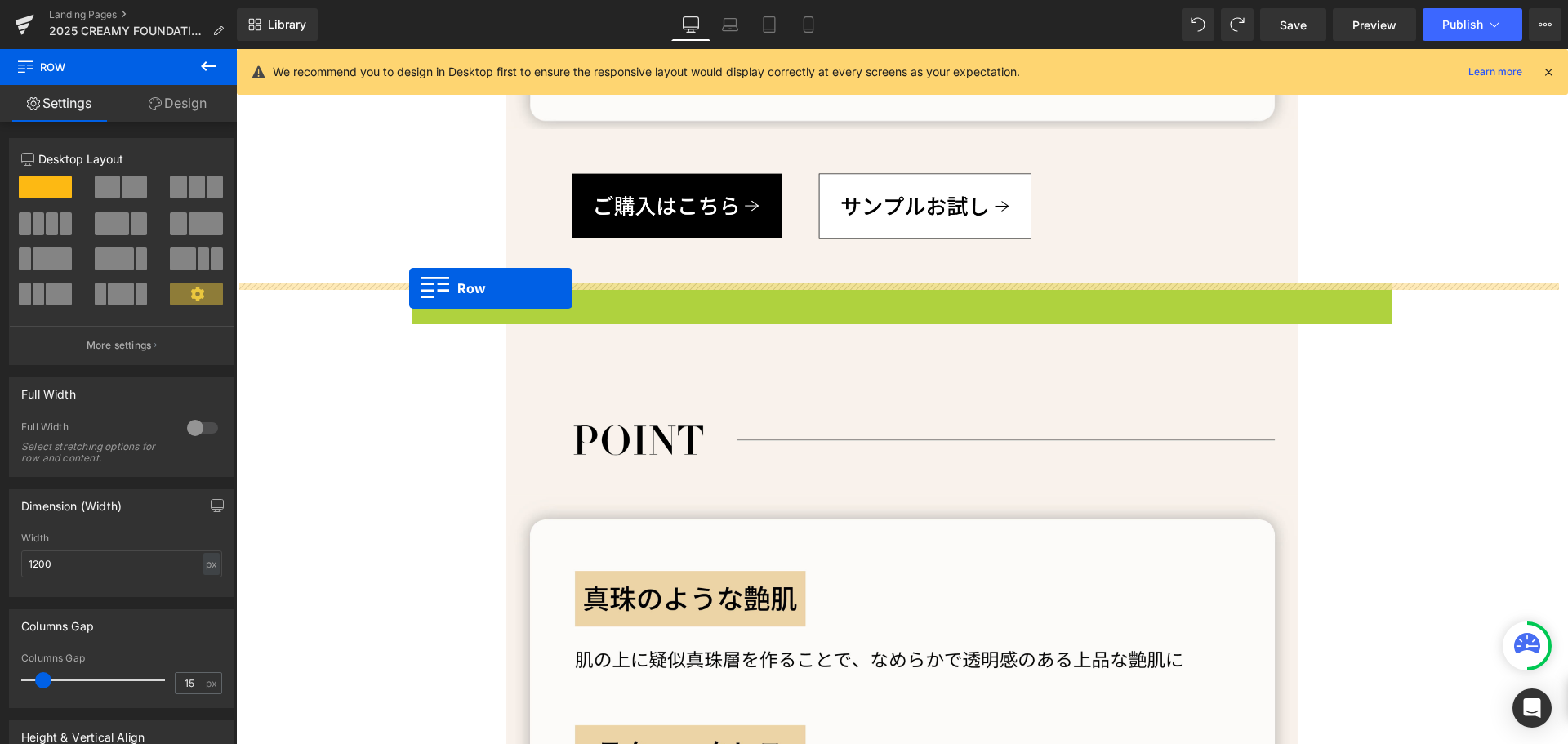
drag, startPoint x: 413, startPoint y: 295, endPoint x: 409, endPoint y: 288, distance: 8.1
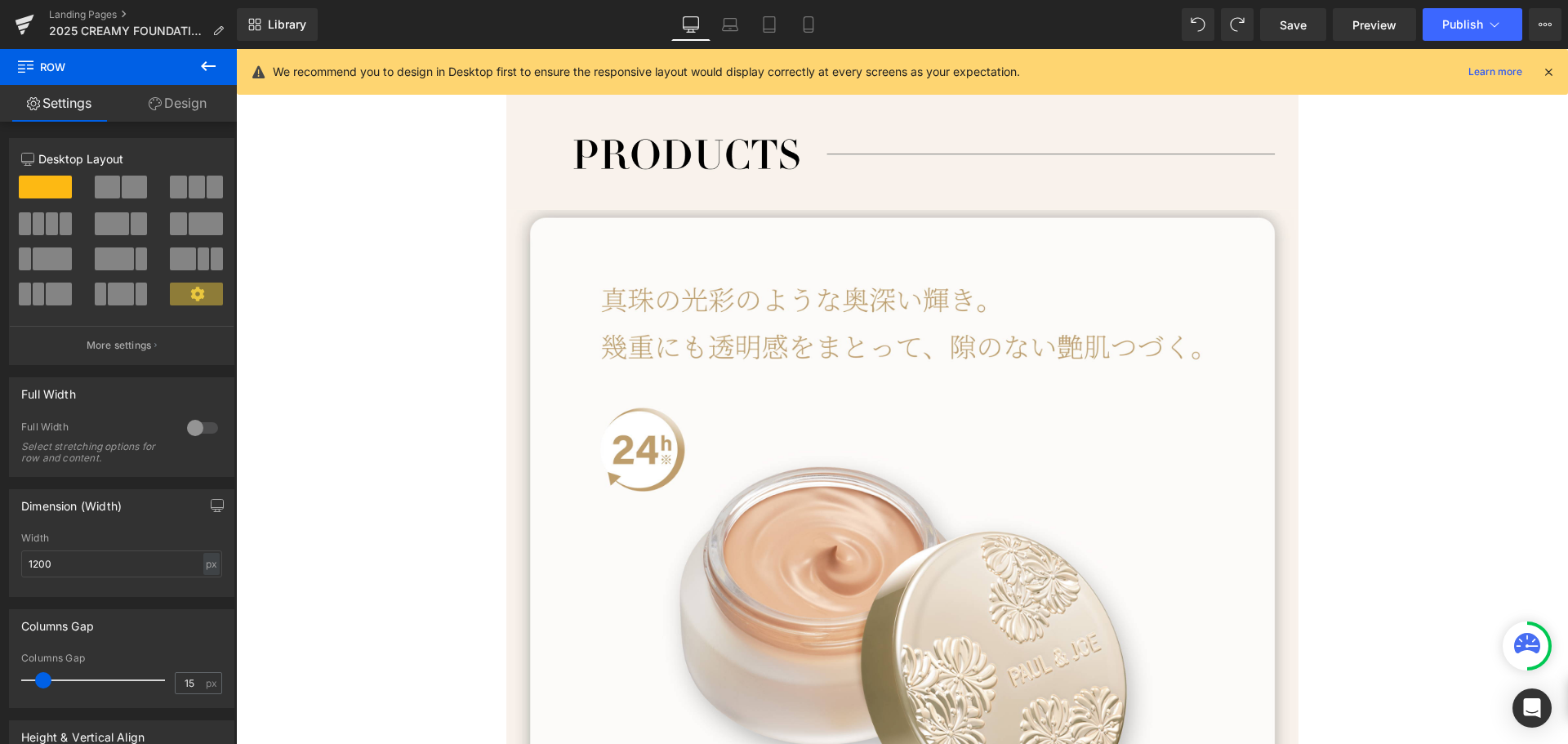
scroll to position [1371, 0]
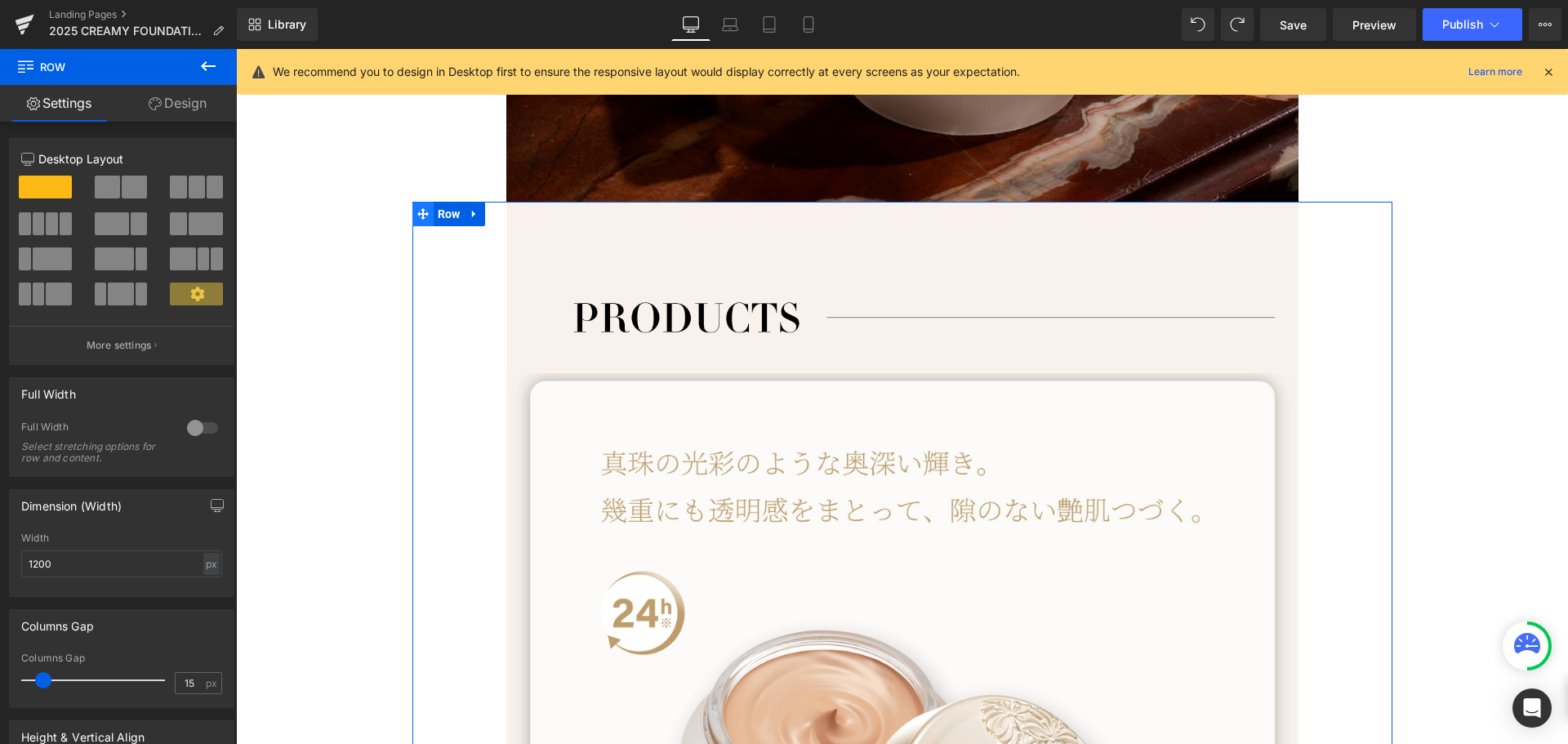
click at [417, 209] on icon at bounding box center [422, 213] width 12 height 12
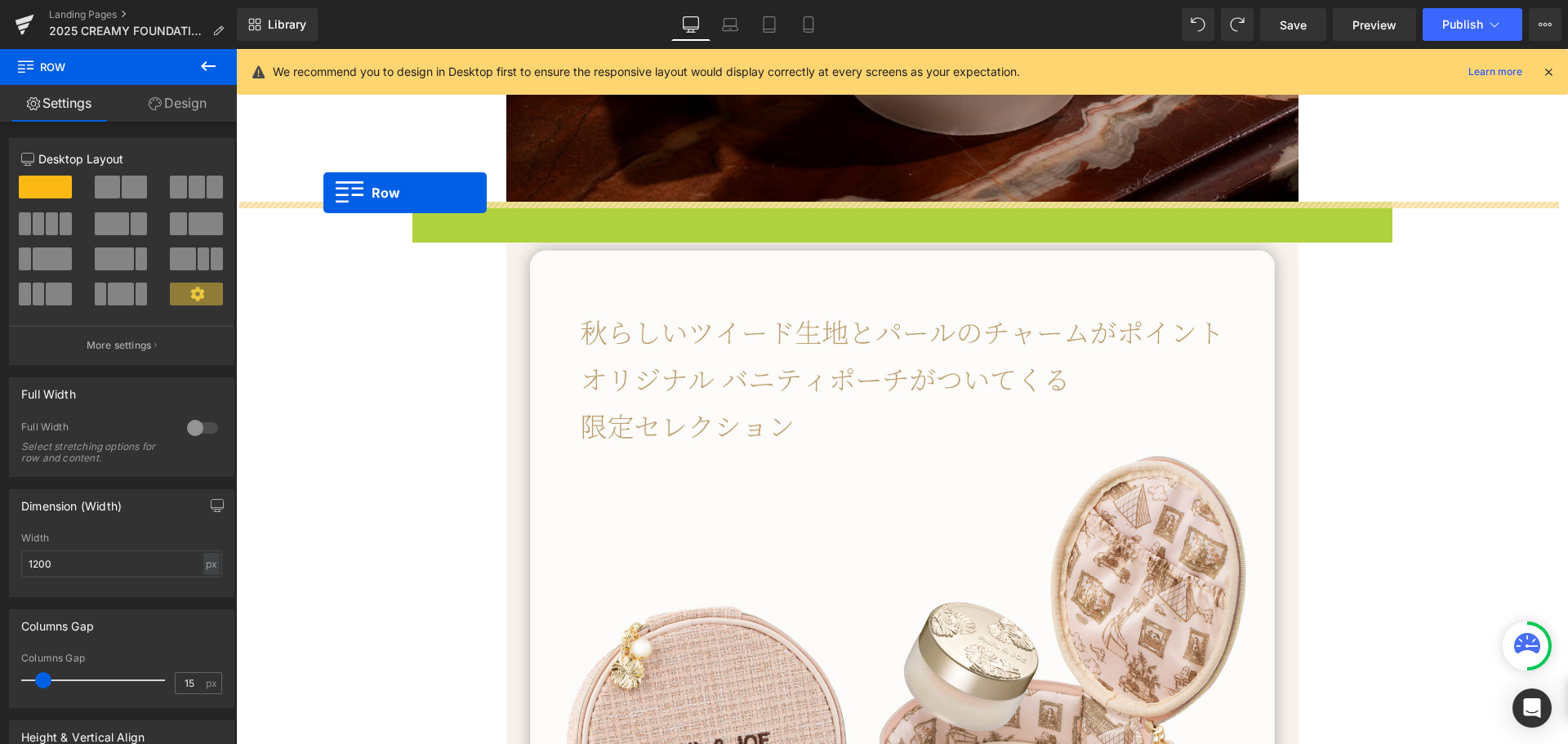
drag, startPoint x: 416, startPoint y: 209, endPoint x: 317, endPoint y: 192, distance: 100.4
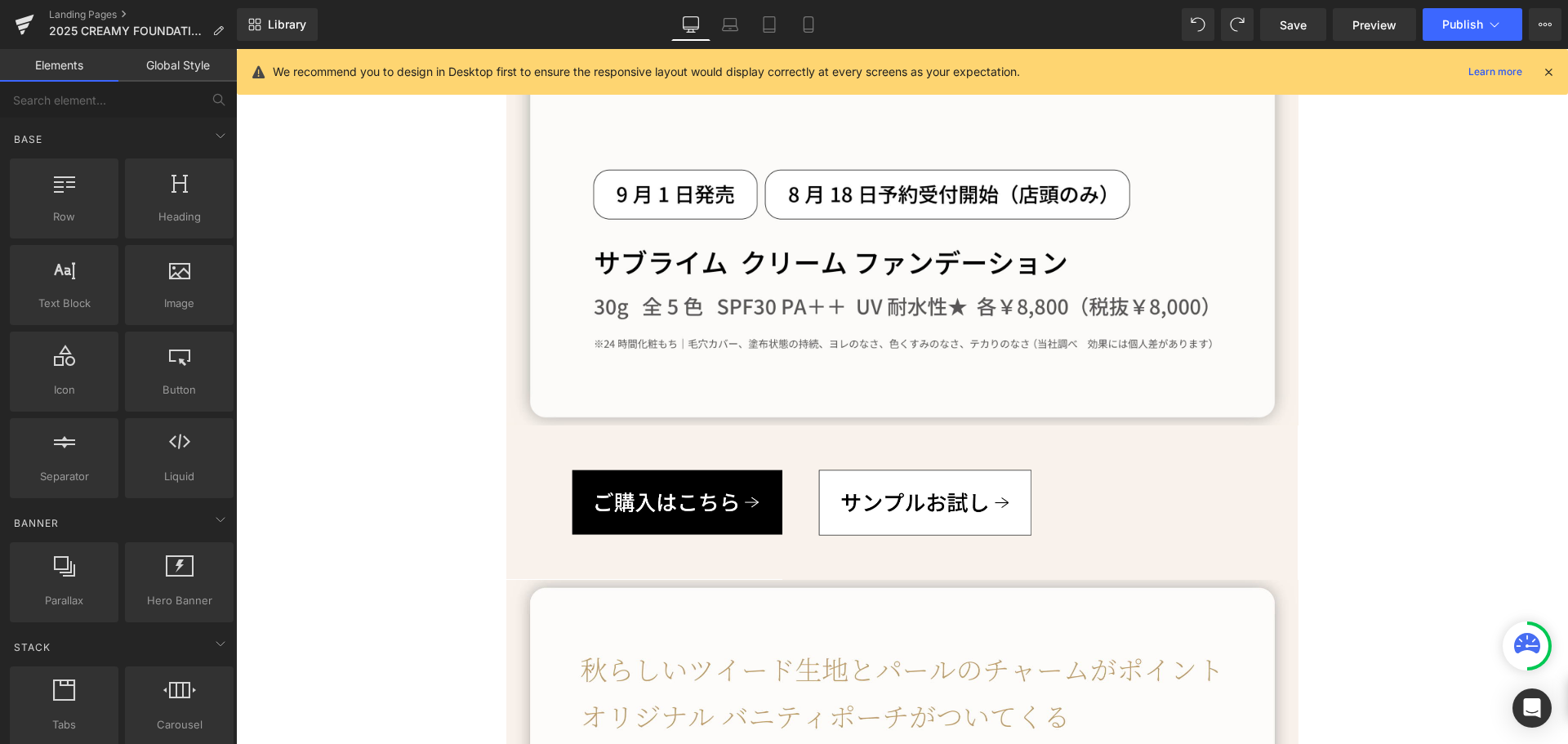
scroll to position [2596, 0]
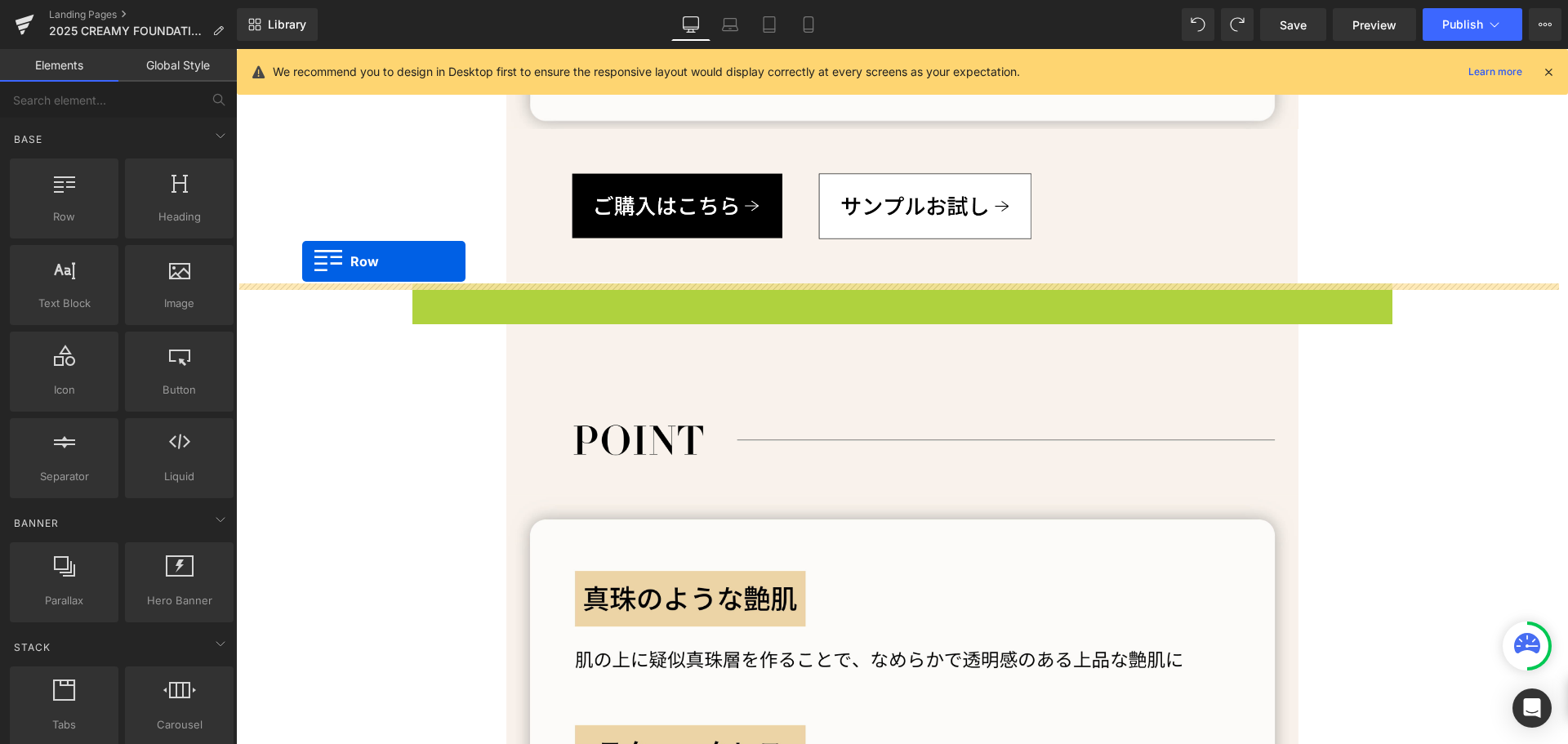
drag, startPoint x: 419, startPoint y: 291, endPoint x: 296, endPoint y: 260, distance: 126.8
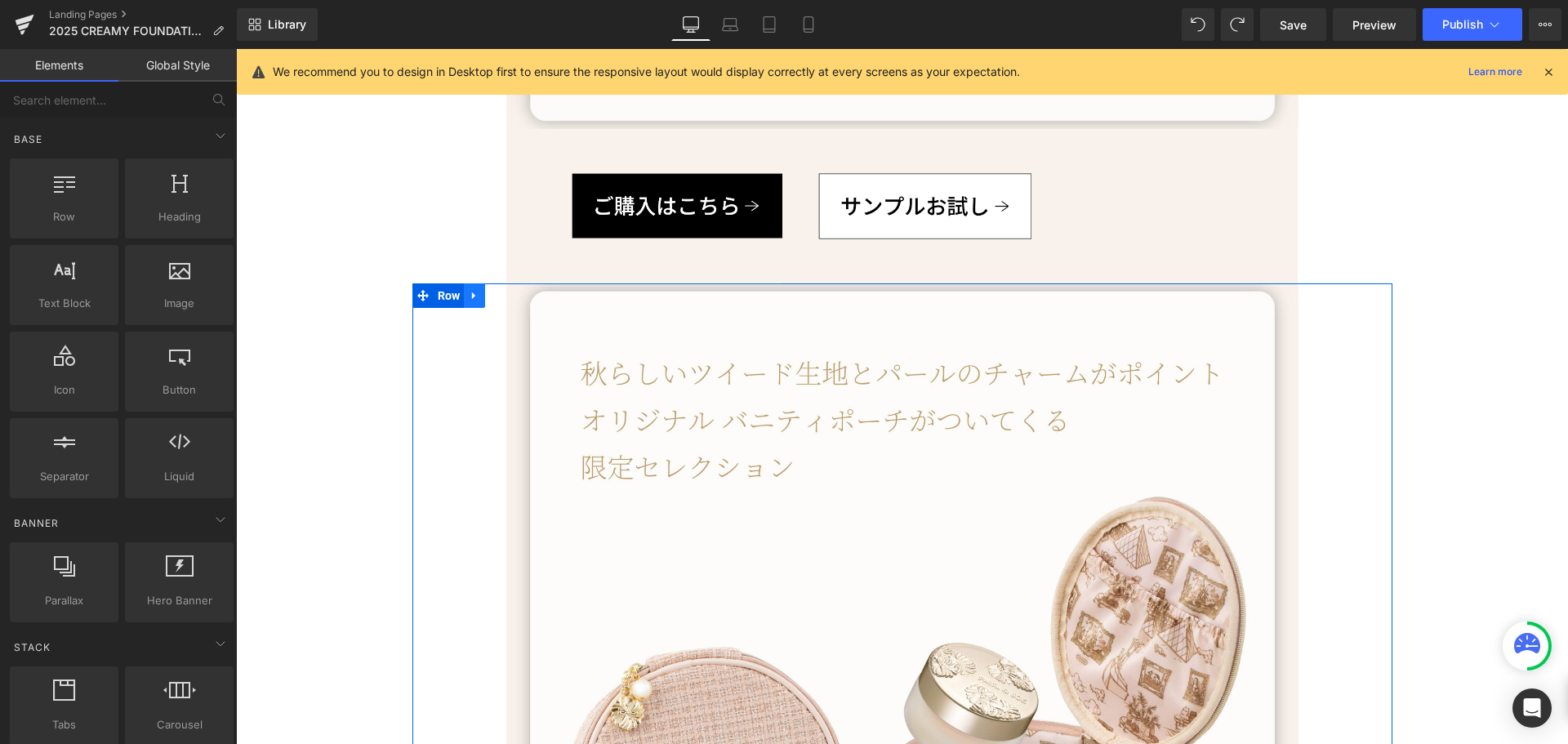
click at [472, 298] on icon at bounding box center [474, 296] width 4 height 7
click at [417, 296] on icon at bounding box center [422, 296] width 12 height 12
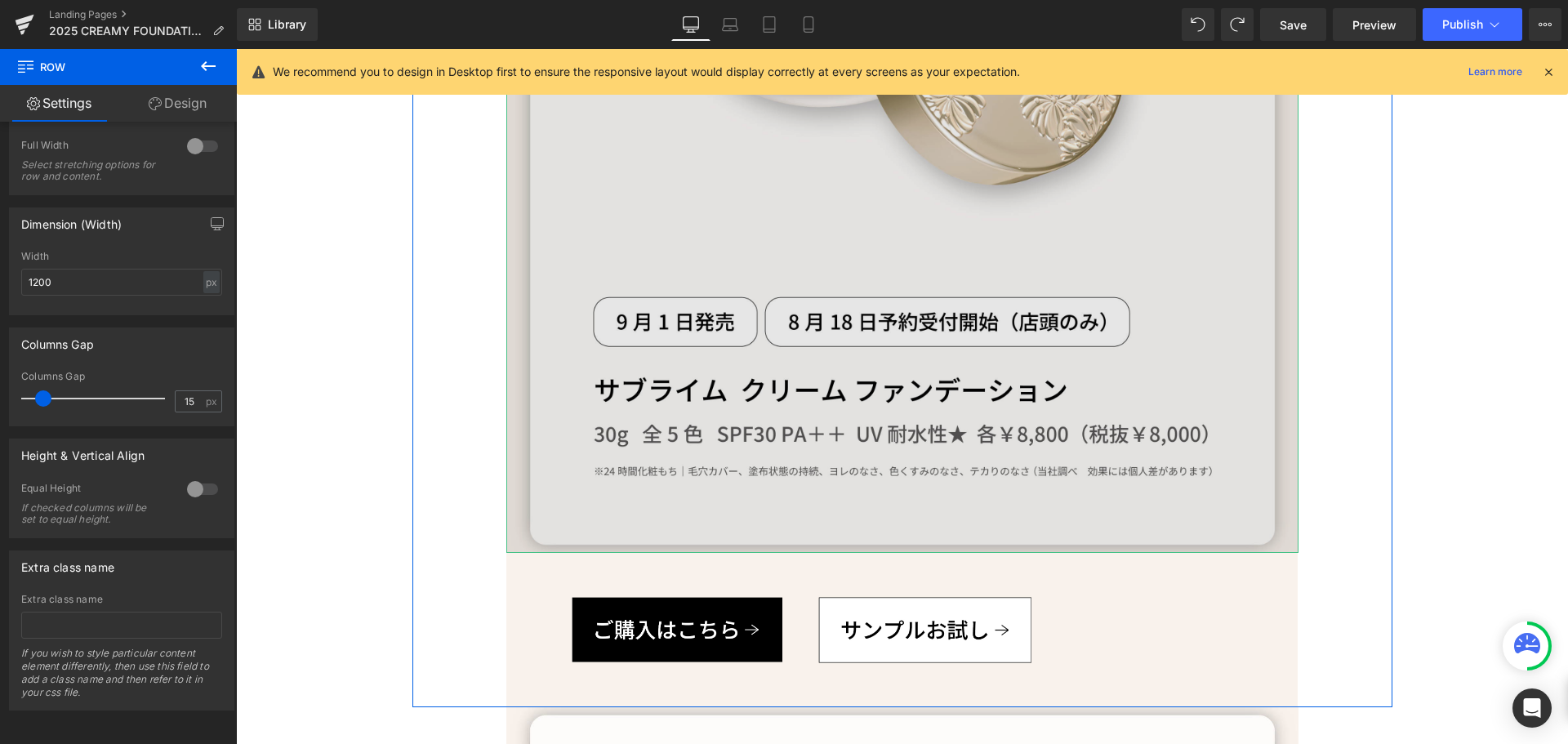
scroll to position [2433, 0]
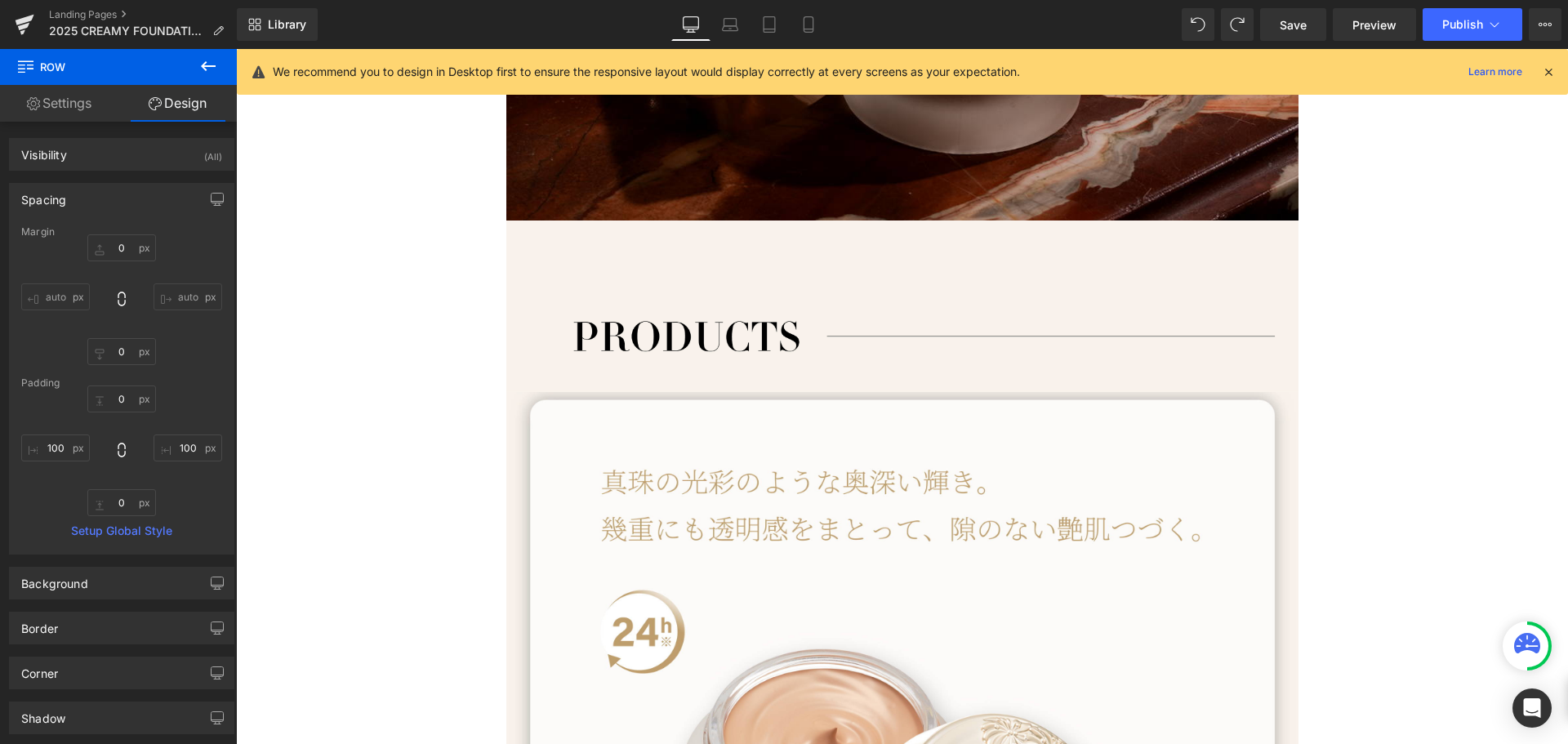
scroll to position [1208, 0]
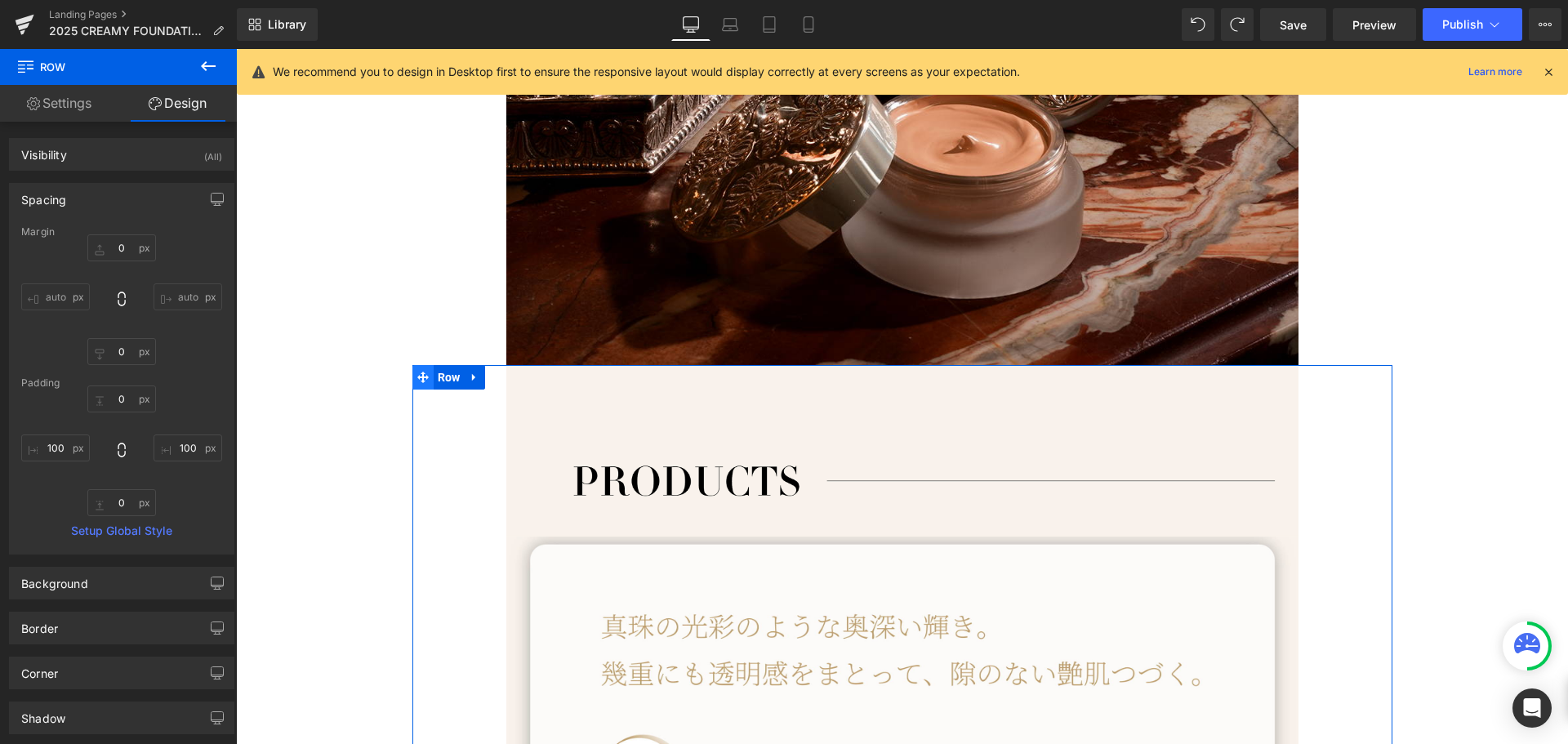
click at [417, 375] on icon at bounding box center [422, 378] width 12 height 13
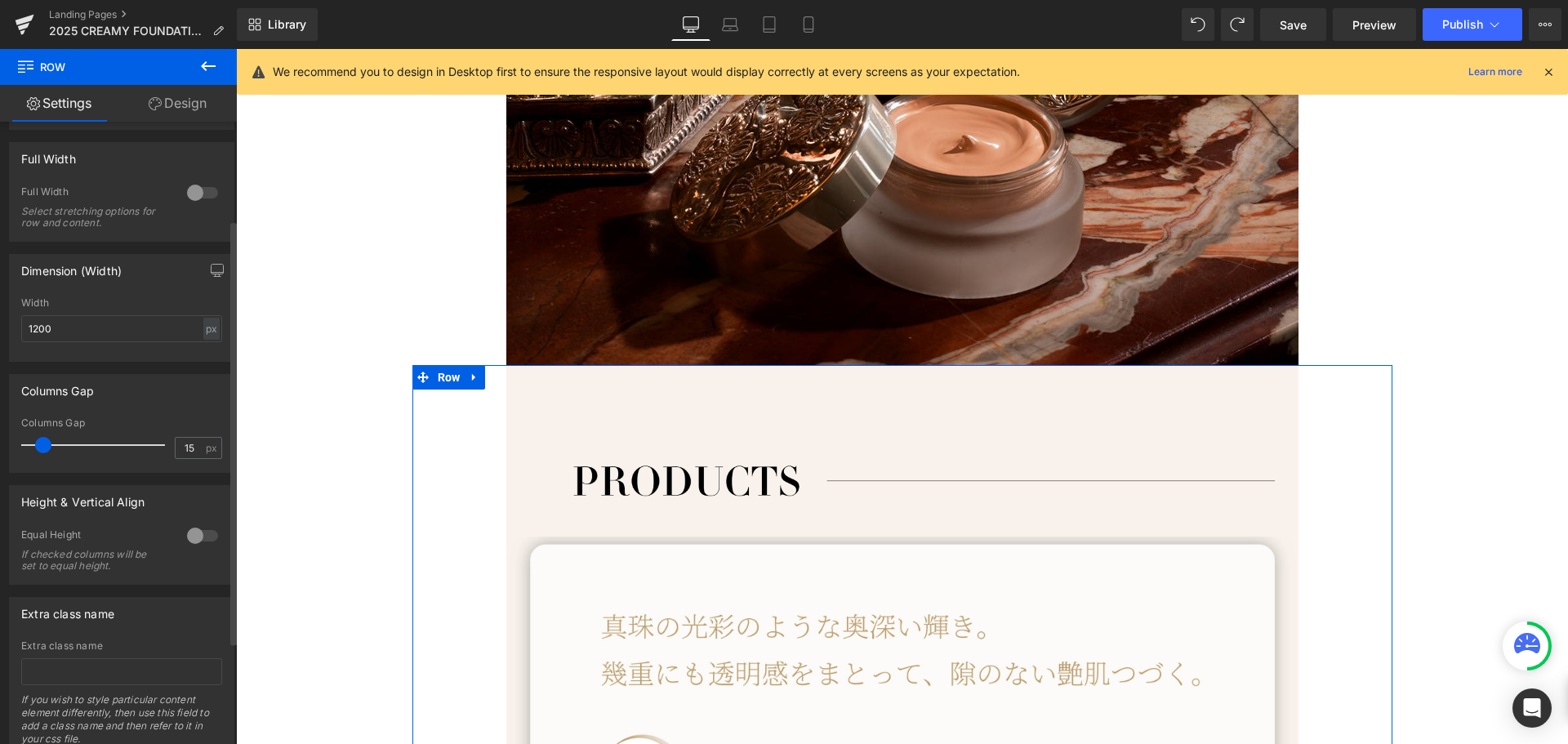
scroll to position [294, 0]
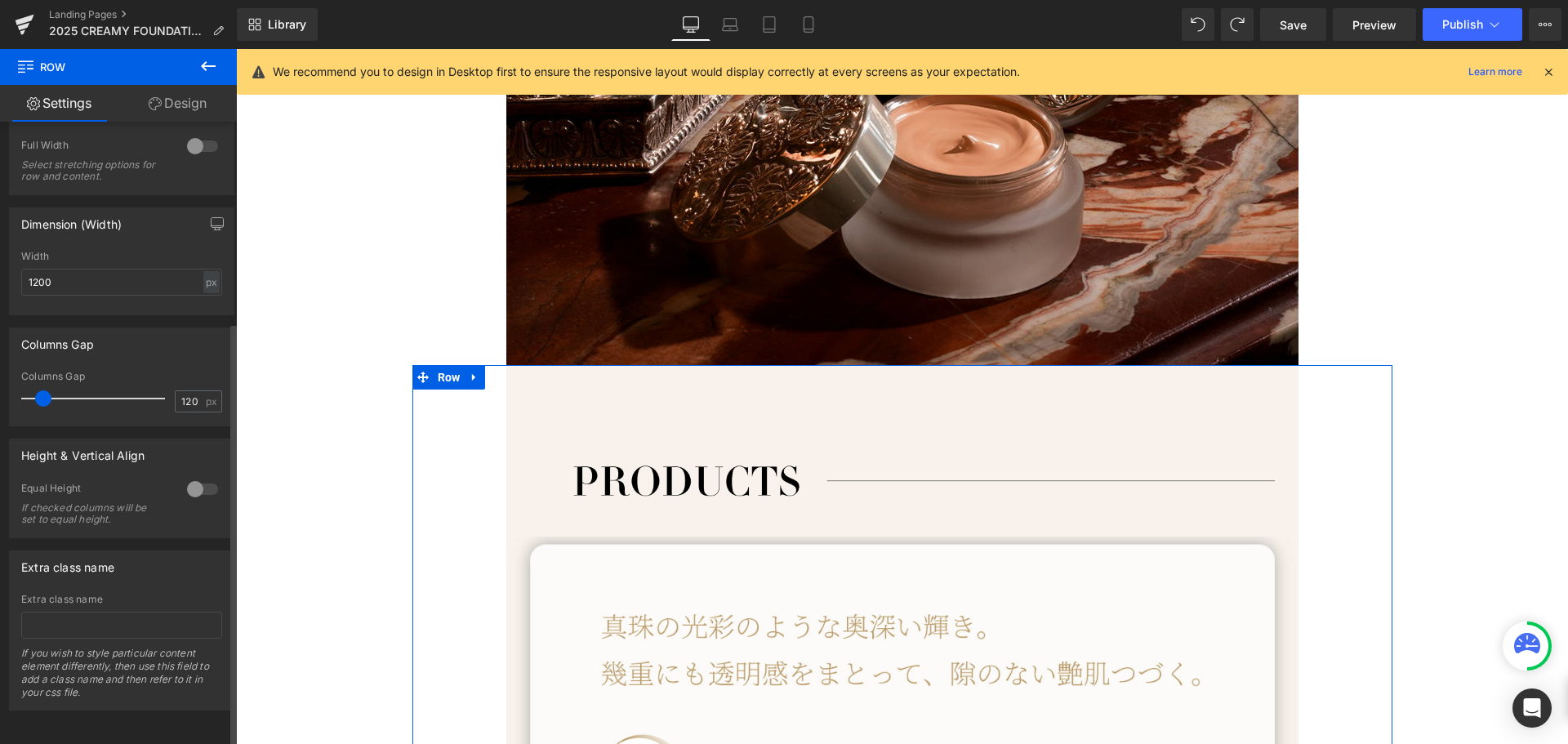
drag, startPoint x: 43, startPoint y: 388, endPoint x: 134, endPoint y: 388, distance: 91.0
click at [52, 390] on span at bounding box center [43, 398] width 16 height 16
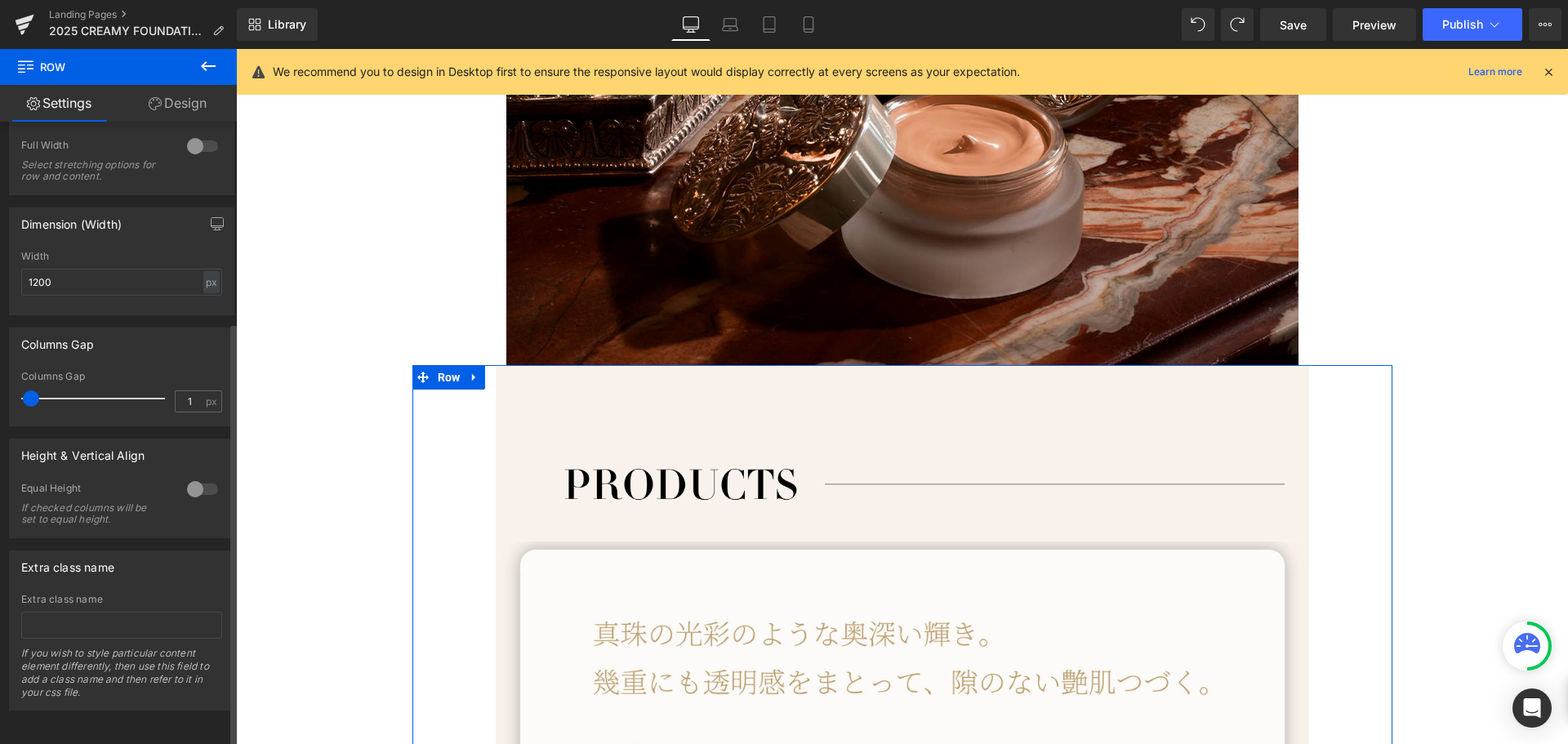
type input "0"
drag, startPoint x: 134, startPoint y: 388, endPoint x: 0, endPoint y: 391, distance: 134.0
click at [0, 391] on div "Columns Gap 0px Columns Gap 0 px" at bounding box center [121, 371] width 244 height 111
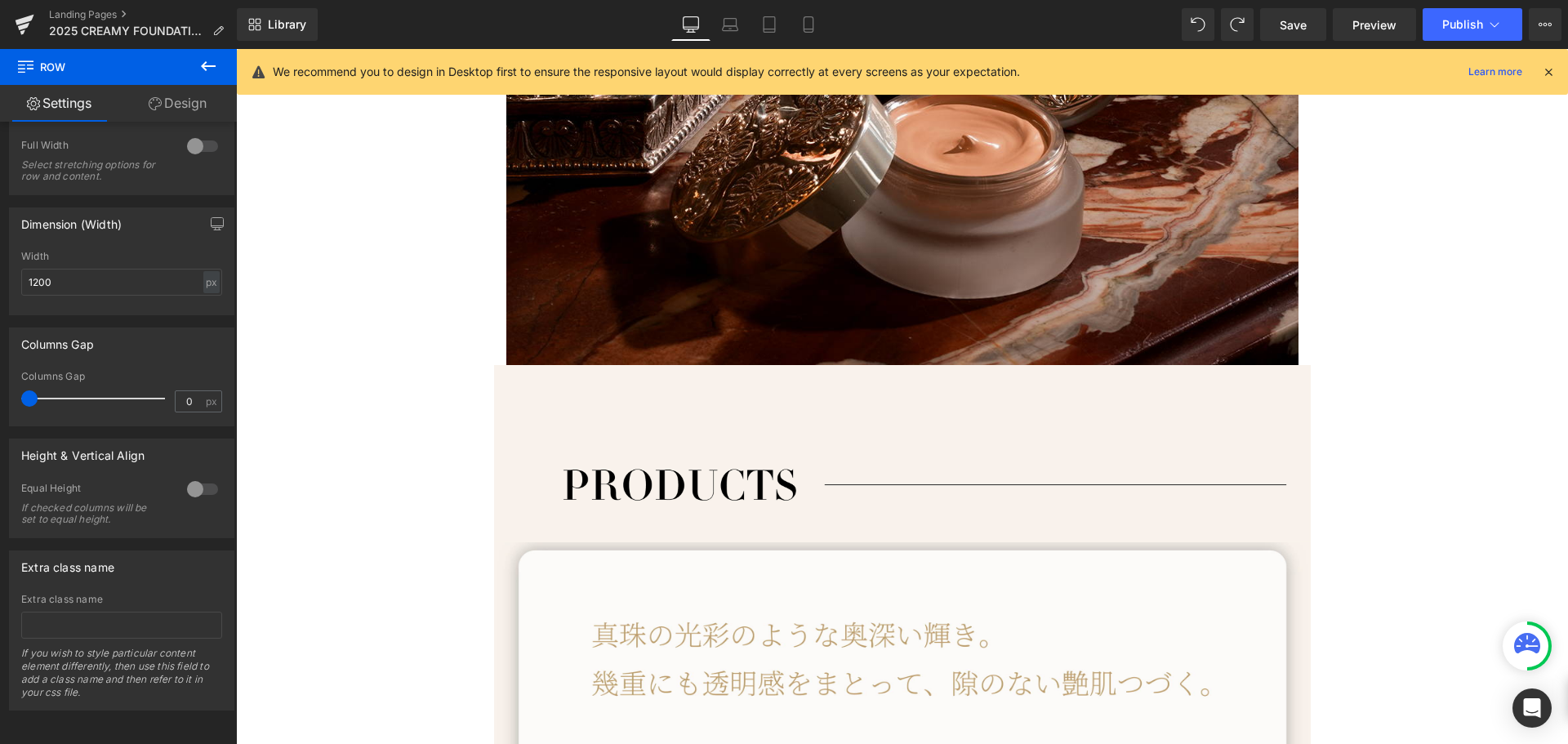
click at [208, 70] on icon at bounding box center [208, 66] width 20 height 20
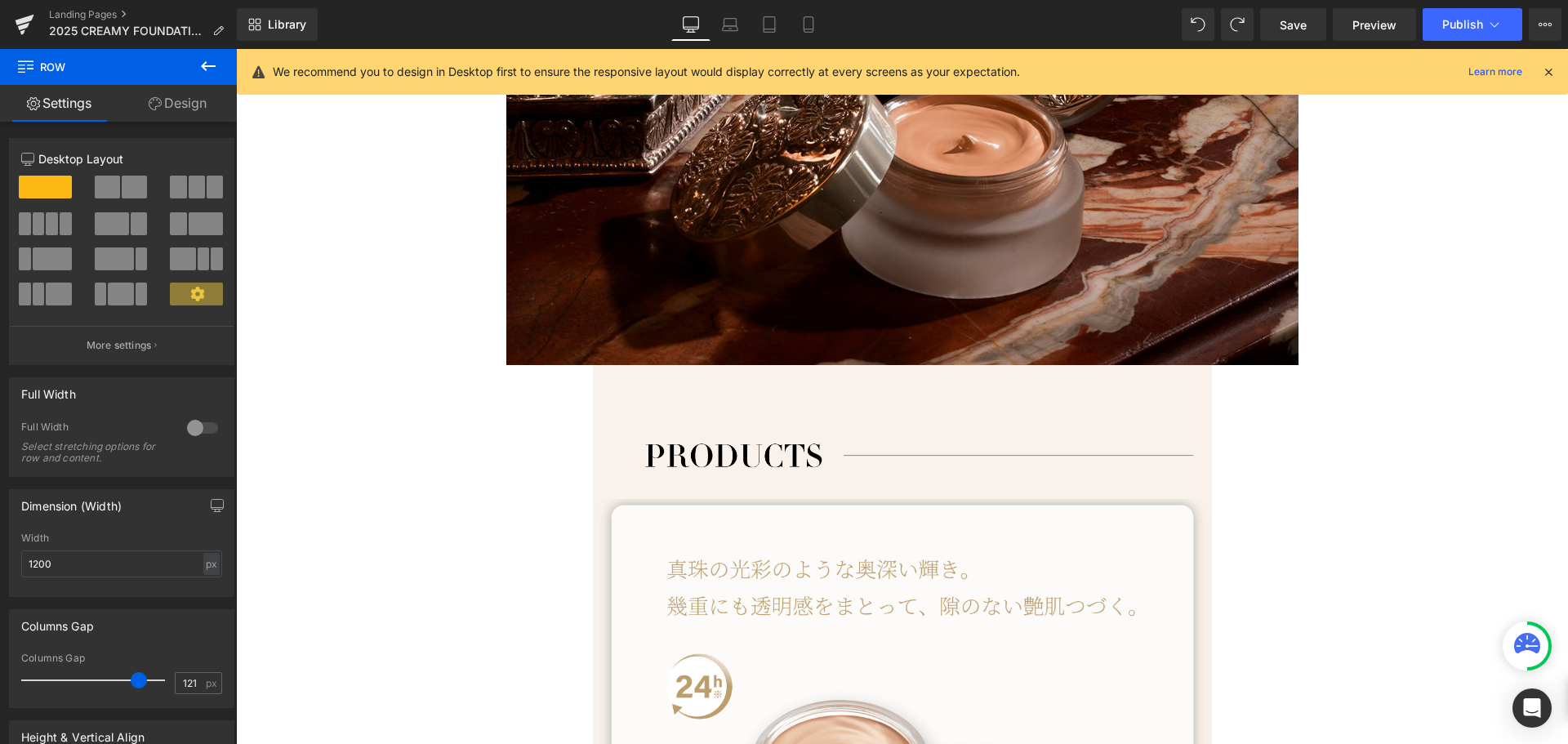
type input "15"
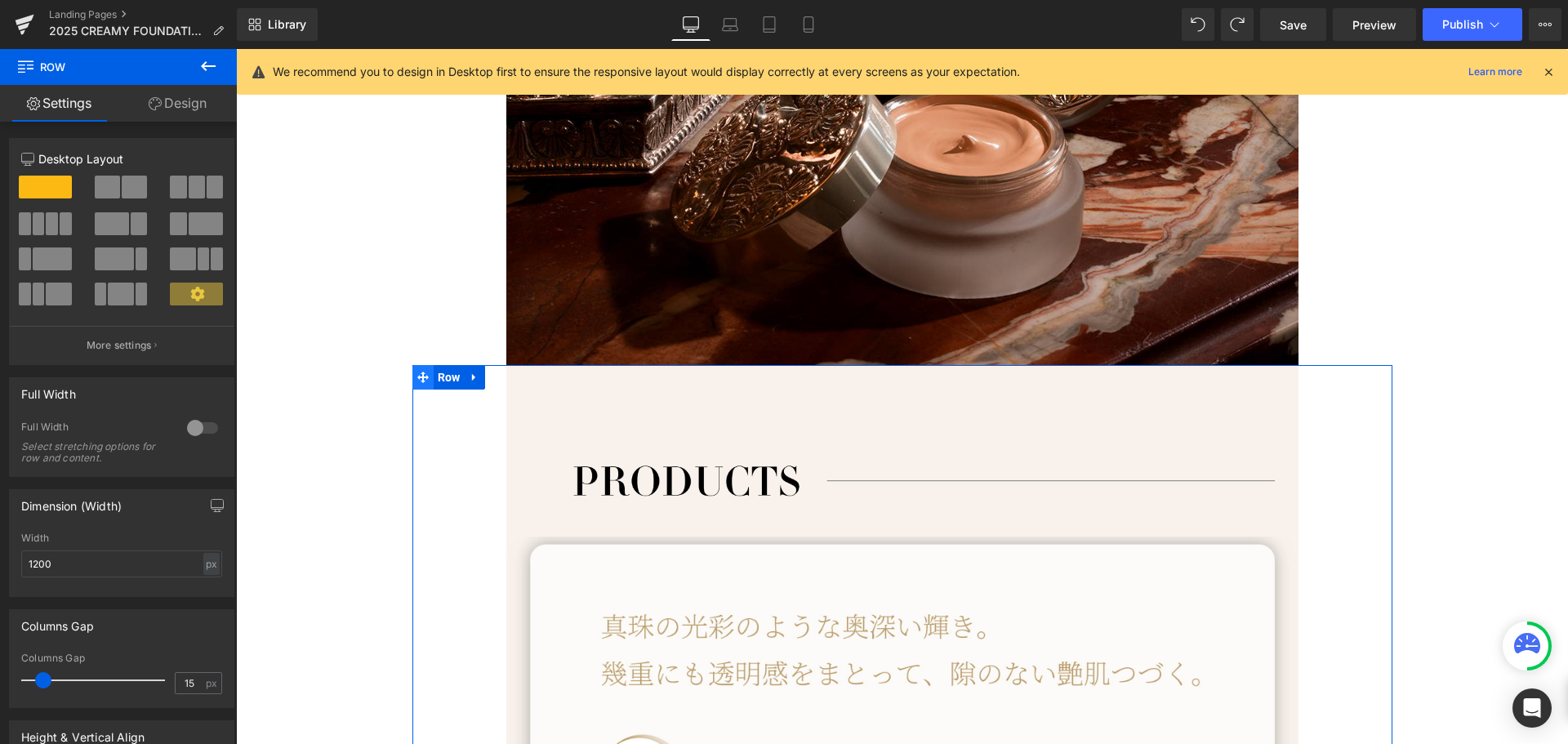
click at [417, 375] on icon at bounding box center [422, 377] width 12 height 12
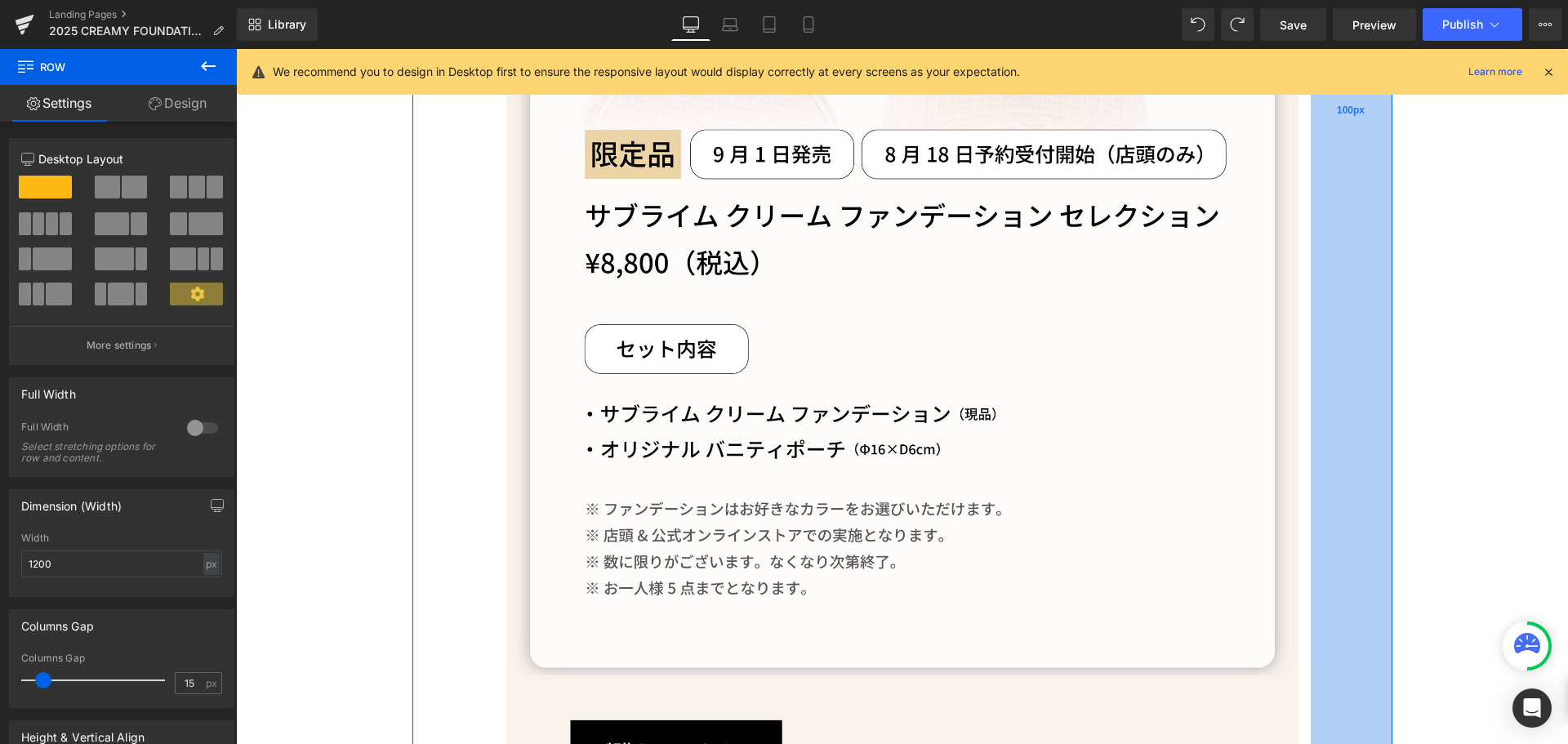
scroll to position [3413, 0]
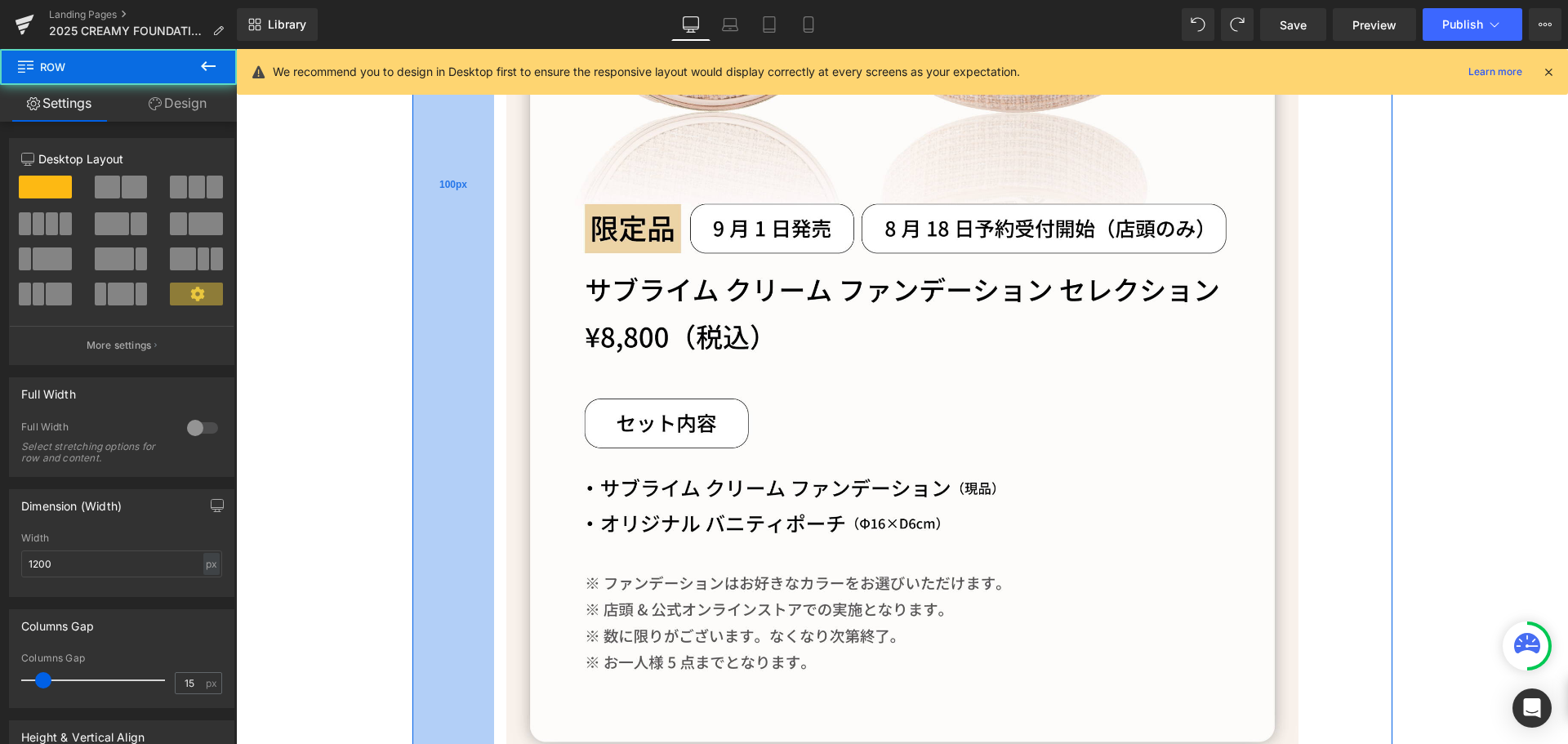
click at [451, 450] on div "100px" at bounding box center [453, 186] width 81 height 1438
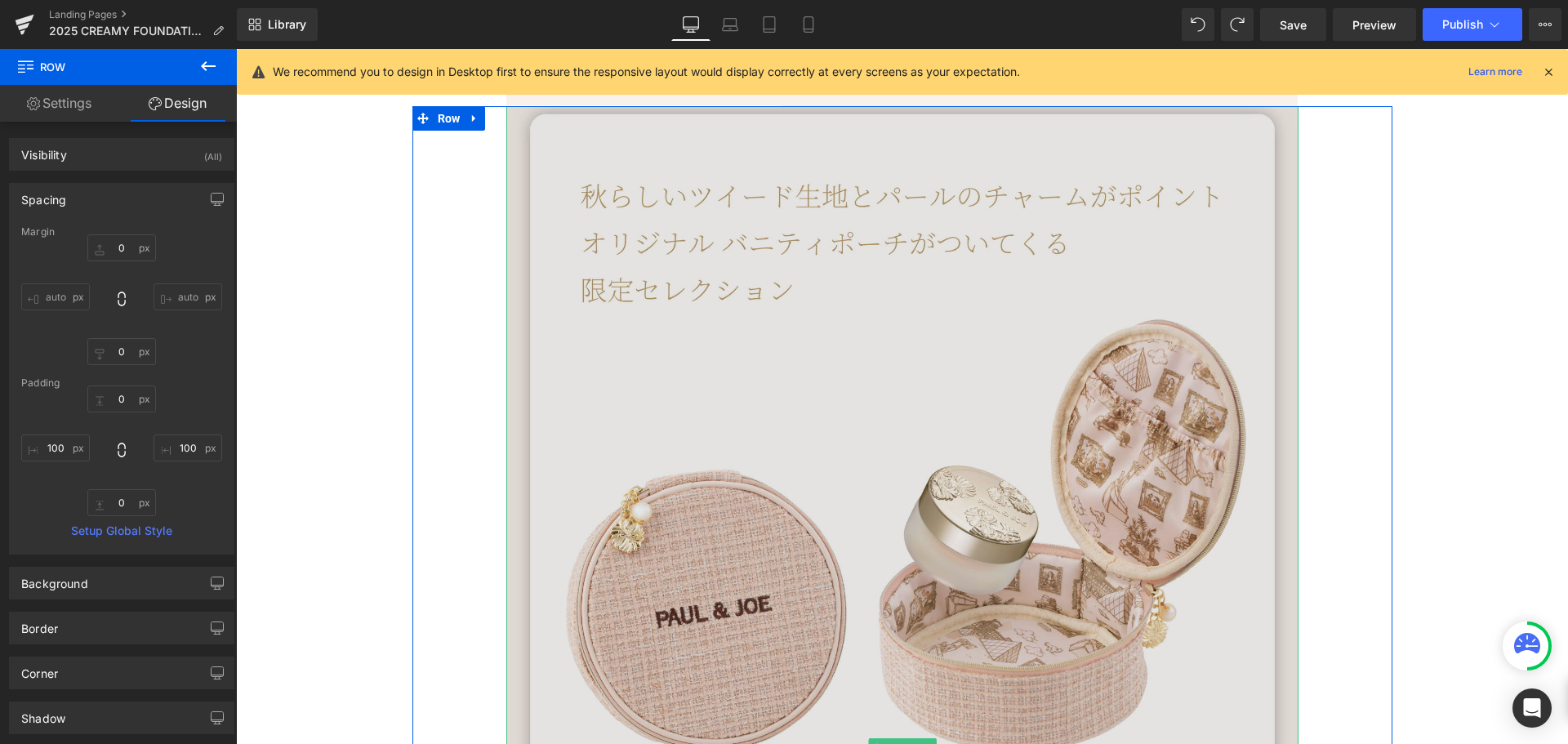
scroll to position [2514, 0]
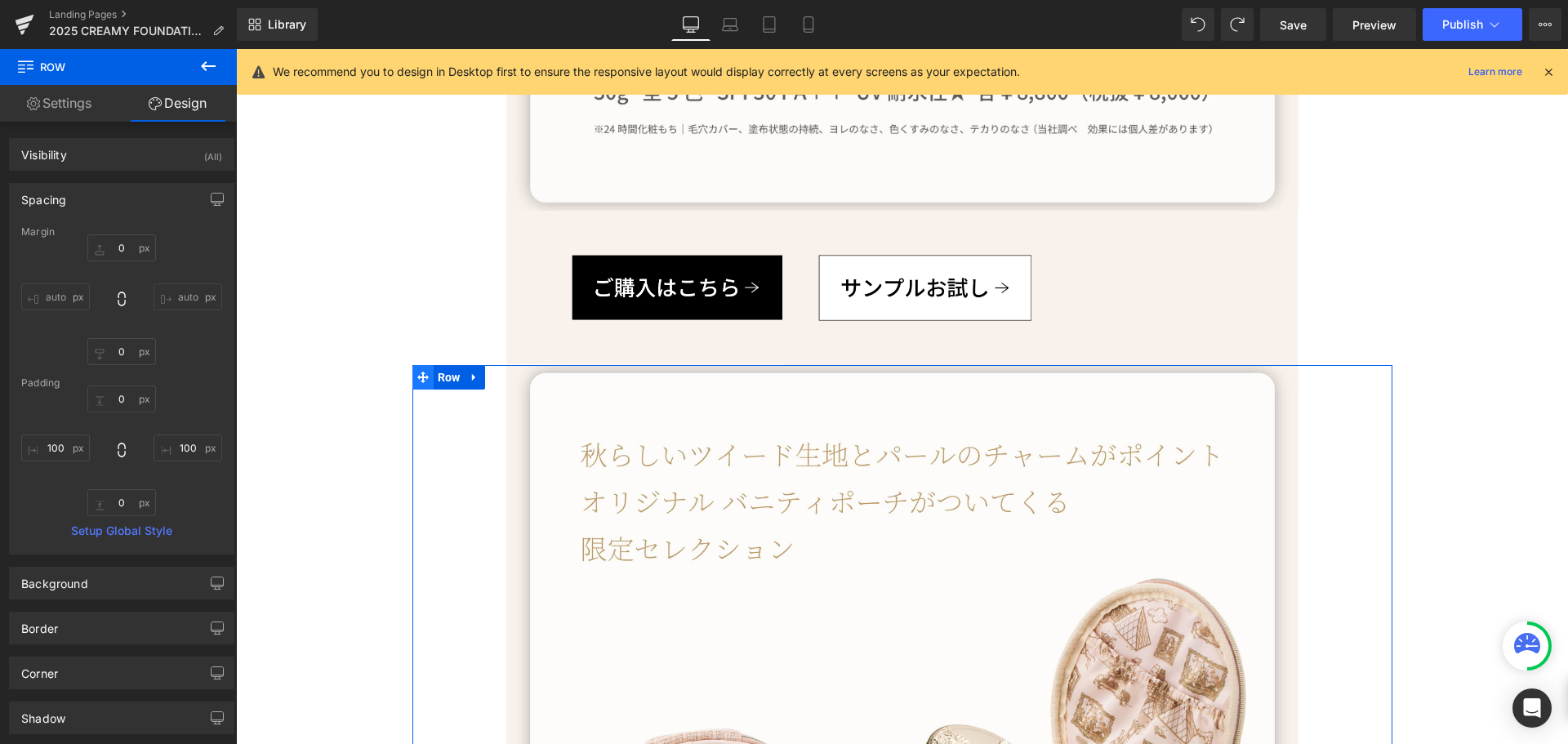
click at [417, 374] on icon at bounding box center [422, 377] width 12 height 12
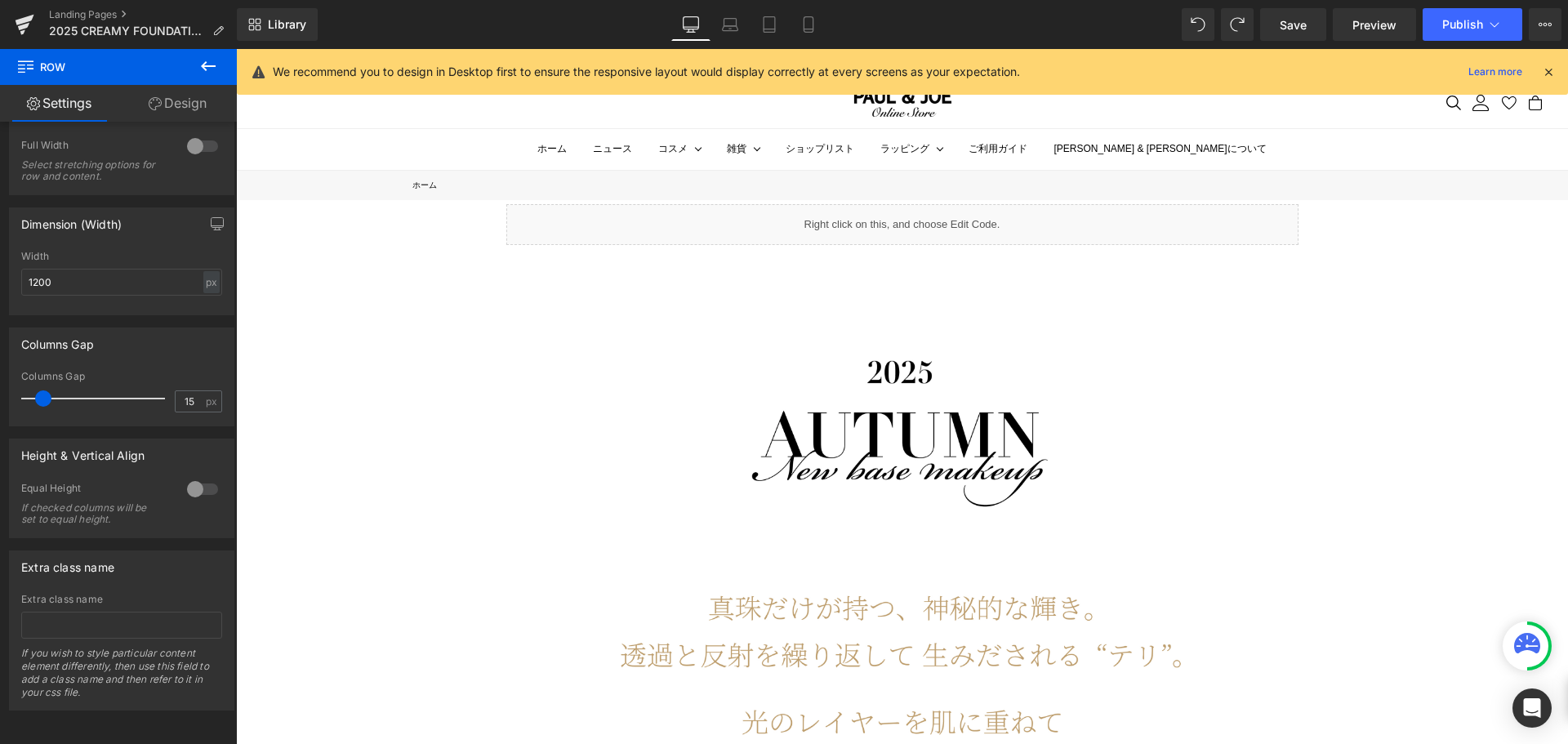
scroll to position [0, 0]
